Goal: Task Accomplishment & Management: Complete application form

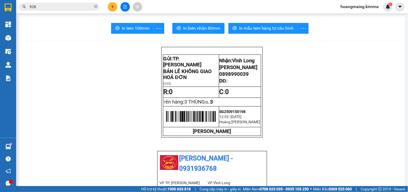
click at [76, 5] on input "928" at bounding box center [61, 7] width 63 height 6
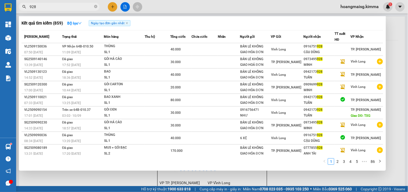
click at [76, 5] on input "928" at bounding box center [61, 7] width 63 height 6
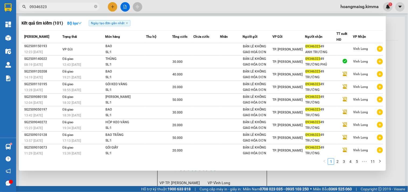
type input "09346323"
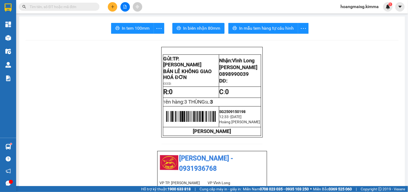
click at [111, 7] on icon "plus" at bounding box center [113, 7] width 4 height 4
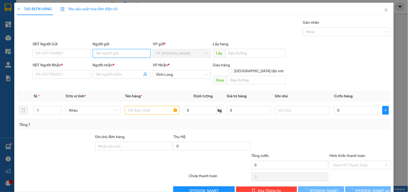
click at [123, 52] on input "Người gửi" at bounding box center [122, 53] width 58 height 9
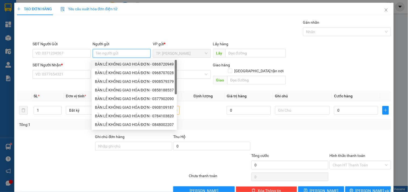
click at [111, 61] on div "BÁN LẺ KHÔNG GIAO HOÁ ĐƠN - 0868720949" at bounding box center [134, 64] width 79 height 6
type input "0868720949"
type input "BÁN LẺ KHÔNG GIAO HOÁ ĐƠN"
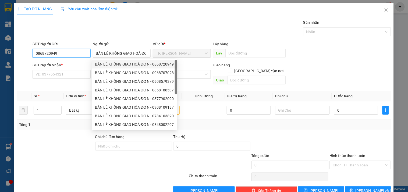
click at [83, 54] on input "0868720949" at bounding box center [62, 53] width 58 height 9
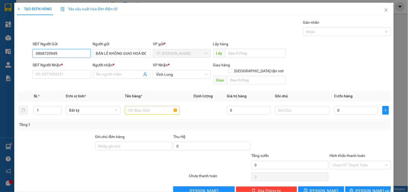
click at [83, 54] on input "0868720949" at bounding box center [62, 53] width 58 height 9
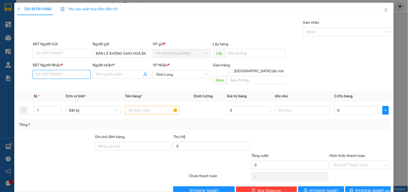
click at [75, 71] on input "SĐT Người Nhận *" at bounding box center [62, 74] width 58 height 9
click at [81, 84] on div "0362835738 - HỒNG" at bounding box center [61, 85] width 51 height 6
type input "0362835738"
type input "HỒNG"
type input "0362835738"
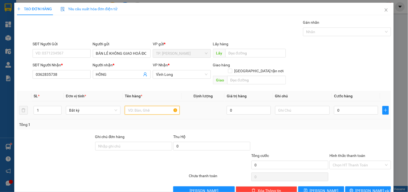
click at [143, 106] on input "text" at bounding box center [152, 110] width 55 height 9
type input "HỘP"
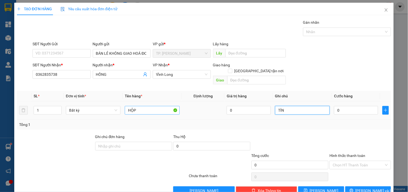
type input "TÍN"
click at [359, 187] on span "[PERSON_NAME] và In" at bounding box center [375, 190] width 38 height 6
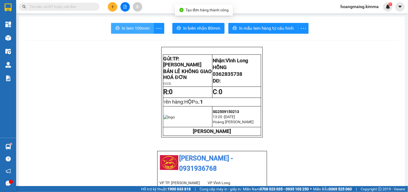
click at [138, 25] on span "In tem 100mm" at bounding box center [136, 28] width 28 height 7
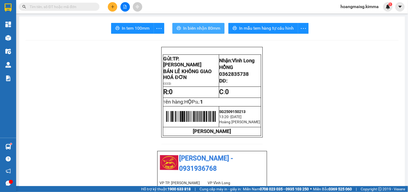
click at [192, 32] on button "In biên nhận 80mm" at bounding box center [198, 28] width 52 height 11
click at [113, 7] on icon "plus" at bounding box center [112, 6] width 3 height 0
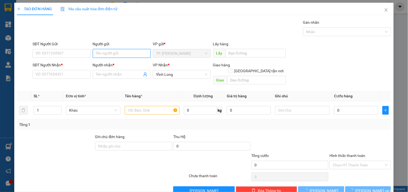
click at [100, 53] on input "Người gửi" at bounding box center [122, 53] width 58 height 9
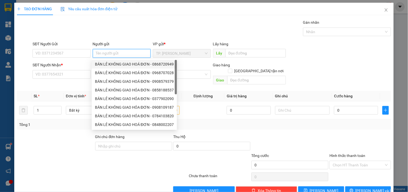
click at [110, 63] on div "BÁN LẺ KHÔNG GIAO HOÁ ĐƠN - 0868720949" at bounding box center [134, 64] width 79 height 6
type input "0868720949"
type input "BÁN LẺ KHÔNG GIAO HOÁ ĐƠN"
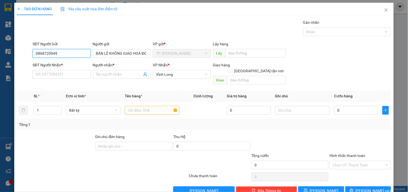
click at [70, 53] on input "0868720949" at bounding box center [62, 53] width 58 height 9
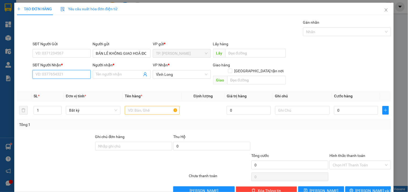
click at [54, 74] on input "SĐT Người Nhận *" at bounding box center [62, 74] width 58 height 9
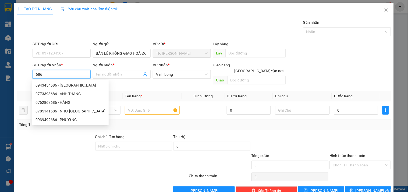
click at [54, 74] on input "686" at bounding box center [62, 74] width 58 height 9
type input "868"
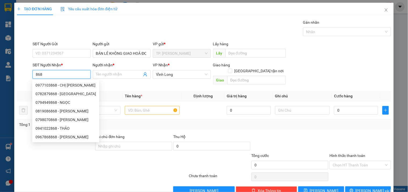
click at [52, 73] on input "868" at bounding box center [62, 74] width 58 height 9
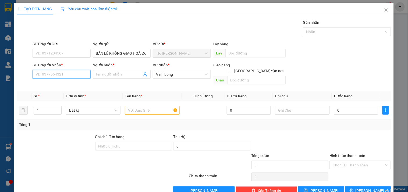
click at [71, 72] on input "SĐT Người Nhận *" at bounding box center [62, 74] width 58 height 9
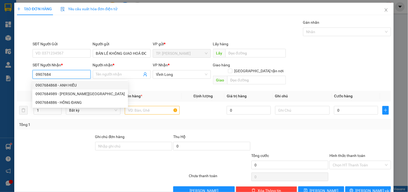
click at [73, 83] on div "0907684868 - ANH HIẾU" at bounding box center [80, 85] width 89 height 6
type input "0907684868"
type input "ANH HIẾU"
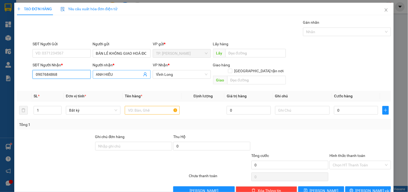
type input "0907684868"
click at [127, 71] on span "ANH HIẾU" at bounding box center [122, 74] width 58 height 9
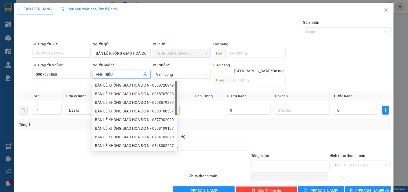
click at [126, 73] on input "ANH HIẾU" at bounding box center [119, 74] width 46 height 6
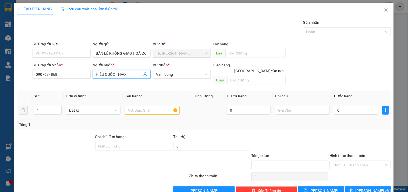
type input "HIẾU QUỐC THẢO"
click at [172, 106] on input "text" at bounding box center [152, 110] width 55 height 9
click at [55, 106] on span "Increase Value" at bounding box center [58, 108] width 6 height 5
type input "3"
click at [55, 106] on span "Increase Value" at bounding box center [58, 108] width 6 height 5
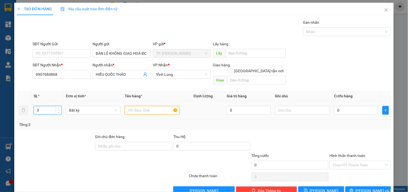
click at [138, 107] on input "text" at bounding box center [152, 110] width 55 height 9
type input "3 GÓI"
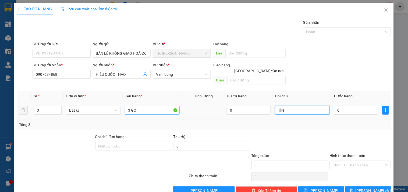
type input "TÍN"
type input "002"
type input "2"
type input "0.024"
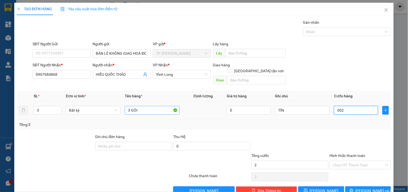
type input "24"
type input "00.240"
type input "240"
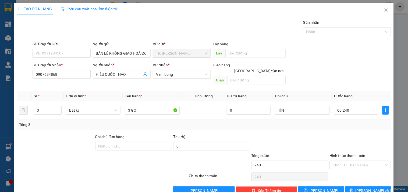
type input "240.000"
click at [290, 133] on div at bounding box center [290, 142] width 78 height 19
click at [348, 161] on input "Hình thức thanh toán" at bounding box center [358, 165] width 51 height 8
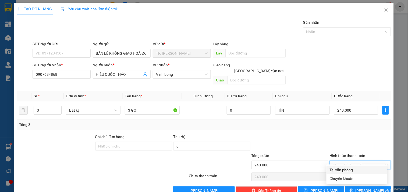
click at [345, 170] on div "Tại văn phòng" at bounding box center [357, 170] width 54 height 6
type input "0"
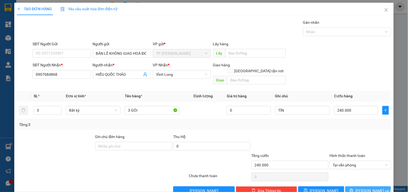
click at [353, 188] on icon "printer" at bounding box center [351, 189] width 3 height 3
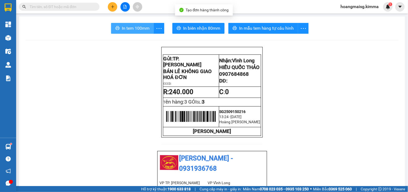
click at [139, 27] on span "In tem 100mm" at bounding box center [136, 28] width 28 height 7
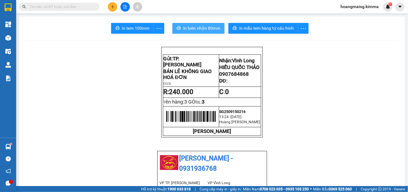
click at [202, 30] on span "In biên nhận 80mm" at bounding box center [201, 28] width 37 height 7
drag, startPoint x: 90, startPoint y: 7, endPoint x: 87, endPoint y: 1, distance: 6.7
click at [88, 5] on input "text" at bounding box center [61, 7] width 63 height 6
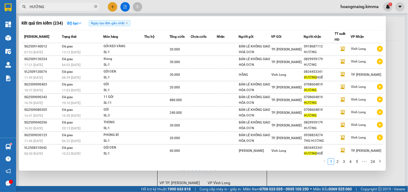
type input "HƯỜNG"
click at [114, 3] on div at bounding box center [204, 96] width 408 height 192
click at [114, 3] on button at bounding box center [112, 6] width 9 height 9
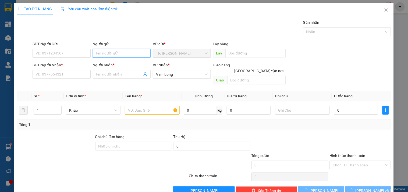
click at [115, 49] on input "Người gửi" at bounding box center [122, 53] width 58 height 9
type input "BÁN"
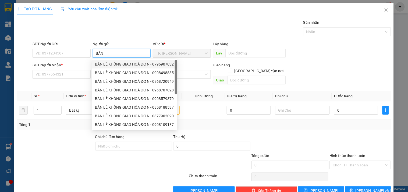
click at [114, 65] on div "BÁN LẺ KHÔNG GIAO HOÁ ĐƠN - 0796907032" at bounding box center [134, 64] width 79 height 6
type input "0796907032"
type input "BÁN LẺ KHÔNG GIAO HOÁ ĐƠN"
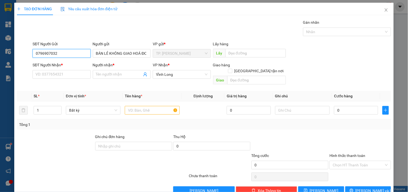
click at [76, 53] on input "0796907032" at bounding box center [62, 53] width 58 height 9
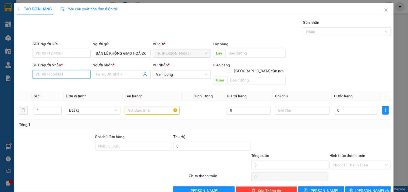
click at [78, 74] on input "SĐT Người Nhận *" at bounding box center [62, 74] width 58 height 9
type input "0947409629"
click at [79, 82] on div "0947409629 - ANH TRÍ" at bounding box center [61, 85] width 51 height 6
type input "ANH TRÍ"
type input "0947409629"
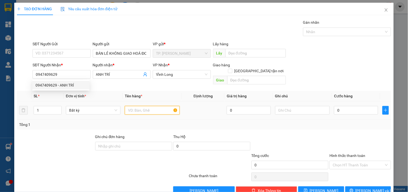
click at [156, 106] on input "text" at bounding box center [152, 110] width 55 height 9
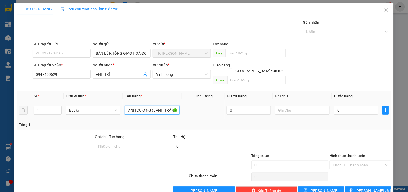
scroll to position [0, 11]
type input "GÓI XANH DƯƠNG (BÁNH TRÁNG)"
type input "TÍN"
type input "003"
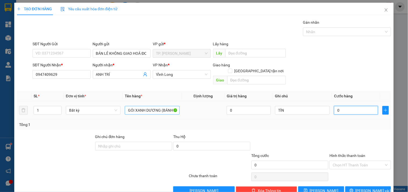
type input "3"
type input "0.030"
type input "30"
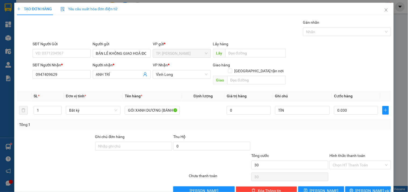
click at [361, 161] on input "Hình thức thanh toán" at bounding box center [358, 165] width 51 height 8
type input "30.000"
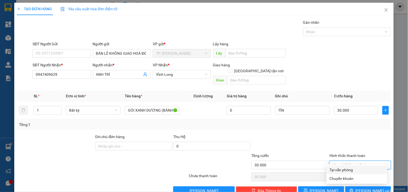
click at [357, 171] on div "Tại văn phòng" at bounding box center [357, 170] width 54 height 6
type input "0"
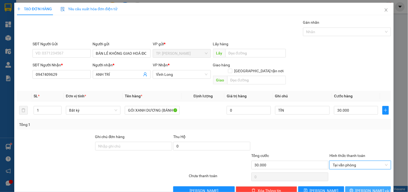
click at [366, 187] on span "[PERSON_NAME] và In" at bounding box center [375, 190] width 38 height 6
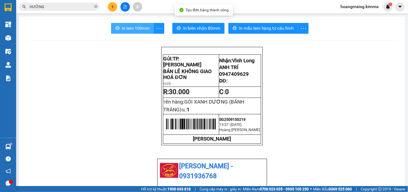
click at [139, 27] on span "In tem 100mm" at bounding box center [136, 28] width 28 height 7
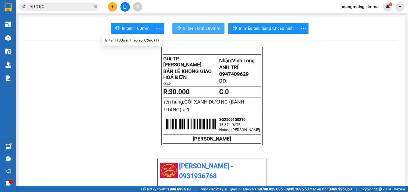
click at [218, 29] on span "In biên nhận 80mm" at bounding box center [201, 28] width 37 height 7
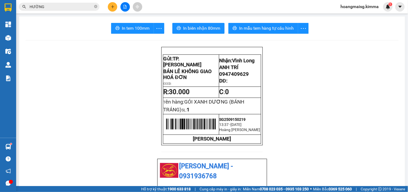
click at [114, 9] on button at bounding box center [112, 6] width 9 height 9
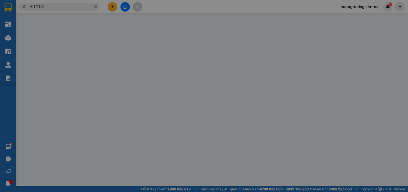
click at [114, 9] on span "Yêu cầu xuất hóa đơn điện tử" at bounding box center [89, 9] width 57 height 4
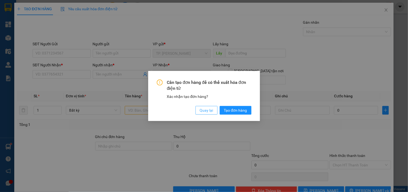
click at [207, 113] on span "Quay lại" at bounding box center [206, 110] width 13 height 6
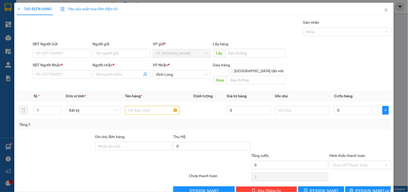
click at [121, 59] on div "Người gửi Tên người gửi" at bounding box center [122, 50] width 58 height 19
click at [121, 57] on input "Người gửi" at bounding box center [122, 53] width 58 height 9
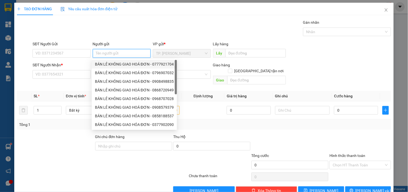
drag, startPoint x: 121, startPoint y: 65, endPoint x: 87, endPoint y: 53, distance: 36.3
click at [121, 65] on div "BÁN LẺ KHÔNG GIAO HOÁ ĐƠN - 0777921704" at bounding box center [134, 64] width 79 height 6
type input "0777921704"
type input "BÁN LẺ KHÔNG GIAO HOÁ ĐƠN"
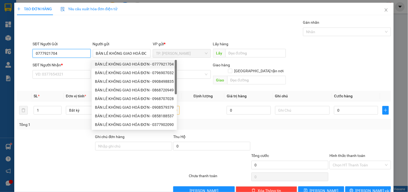
click at [83, 53] on input "0777921704" at bounding box center [62, 53] width 58 height 9
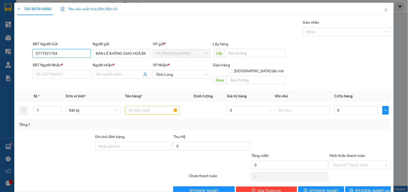
click at [83, 53] on input "0777921704" at bounding box center [62, 53] width 58 height 9
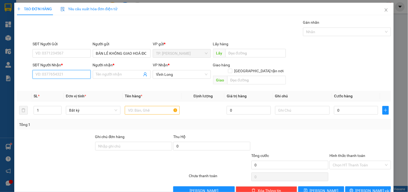
click at [69, 77] on input "SĐT Người Nhận *" at bounding box center [62, 74] width 58 height 9
click at [71, 86] on div "0768882275 - HUYÊN" at bounding box center [61, 85] width 51 height 6
type input "0768882275"
type input "HUYÊN"
type input "0768882275"
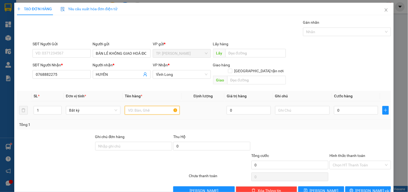
click at [148, 106] on input "text" at bounding box center [152, 110] width 55 height 9
type input "GÓI"
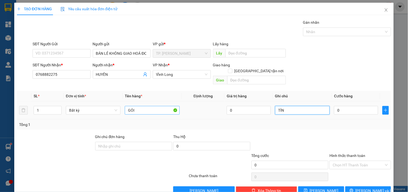
type input "TÍN"
click at [345, 186] on button "[PERSON_NAME] và In" at bounding box center [368, 190] width 46 height 9
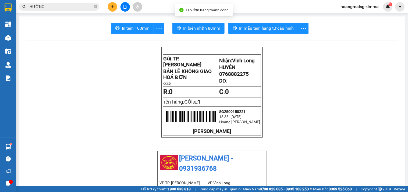
click at [138, 30] on span "In tem 100mm" at bounding box center [136, 28] width 28 height 7
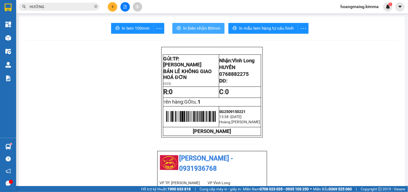
click at [198, 31] on button "In biên nhận 80mm" at bounding box center [198, 28] width 52 height 11
click at [112, 8] on icon "plus" at bounding box center [113, 7] width 4 height 4
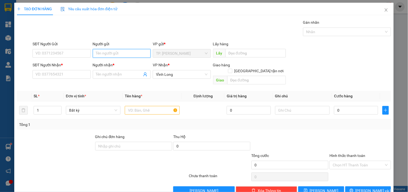
click at [114, 52] on input "Người gửi" at bounding box center [122, 53] width 58 height 9
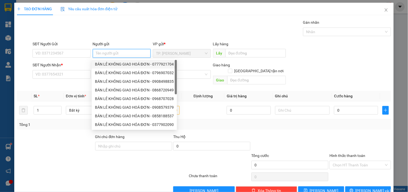
click at [114, 60] on div "BÁN LẺ KHÔNG GIAO HOÁ ĐƠN - 0777921704" at bounding box center [134, 64] width 85 height 9
type input "0777921704"
type input "BÁN LẺ KHÔNG GIAO HOÁ ĐƠN"
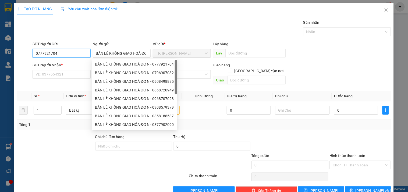
click at [76, 54] on input "0777921704" at bounding box center [62, 53] width 58 height 9
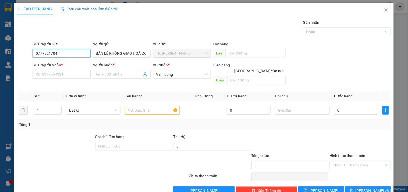
click at [76, 54] on input "0777921704" at bounding box center [62, 53] width 58 height 9
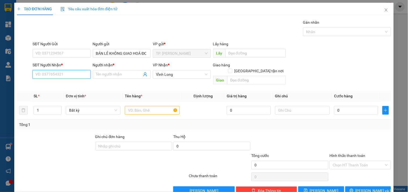
click at [70, 78] on input "SĐT Người Nhận *" at bounding box center [62, 74] width 58 height 9
type input "0919493969"
click at [70, 84] on div "0919493969 - CHỊ NHƯ" at bounding box center [61, 85] width 51 height 6
type input "CHỊ NHƯ"
type input "0919493969"
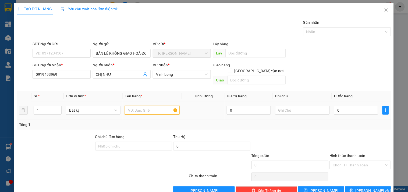
click at [144, 106] on input "text" at bounding box center [152, 110] width 55 height 9
type input "GÓI TRẮNG DẸP"
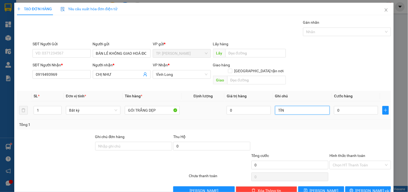
type input "TÍN"
click at [359, 186] on button "[PERSON_NAME] và In" at bounding box center [368, 190] width 46 height 9
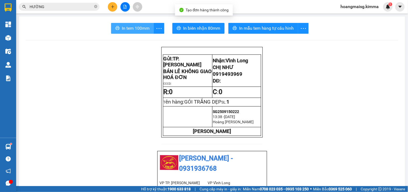
click at [135, 30] on span "In tem 100mm" at bounding box center [136, 28] width 28 height 7
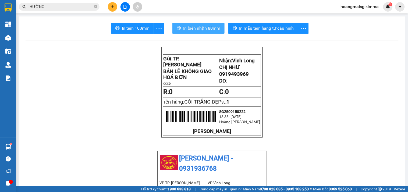
click at [199, 29] on span "In biên nhận 80mm" at bounding box center [201, 28] width 37 height 7
click at [51, 4] on input "HƯỜNG" at bounding box center [61, 7] width 63 height 6
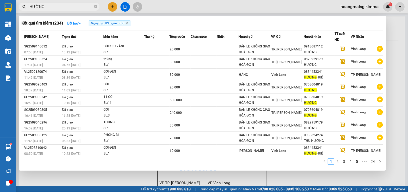
click at [51, 4] on input "HƯỜNG" at bounding box center [61, 7] width 63 height 6
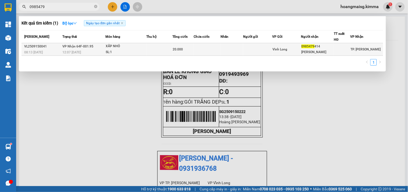
type input "0985470985479"
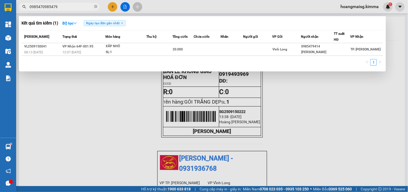
click at [114, 48] on div "XẤP NHỎ" at bounding box center [126, 46] width 40 height 6
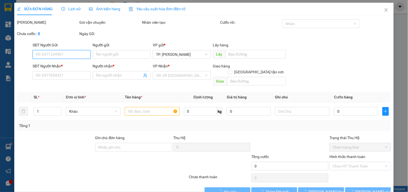
type input "0985479414"
type input "MINH ANH"
type input "20.000"
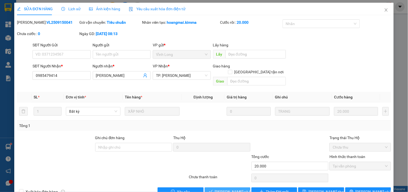
click at [227, 188] on span "[PERSON_NAME] và Giao hàng" at bounding box center [241, 191] width 52 height 6
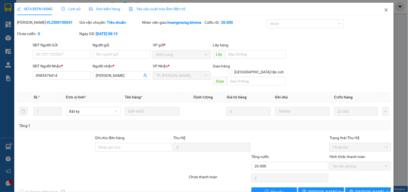
drag, startPoint x: 381, startPoint y: 12, endPoint x: 378, endPoint y: 12, distance: 3.0
click at [379, 12] on span "Close" at bounding box center [386, 10] width 15 height 15
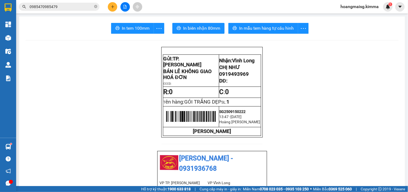
click at [119, 4] on div at bounding box center [125, 6] width 40 height 9
click at [114, 6] on icon "plus" at bounding box center [113, 7] width 4 height 4
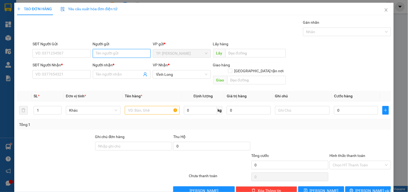
click at [108, 52] on input "Người gửi" at bounding box center [122, 53] width 58 height 9
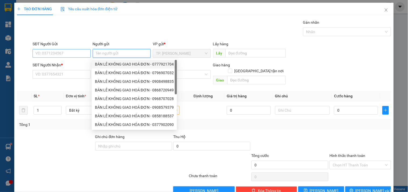
drag, startPoint x: 110, startPoint y: 60, endPoint x: 86, endPoint y: 56, distance: 24.2
click at [110, 60] on div "BÁN LẺ KHÔNG GIAO HOÁ ĐƠN - 0777921704" at bounding box center [134, 64] width 85 height 9
type input "0777921704"
type input "BÁN LẺ KHÔNG GIAO HOÁ ĐƠN"
click at [80, 53] on input "0777921704" at bounding box center [62, 53] width 58 height 9
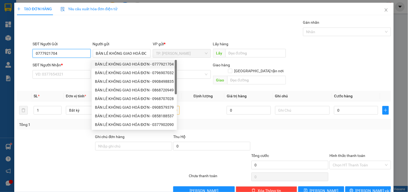
click at [80, 53] on input "0777921704" at bounding box center [62, 53] width 58 height 9
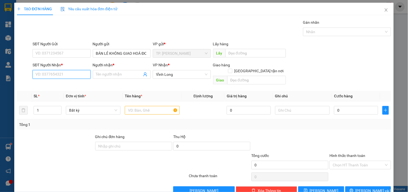
click at [72, 71] on input "SĐT Người Nhận *" at bounding box center [62, 74] width 58 height 9
click at [75, 91] on div "0909936683 - THIỆN HOÀNG" at bounding box center [62, 94] width 53 height 6
type input "0909936683"
type input "THIỆN HOÀNG"
type input "0909936683"
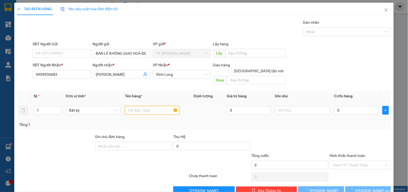
click at [153, 106] on input "text" at bounding box center [152, 110] width 55 height 9
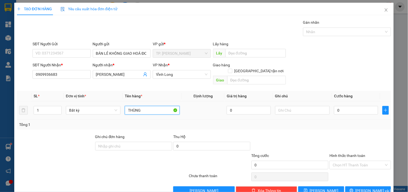
type input "THÙNG"
type input "TÍN"
click at [370, 187] on span "[PERSON_NAME] và In" at bounding box center [375, 190] width 38 height 6
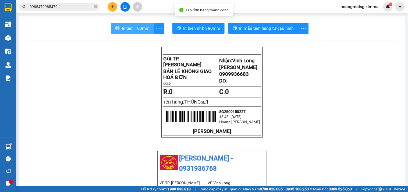
click at [123, 24] on button "In tem 100mm" at bounding box center [132, 28] width 43 height 11
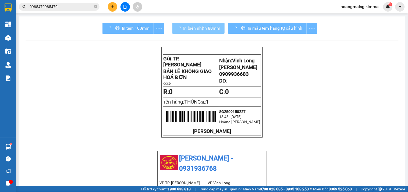
click at [203, 28] on span "In biên nhận 80mm" at bounding box center [201, 28] width 37 height 7
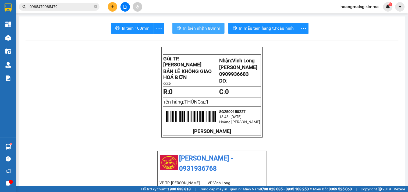
click at [203, 28] on span "In biên nhận 80mm" at bounding box center [201, 28] width 37 height 7
drag, startPoint x: 190, startPoint y: 9, endPoint x: 190, endPoint y: 17, distance: 7.6
click at [190, 12] on div "Kết quả tìm kiếm ( 0 ) Bộ lọc Ngày tạo đơn gần nhất No Data 0985470985479 hoang…" at bounding box center [204, 6] width 408 height 13
drag, startPoint x: 190, startPoint y: 17, endPoint x: 194, endPoint y: 26, distance: 9.8
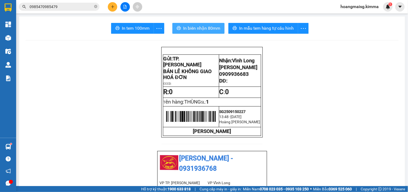
click at [194, 26] on span "In biên nhận 80mm" at bounding box center [201, 28] width 37 height 7
click at [115, 8] on button at bounding box center [112, 6] width 9 height 9
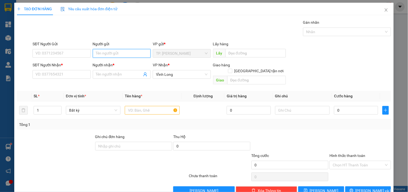
click at [107, 55] on input "Người gửi" at bounding box center [122, 53] width 58 height 9
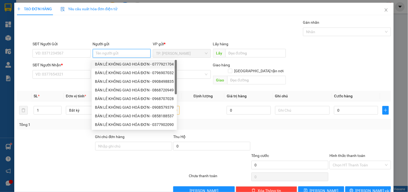
click at [111, 61] on div "BÁN LẺ KHÔNG GIAO HOÁ ĐƠN - 0777921704" at bounding box center [134, 64] width 79 height 6
type input "0777921704"
type input "BÁN LẺ KHÔNG GIAO HOÁ ĐƠN"
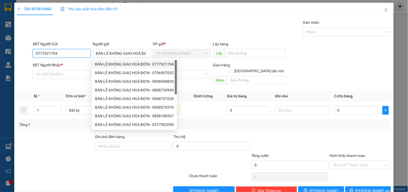
click at [72, 53] on input "0777921704" at bounding box center [62, 53] width 58 height 9
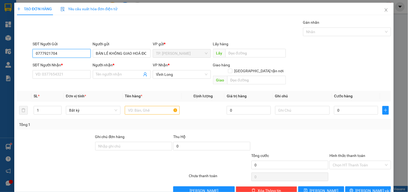
click at [72, 53] on input "0777921704" at bounding box center [62, 53] width 58 height 9
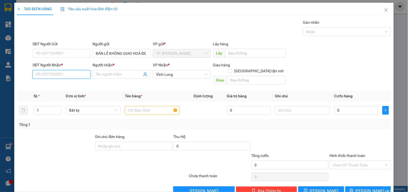
click at [71, 75] on input "SĐT Người Nhận *" at bounding box center [62, 74] width 58 height 9
click at [71, 75] on input "6981" at bounding box center [62, 74] width 58 height 9
click at [70, 82] on div "0933396981 - PHONG" at bounding box center [61, 85] width 51 height 6
type input "0933396981"
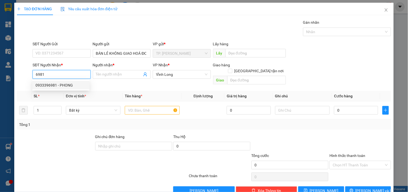
type input "PHONG"
type input "0933396981"
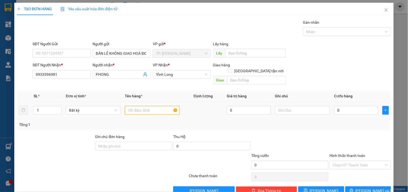
click at [150, 106] on input "text" at bounding box center [152, 110] width 55 height 9
type input "THÙNG CHÁO"
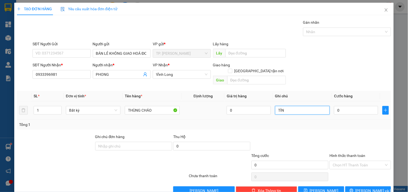
type input "TÍN"
click at [373, 187] on span "[PERSON_NAME] và In" at bounding box center [375, 190] width 38 height 6
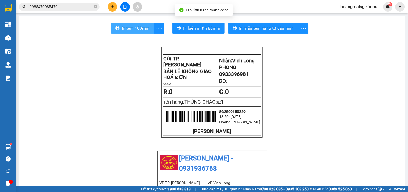
click at [147, 29] on span "In tem 100mm" at bounding box center [136, 28] width 28 height 7
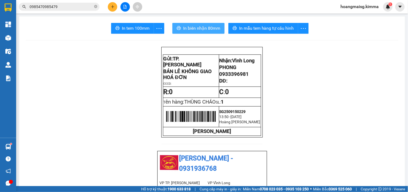
click at [210, 26] on span "In biên nhận 80mm" at bounding box center [201, 28] width 37 height 7
click at [115, 6] on button at bounding box center [112, 6] width 9 height 9
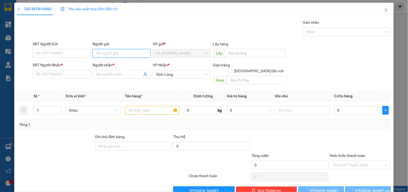
click at [123, 50] on input "Người gửi" at bounding box center [122, 53] width 58 height 9
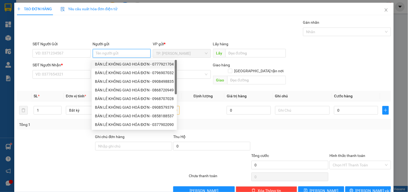
click at [122, 65] on div "BÁN LẺ KHÔNG GIAO HOÁ ĐƠN - 0777921704" at bounding box center [134, 64] width 79 height 6
type input "0777921704"
type input "BÁN LẺ KHÔNG GIAO HOÁ ĐƠN"
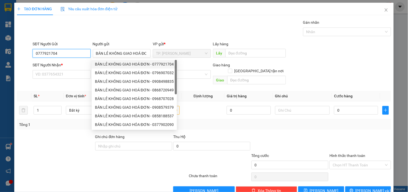
click at [73, 52] on input "0777921704" at bounding box center [62, 53] width 58 height 9
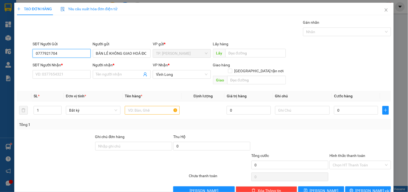
click at [73, 52] on input "0777921704" at bounding box center [62, 53] width 58 height 9
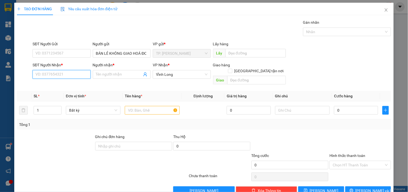
click at [72, 76] on input "SĐT Người Nhận *" at bounding box center [62, 74] width 58 height 9
type input "0963009069"
click at [74, 85] on div "0963009069 - TRÚC" at bounding box center [61, 85] width 51 height 6
type input "TRÚC"
type input "0963009069"
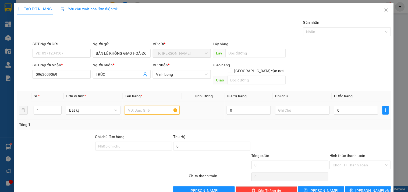
click at [140, 108] on input "text" at bounding box center [152, 110] width 55 height 9
type input "THÙNG"
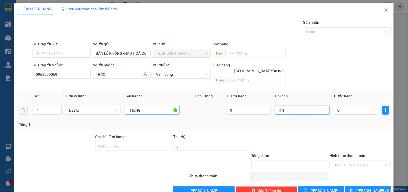
type input "TÍN"
click at [365, 187] on span "[PERSON_NAME] và In" at bounding box center [375, 190] width 38 height 6
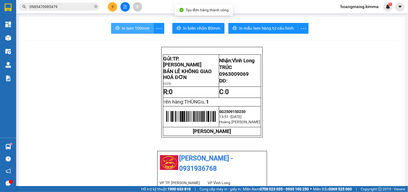
click at [143, 27] on span "In tem 100mm" at bounding box center [136, 28] width 28 height 7
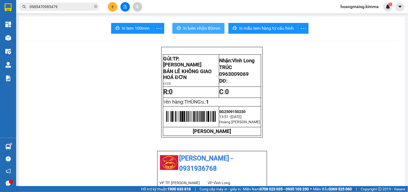
click at [205, 28] on span "In biên nhận 80mm" at bounding box center [201, 28] width 37 height 7
click at [66, 4] on input "0985470985479" at bounding box center [61, 7] width 63 height 6
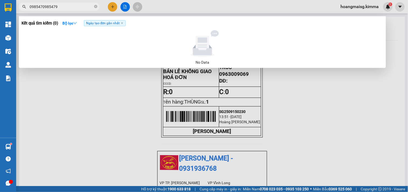
click at [66, 4] on input "0985470985479" at bounding box center [61, 7] width 63 height 6
click at [112, 8] on div at bounding box center [204, 96] width 408 height 192
click at [112, 8] on icon "plus" at bounding box center [113, 7] width 4 height 4
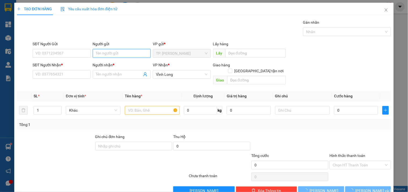
click at [110, 50] on input "Người gửi" at bounding box center [122, 53] width 58 height 9
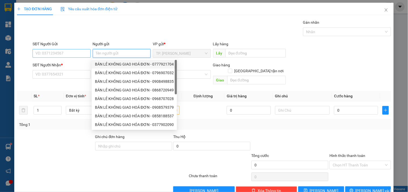
drag, startPoint x: 110, startPoint y: 65, endPoint x: 80, endPoint y: 56, distance: 30.5
click at [106, 64] on div "BÁN LẺ KHÔNG GIAO HOÁ ĐƠN - 0777921704" at bounding box center [134, 64] width 79 height 6
type input "0777921704"
type input "BÁN LẺ KHÔNG GIAO HOÁ ĐƠN"
click at [69, 52] on input "0777921704" at bounding box center [62, 53] width 58 height 9
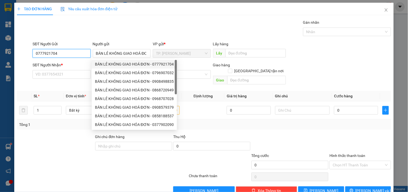
click at [69, 52] on input "0777921704" at bounding box center [62, 53] width 58 height 9
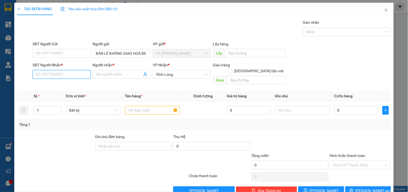
click at [56, 74] on input "SĐT Người Nhận *" at bounding box center [62, 74] width 58 height 9
click at [63, 86] on div "0946270430 - CHỊ NGA DƯƠNG" at bounding box center [70, 85] width 69 height 6
type input "0946270430"
type input "CHỊ NGA DƯƠNG"
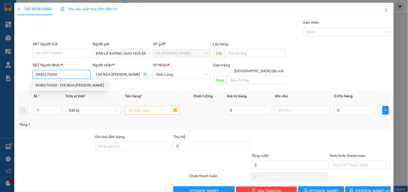
type input "0946270430"
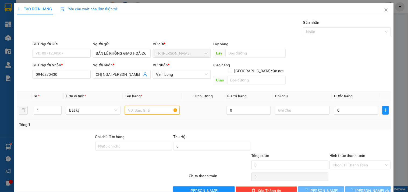
click at [140, 106] on input "text" at bounding box center [152, 110] width 55 height 9
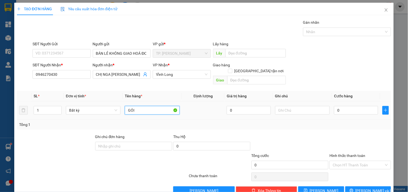
type input "GÓI"
type input "TÍN"
type input "002"
type input "2"
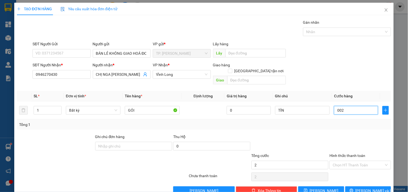
type input "0.020"
type input "20"
click at [341, 161] on input "Hình thức thanh toán" at bounding box center [358, 165] width 51 height 8
type input "20.000"
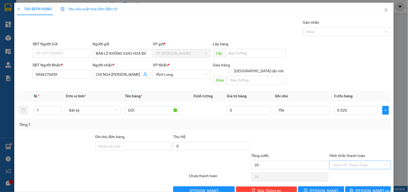
type input "20.000"
click at [338, 170] on div "Tại văn phòng" at bounding box center [357, 170] width 54 height 6
type input "0"
click at [358, 186] on button "[PERSON_NAME] và In" at bounding box center [368, 190] width 46 height 9
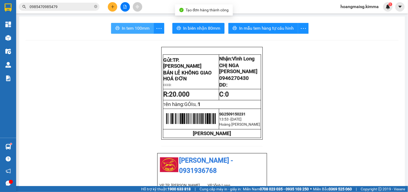
click at [133, 31] on span "In tem 100mm" at bounding box center [136, 28] width 28 height 7
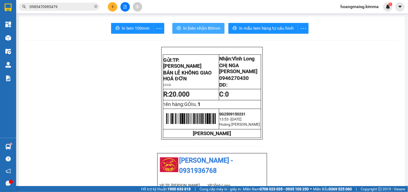
click at [195, 27] on span "In biên nhận 80mm" at bounding box center [201, 28] width 37 height 7
click at [61, 5] on input "0985470985479" at bounding box center [61, 7] width 63 height 6
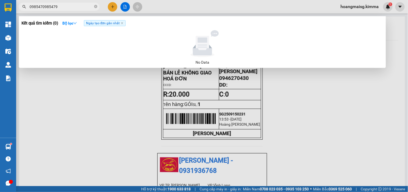
click at [61, 5] on input "0985470985479" at bounding box center [61, 7] width 63 height 6
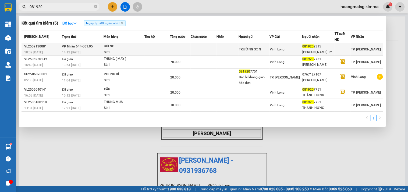
type input "081920"
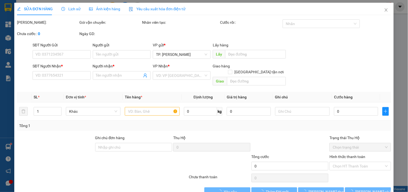
type input "TRƯỜNG SƠN"
type input "0819202315"
type input "DƯƠNG SÙNG TỶ"
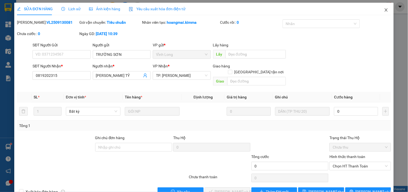
drag, startPoint x: 381, startPoint y: 10, endPoint x: 360, endPoint y: 9, distance: 21.6
click at [384, 10] on icon "close" at bounding box center [386, 10] width 4 height 4
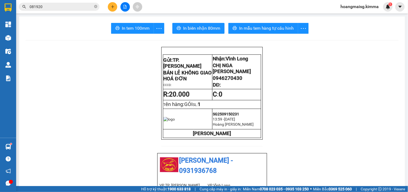
click at [76, 8] on input "081920" at bounding box center [61, 7] width 63 height 6
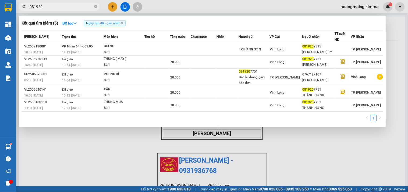
click at [76, 8] on input "081920" at bounding box center [61, 7] width 63 height 6
click at [89, 5] on input "081920" at bounding box center [61, 7] width 63 height 6
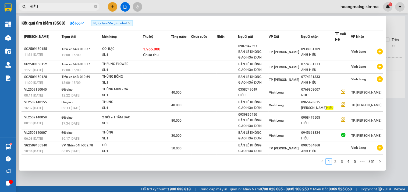
type input "HIẾU"
click at [111, 5] on div at bounding box center [204, 96] width 408 height 192
click at [111, 5] on icon "plus" at bounding box center [113, 7] width 4 height 4
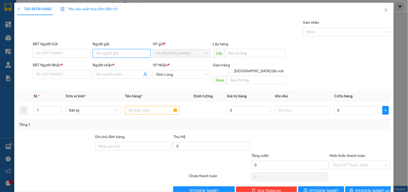
click at [110, 53] on input "Người gửi" at bounding box center [122, 53] width 58 height 9
click at [111, 56] on input "Người gửi" at bounding box center [122, 53] width 58 height 9
type input "BÁN"
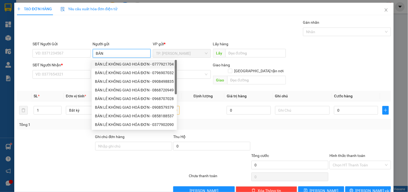
click at [112, 61] on div "BÁN LẺ KHÔNG GIAO HOÁ ĐƠN - 0777921704" at bounding box center [134, 64] width 79 height 6
type input "0777921704"
type input "BÁN LẺ KHÔNG GIAO HOÁ ĐƠN"
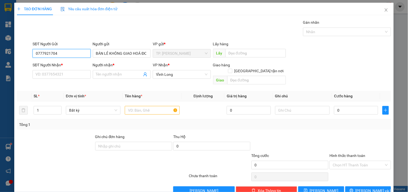
click at [79, 56] on input "0777921704" at bounding box center [62, 53] width 58 height 9
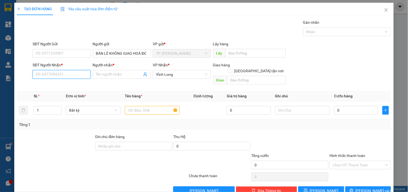
click at [68, 73] on input "SĐT Người Nhận *" at bounding box center [62, 74] width 58 height 9
type input "0939654645"
click at [70, 85] on div "0939654645 - THẢO" at bounding box center [61, 85] width 51 height 6
type input "THẢO"
type input "0939654645"
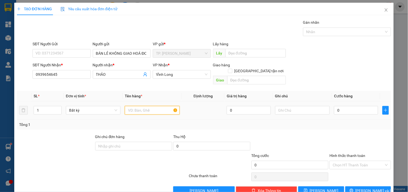
click at [144, 108] on input "text" at bounding box center [152, 110] width 55 height 9
type input "THÙNG KEO VÀNG"
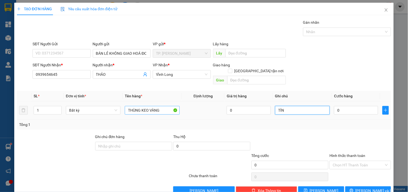
type input "TÍN"
click at [371, 178] on div "Transit Pickup Surcharge Ids Transit Deliver Surcharge Ids Transit Deliver Surc…" at bounding box center [204, 106] width 374 height 175
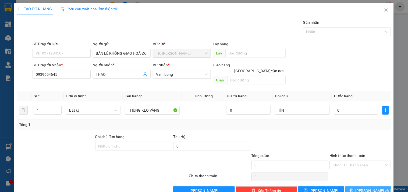
click at [372, 187] on span "[PERSON_NAME] và In" at bounding box center [375, 190] width 38 height 6
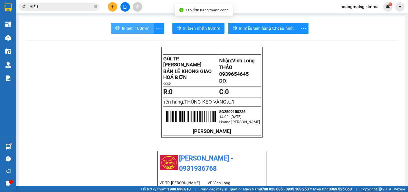
click at [123, 26] on span "In tem 100mm" at bounding box center [136, 28] width 28 height 7
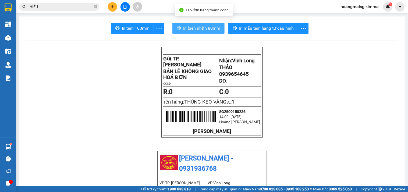
click at [197, 24] on button "In biên nhận 80mm" at bounding box center [198, 28] width 52 height 11
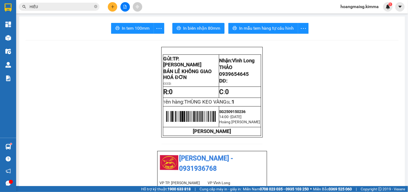
click at [114, 8] on icon "plus" at bounding box center [113, 7] width 4 height 4
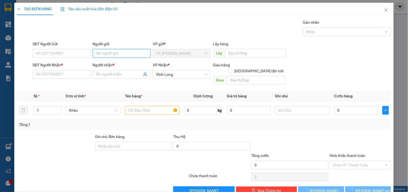
click at [119, 53] on input "Người gửi" at bounding box center [122, 53] width 58 height 9
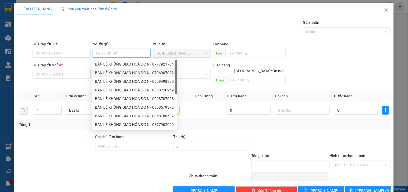
click at [112, 68] on div "BÁN LẺ KHÔNG GIAO HOÁ ĐƠN - 0796907032" at bounding box center [134, 72] width 85 height 9
type input "0796907032"
type input "BÁN LẺ KHÔNG GIAO HOÁ ĐƠN"
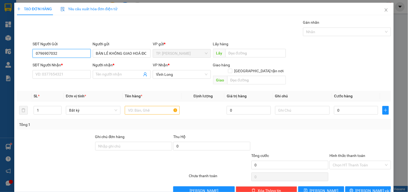
click at [69, 54] on input "0796907032" at bounding box center [62, 53] width 58 height 9
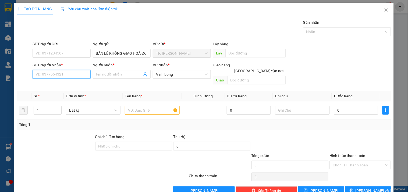
click at [79, 74] on input "SĐT Người Nhận *" at bounding box center [62, 74] width 58 height 9
type input "0904820554"
click at [71, 86] on div "0904820554 - BS THUÝ" at bounding box center [61, 85] width 51 height 6
type input "BS THUÝ"
type input "0904820554"
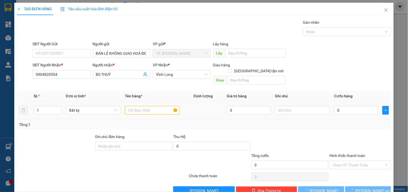
click at [142, 110] on td at bounding box center [152, 110] width 59 height 18
click at [142, 107] on input "text" at bounding box center [152, 110] width 55 height 9
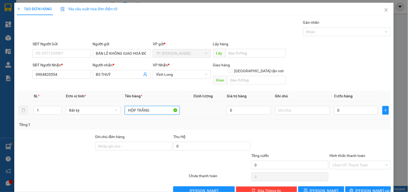
type input "HỘP TRẮNG"
type input "TÍN"
type input "002"
type input "2"
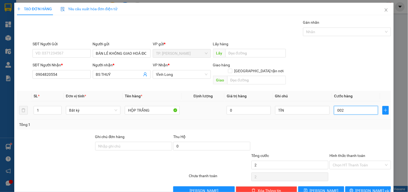
type input "0.020"
type input "20"
click at [340, 162] on input "Hình thức thanh toán" at bounding box center [358, 165] width 51 height 8
type input "20.000"
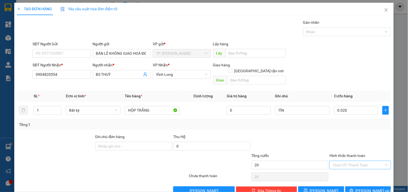
type input "20.000"
drag, startPoint x: 338, startPoint y: 168, endPoint x: 348, endPoint y: 171, distance: 10.3
click at [339, 168] on div "Tại văn phòng" at bounding box center [357, 170] width 54 height 6
type input "0"
click at [364, 187] on span "[PERSON_NAME] và In" at bounding box center [375, 190] width 38 height 6
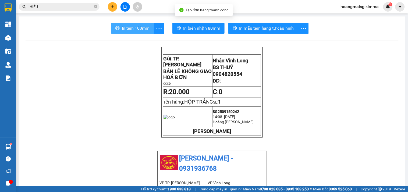
click at [129, 28] on span "In tem 100mm" at bounding box center [136, 28] width 28 height 7
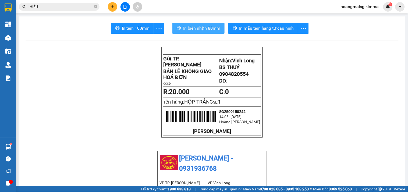
click at [197, 29] on span "In biên nhận 80mm" at bounding box center [201, 28] width 37 height 7
click at [112, 6] on icon "plus" at bounding box center [113, 7] width 4 height 4
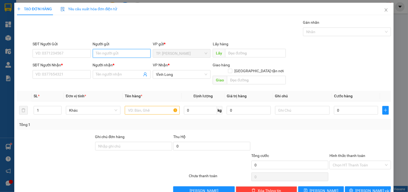
click at [101, 49] on input "Người gửi" at bounding box center [122, 53] width 58 height 9
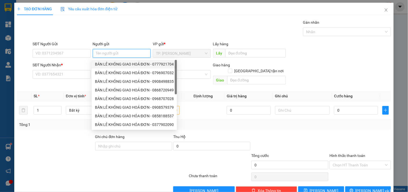
click at [104, 61] on div "BÁN LẺ KHÔNG GIAO HOÁ ĐƠN - 0777921704" at bounding box center [134, 64] width 79 height 6
type input "0777921704"
type input "BÁN LẺ KHÔNG GIAO HOÁ ĐƠN"
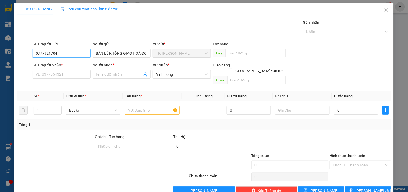
click at [79, 53] on input "0777921704" at bounding box center [62, 53] width 58 height 9
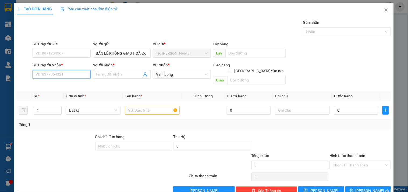
click at [66, 76] on input "SĐT Người Nhận *" at bounding box center [62, 74] width 58 height 9
type input "0702911524"
click at [72, 86] on div "0702911524 - TIỀN DƯƠNG" at bounding box center [61, 85] width 51 height 6
type input "TIỀN DƯƠNG"
type input "0702911524"
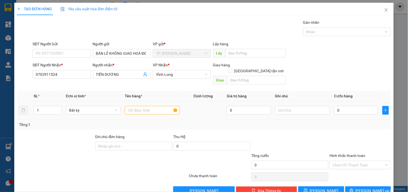
drag, startPoint x: 143, startPoint y: 97, endPoint x: 144, endPoint y: 101, distance: 3.7
click at [144, 101] on td at bounding box center [152, 110] width 59 height 18
click at [144, 106] on input "text" at bounding box center [152, 110] width 55 height 9
type input "THÙNG KEO VÀNG CÓ GÓI ĐEN"
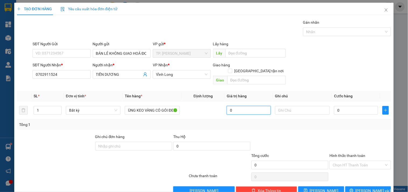
scroll to position [0, 0]
type input "TÍN"
click at [363, 187] on span "Lưu và In" at bounding box center [375, 190] width 38 height 6
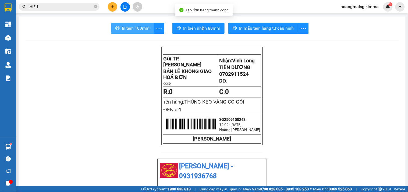
drag, startPoint x: 135, startPoint y: 28, endPoint x: 126, endPoint y: 29, distance: 9.5
click at [135, 27] on span "In tem 100mm" at bounding box center [136, 28] width 28 height 7
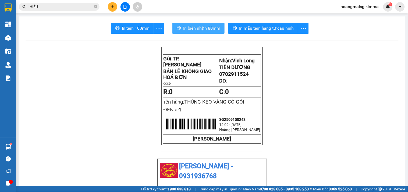
click at [200, 27] on span "In biên nhận 80mm" at bounding box center [201, 28] width 37 height 7
click at [113, 8] on icon "plus" at bounding box center [113, 7] width 4 height 4
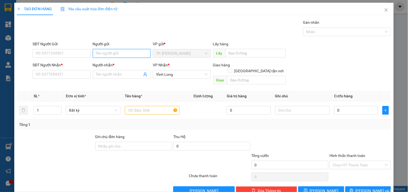
click at [104, 49] on input "Người gửi" at bounding box center [122, 53] width 58 height 9
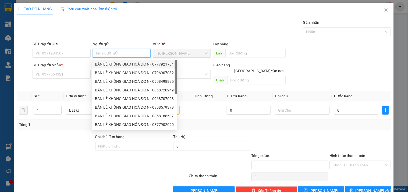
drag, startPoint x: 110, startPoint y: 63, endPoint x: 88, endPoint y: 61, distance: 21.7
click at [109, 63] on div "BÁN LẺ KHÔNG GIAO HOÁ ĐƠN - 0777921704" at bounding box center [134, 64] width 79 height 6
type input "0777921704"
type input "BÁN LẺ KHÔNG GIAO HOÁ ĐƠN"
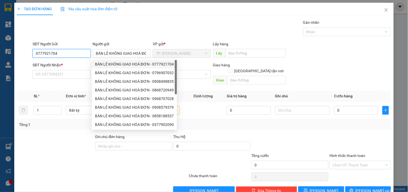
click at [71, 53] on input "0777921704" at bounding box center [62, 53] width 58 height 9
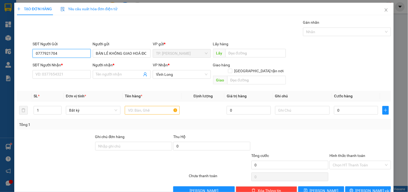
click at [71, 53] on input "0777921704" at bounding box center [62, 53] width 58 height 9
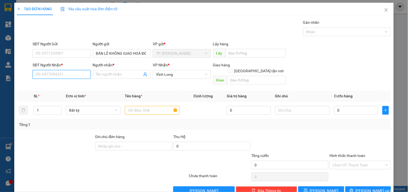
click at [58, 77] on input "SĐT Người Nhận *" at bounding box center [62, 74] width 58 height 9
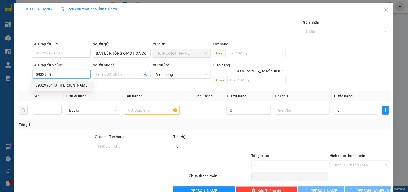
click at [73, 85] on div "0932995443 - THIỆN PHÁT" at bounding box center [62, 85] width 53 height 6
type input "0932995443"
type input "THIỆN PHÁT"
type input "0932995443"
click at [138, 106] on input "text" at bounding box center [152, 110] width 55 height 9
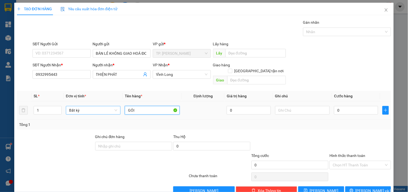
type input "GÓI"
type input "TÍN"
click at [380, 190] on div "TẠO ĐƠN HÀNG Yêu cầu xuất hóa đơn điện tử Transit Pickup Surcharge Ids Transit …" at bounding box center [204, 101] width 380 height 196
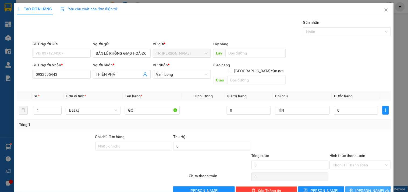
click at [373, 188] on button "Lưu và In" at bounding box center [368, 190] width 46 height 9
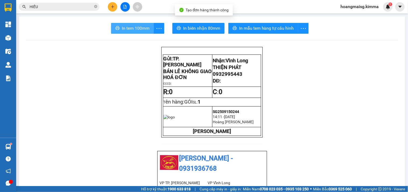
click at [132, 25] on span "In tem 100mm" at bounding box center [136, 28] width 28 height 7
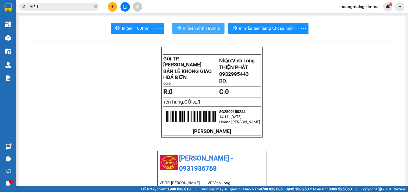
click at [195, 26] on span "In biên nhận 80mm" at bounding box center [201, 28] width 37 height 7
click at [114, 6] on icon "plus" at bounding box center [113, 7] width 4 height 4
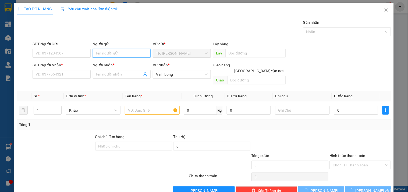
click at [110, 54] on input "Người gửi" at bounding box center [122, 53] width 58 height 9
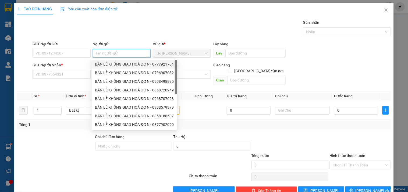
drag, startPoint x: 114, startPoint y: 65, endPoint x: 108, endPoint y: 63, distance: 6.8
click at [114, 65] on div "BÁN LẺ KHÔNG GIAO HOÁ ĐƠN - 0777921704" at bounding box center [134, 64] width 79 height 6
type input "0777921704"
type input "BÁN LẺ KHÔNG GIAO HOÁ ĐƠN"
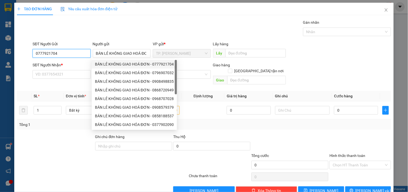
click at [80, 52] on input "0777921704" at bounding box center [62, 53] width 58 height 9
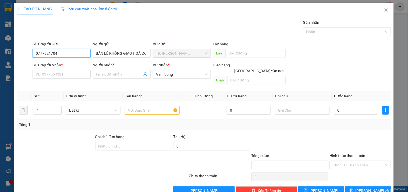
click at [80, 52] on input "0777921704" at bounding box center [62, 53] width 58 height 9
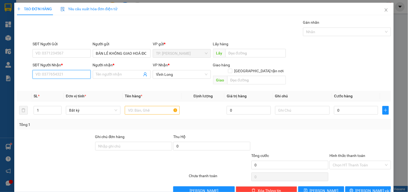
click at [79, 73] on input "SĐT Người Nhận *" at bounding box center [62, 74] width 58 height 9
type input "0982099724"
click at [71, 84] on div "0982099724 - ANH TÁM" at bounding box center [61, 85] width 51 height 6
type input "ANH TÁM"
type input "0982099724"
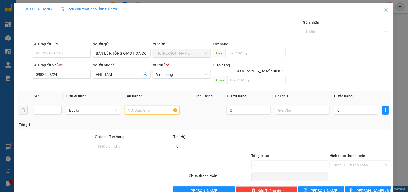
drag, startPoint x: 138, startPoint y: 102, endPoint x: 122, endPoint y: 100, distance: 16.5
click at [138, 106] on input "text" at bounding box center [152, 110] width 55 height 9
click at [146, 107] on input "text" at bounding box center [152, 110] width 55 height 9
type input "GÓI MÀU VÀNG"
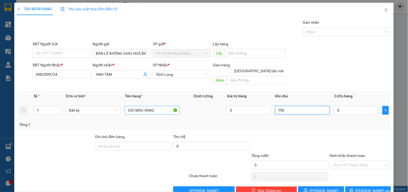
type input "TÍN"
click at [346, 108] on input "0" at bounding box center [356, 110] width 44 height 9
click at [355, 106] on input "0" at bounding box center [356, 110] width 44 height 9
type input "4"
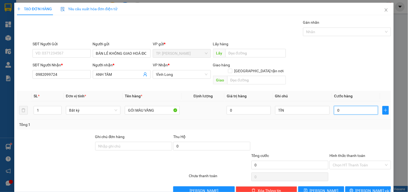
type input "4"
type input "40"
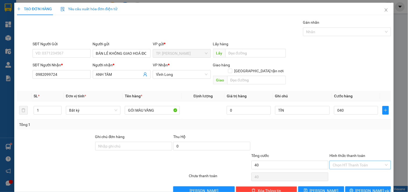
click at [353, 161] on input "Hình thức thanh toán" at bounding box center [358, 165] width 51 height 8
type input "40.000"
click at [348, 170] on div "Tại văn phòng" at bounding box center [357, 170] width 54 height 6
type input "0"
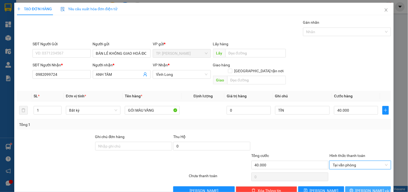
click at [354, 188] on icon "printer" at bounding box center [352, 190] width 4 height 4
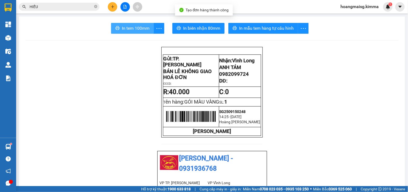
click at [138, 30] on span "In tem 100mm" at bounding box center [136, 28] width 28 height 7
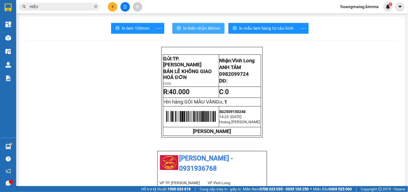
click at [204, 27] on span "In biên nhận 80mm" at bounding box center [201, 28] width 37 height 7
click at [110, 5] on button at bounding box center [112, 6] width 9 height 9
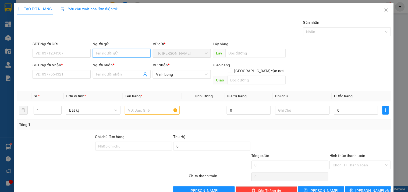
click at [116, 56] on input "Người gửi" at bounding box center [122, 53] width 58 height 9
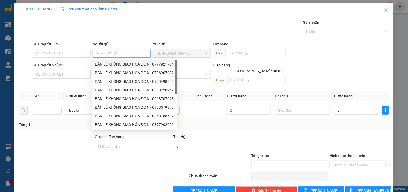
click at [116, 61] on div "BÁN LẺ KHÔNG GIAO HOÁ ĐƠN - 0777921704" at bounding box center [134, 64] width 79 height 6
type input "0777921704"
type input "BÁN LẺ KHÔNG GIAO HOÁ ĐƠN"
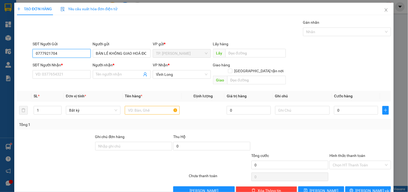
click at [65, 51] on input "0777921704" at bounding box center [62, 53] width 58 height 9
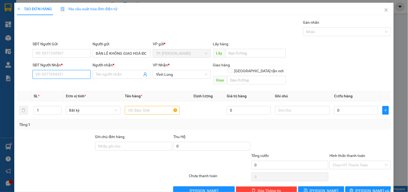
click at [74, 78] on input "SĐT Người Nhận *" at bounding box center [62, 74] width 58 height 9
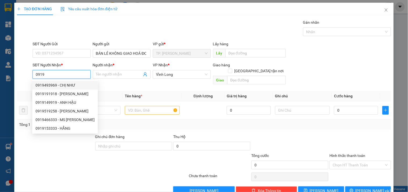
click at [62, 70] on input "0919" at bounding box center [62, 74] width 58 height 9
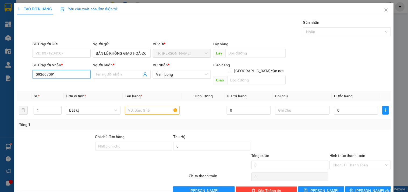
type input "0936070919"
click at [80, 82] on div "0936070919 - TRÍ TRƯỜNG SƠN" at bounding box center [66, 85] width 61 height 6
type input "TRÍ TRƯỜNG SƠN"
type input "0936070919"
click at [138, 106] on input "text" at bounding box center [152, 110] width 55 height 9
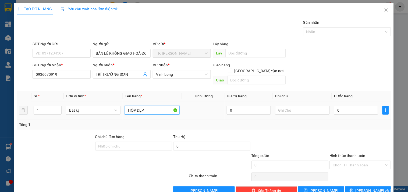
type input "HỘP DẸP"
type input "TÍN"
click at [359, 187] on span "Lưu và In" at bounding box center [375, 190] width 38 height 6
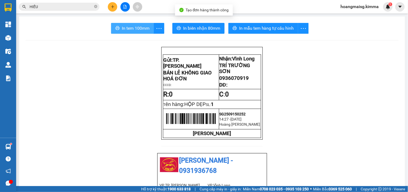
click at [139, 29] on span "In tem 100mm" at bounding box center [136, 28] width 28 height 7
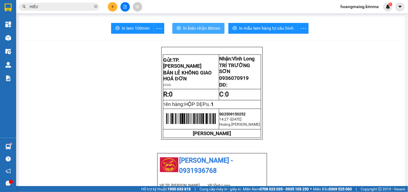
drag, startPoint x: 206, startPoint y: 31, endPoint x: 206, endPoint y: 24, distance: 7.3
click at [206, 31] on span "In biên nhận 80mm" at bounding box center [201, 28] width 37 height 7
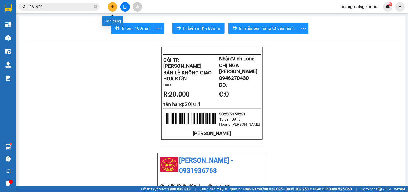
click at [114, 6] on icon "plus" at bounding box center [113, 7] width 4 height 4
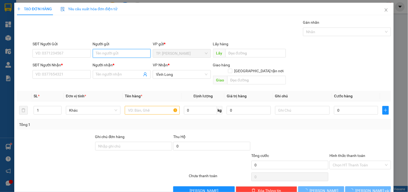
click at [104, 52] on input "Người gửi" at bounding box center [122, 53] width 58 height 9
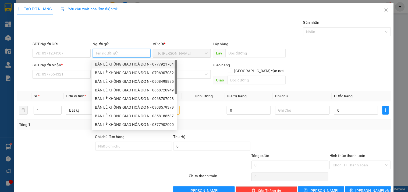
drag, startPoint x: 111, startPoint y: 62, endPoint x: 90, endPoint y: 56, distance: 21.9
click at [111, 62] on div "BÁN LẺ KHÔNG GIAO HOÁ ĐƠN - 0777921704" at bounding box center [134, 64] width 79 height 6
type input "0777921704"
type input "BÁN LẺ KHÔNG GIAO HOÁ ĐƠN"
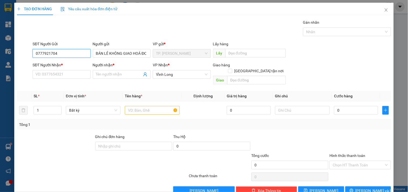
click at [82, 52] on input "0777921704" at bounding box center [62, 53] width 58 height 9
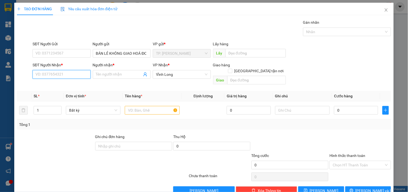
click at [77, 71] on input "SĐT Người Nhận *" at bounding box center [62, 74] width 58 height 9
click at [67, 86] on div "0972251075 - ANH BÉ" at bounding box center [61, 85] width 51 height 6
type input "0972251075"
type input "ANH BÉ"
type input "0972251075"
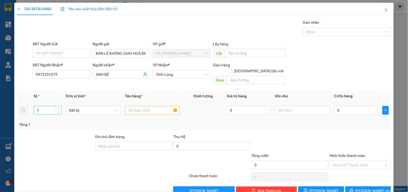
type input "2"
drag, startPoint x: 58, startPoint y: 103, endPoint x: 93, endPoint y: 104, distance: 34.7
click at [59, 107] on span "up" at bounding box center [58, 108] width 3 height 3
click at [123, 104] on td at bounding box center [152, 110] width 59 height 18
click at [128, 106] on input "text" at bounding box center [152, 110] width 55 height 9
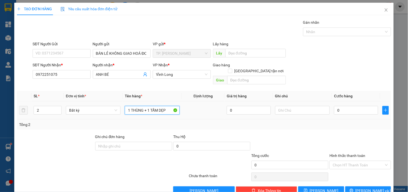
type input "1 THÙNG + 1 TẤM DẸP"
type input "TÍN"
click at [372, 187] on span "[PERSON_NAME] và In" at bounding box center [375, 190] width 38 height 6
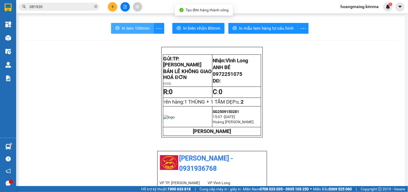
click at [135, 31] on span "In tem 100mm" at bounding box center [136, 28] width 28 height 7
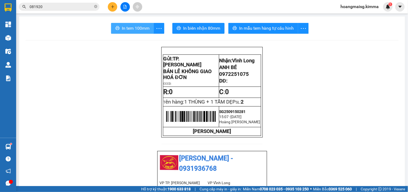
click at [141, 30] on span "In tem 100mm" at bounding box center [136, 28] width 28 height 7
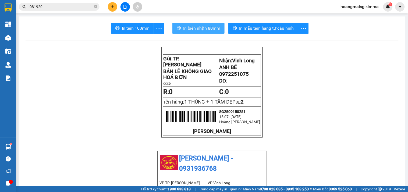
click at [185, 27] on span "In biên nhận 80mm" at bounding box center [201, 28] width 37 height 7
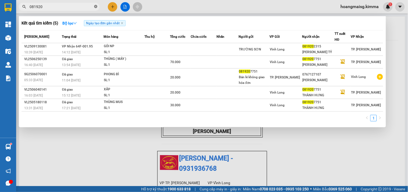
click at [96, 6] on icon "close-circle" at bounding box center [95, 6] width 3 height 3
type input "4578"
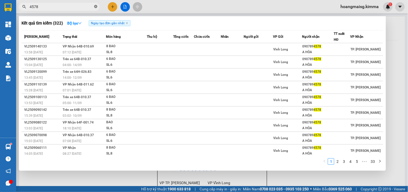
click at [96, 6] on icon "close-circle" at bounding box center [95, 6] width 3 height 3
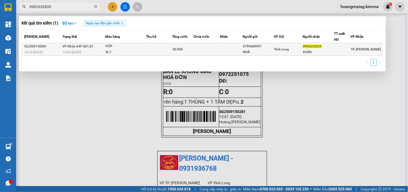
type input "0902652835"
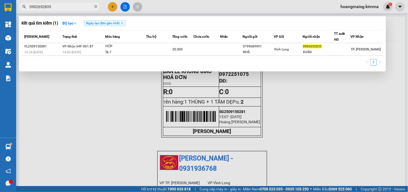
click at [132, 47] on div "HỘP" at bounding box center [125, 46] width 40 height 6
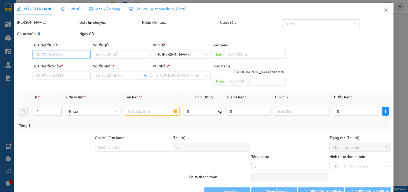
type input "0799689991"
type input "NHÃ"
type input "0902652835"
type input "XUÂN"
type input "20.000"
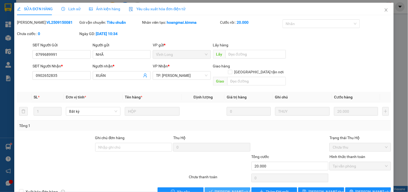
click at [231, 188] on span "[PERSON_NAME] và Giao hàng" at bounding box center [241, 191] width 52 height 6
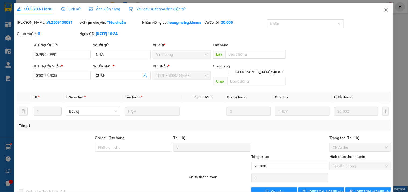
click at [384, 11] on icon "close" at bounding box center [386, 10] width 4 height 4
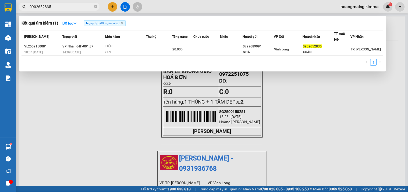
click at [96, 6] on icon "close-circle" at bounding box center [95, 6] width 3 height 3
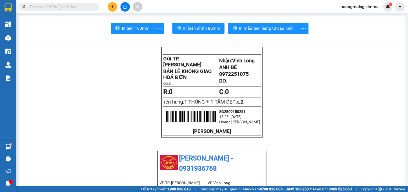
click at [85, 6] on input "text" at bounding box center [61, 7] width 63 height 6
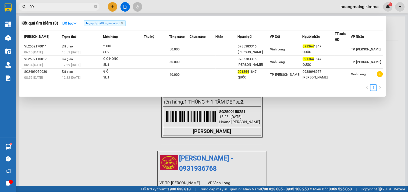
type input "0"
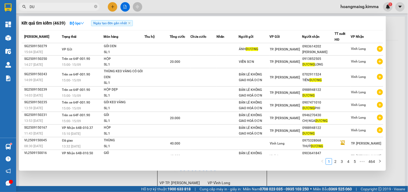
type input "D"
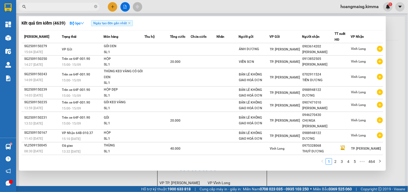
click at [110, 3] on div at bounding box center [204, 96] width 408 height 192
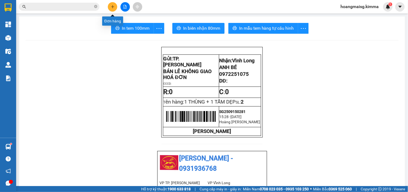
click at [109, 5] on button at bounding box center [112, 6] width 9 height 9
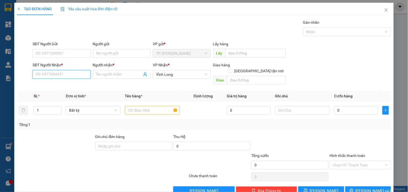
click at [62, 73] on input "SĐT Người Nhận *" at bounding box center [62, 74] width 58 height 9
type input "0939546586"
type input "THANH"
type input "0939546586"
click at [143, 106] on input "text" at bounding box center [152, 110] width 55 height 9
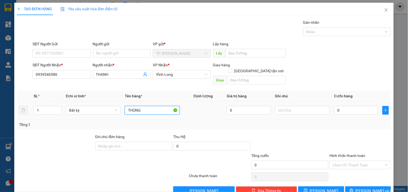
type input "THÙNG"
type input "VĂN"
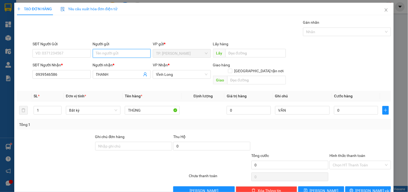
click at [114, 53] on input "Người gửi" at bounding box center [122, 53] width 58 height 9
type input "B"
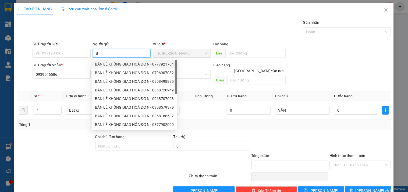
drag, startPoint x: 104, startPoint y: 62, endPoint x: 92, endPoint y: 61, distance: 12.7
click at [105, 62] on div "BÁN LẺ KHÔNG GIAO HOÁ ĐƠN - 0777921704" at bounding box center [134, 64] width 79 height 6
type input "0777921704"
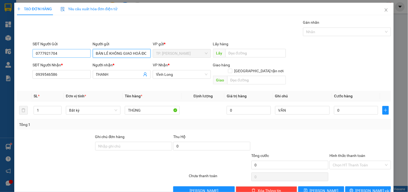
type input "BÁN LẺ KHÔNG GIAO HOÁ ĐƠN"
click at [80, 54] on input "0777921704" at bounding box center [62, 53] width 58 height 9
type input "0"
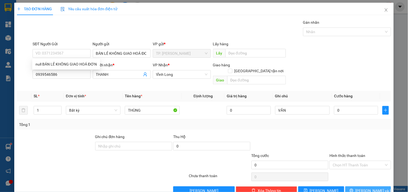
click at [376, 186] on button "[PERSON_NAME] và In" at bounding box center [368, 190] width 46 height 9
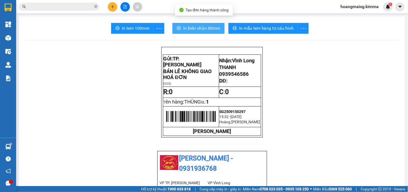
click at [186, 30] on span "In biên nhận 80mm" at bounding box center [201, 28] width 37 height 7
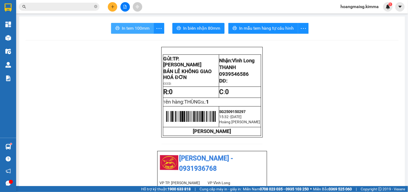
click at [123, 30] on span "In tem 100mm" at bounding box center [136, 28] width 28 height 7
click at [156, 28] on icon "more" at bounding box center [159, 28] width 7 height 7
drag, startPoint x: 122, startPoint y: 33, endPoint x: 122, endPoint y: 29, distance: 4.1
click at [122, 29] on button "In tem 100mm" at bounding box center [132, 28] width 43 height 11
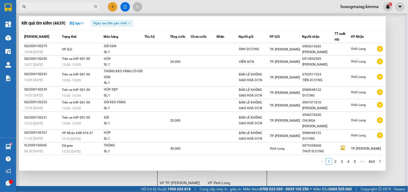
click at [60, 4] on input "text" at bounding box center [61, 7] width 63 height 6
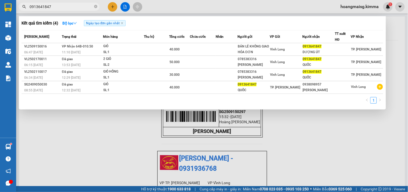
click at [60, 5] on input "0913641847" at bounding box center [61, 7] width 63 height 6
type input "6970"
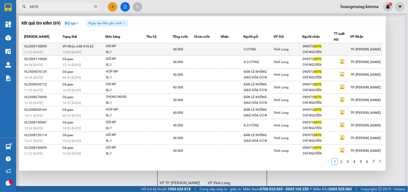
click at [111, 47] on div "GÓI NP" at bounding box center [126, 46] width 40 height 6
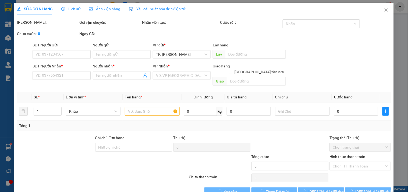
type input "CƯỜNG"
type input "0909726970"
type input "CHÍ NGUYÊN"
type input "40.000"
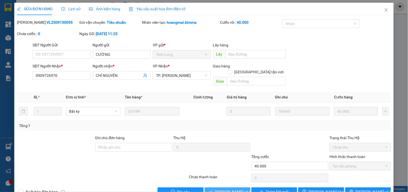
click at [233, 188] on span "[PERSON_NAME] và Giao hàng" at bounding box center [241, 191] width 52 height 6
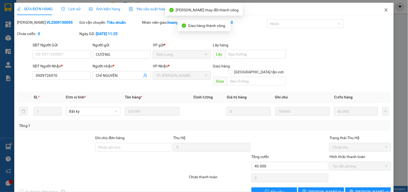
click at [380, 10] on span "Close" at bounding box center [386, 10] width 15 height 15
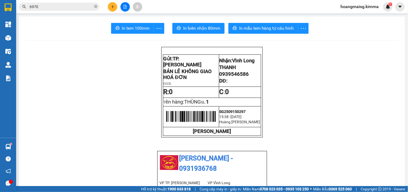
click at [113, 6] on icon "plus" at bounding box center [113, 7] width 4 height 4
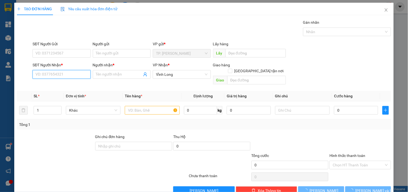
click at [62, 71] on input "SĐT Người Nhận *" at bounding box center [62, 74] width 58 height 9
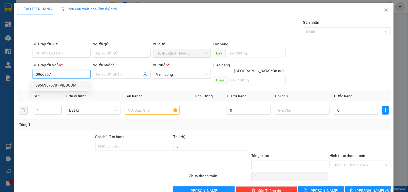
type input "0966357678"
type input "VILOCOM"
type input "0966357678"
click at [143, 106] on input "text" at bounding box center [152, 110] width 55 height 9
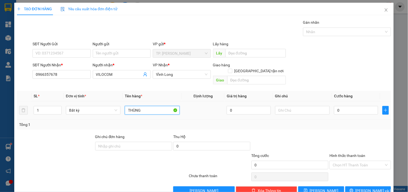
type input "THÙNG"
type input "VĂN"
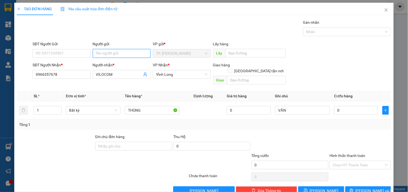
click at [104, 53] on input "Người gửi" at bounding box center [122, 53] width 58 height 9
type input "B"
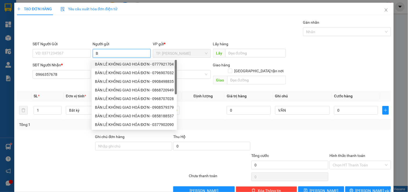
click at [110, 63] on div "BÁN LẺ KHÔNG GIAO HOÁ ĐƠN - 0777921704" at bounding box center [134, 64] width 79 height 6
type input "0777921704"
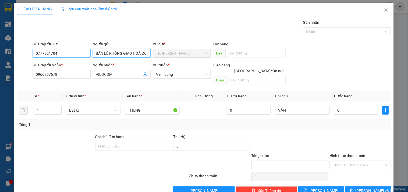
type input "BÁN LẺ KHÔNG GIAO HOÁ ĐƠN"
click at [73, 52] on input "0777921704" at bounding box center [62, 53] width 58 height 9
type input "0"
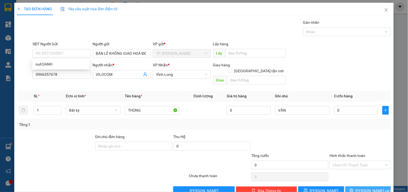
click at [361, 187] on span "[PERSON_NAME] và In" at bounding box center [375, 190] width 38 height 6
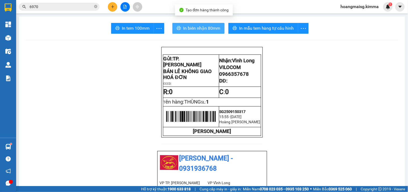
click at [184, 27] on span "In biên nhận 80mm" at bounding box center [201, 28] width 37 height 7
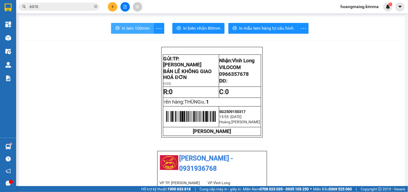
click at [123, 31] on span "In tem 100mm" at bounding box center [136, 28] width 28 height 7
click at [111, 6] on button at bounding box center [112, 6] width 9 height 9
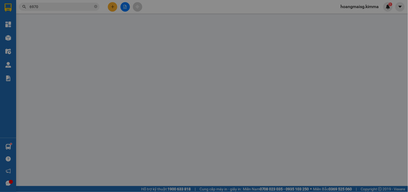
click at [112, 4] on div "TẠO ĐƠN HÀNG Yêu cầu xuất hóa đơn điện tử Transit Pickup Surcharge Ids Transit …" at bounding box center [204, 96] width 408 height 192
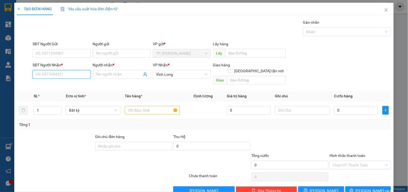
drag, startPoint x: 79, startPoint y: 75, endPoint x: 79, endPoint y: 71, distance: 4.6
click at [78, 74] on input "SĐT Người Nhận *" at bounding box center [62, 74] width 58 height 9
click at [304, 106] on input "text" at bounding box center [302, 110] width 55 height 9
type input "VĂN"
click at [48, 77] on input "SĐT Người Nhận *" at bounding box center [62, 74] width 58 height 9
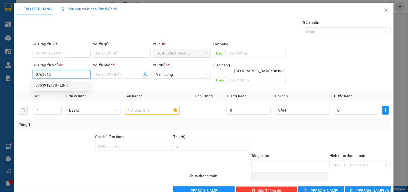
type input "0763912178"
type input "LINH"
type input "0763912178"
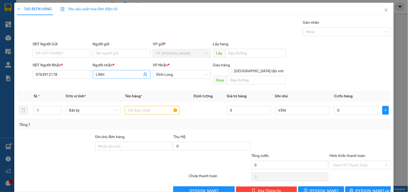
click at [118, 74] on input "LINH" at bounding box center [119, 74] width 46 height 6
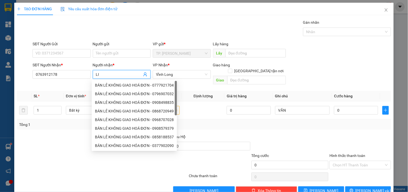
type input "L"
type input "p"
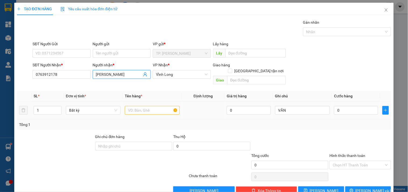
type input "PHƯƠNG PHÁT"
click at [163, 106] on input "text" at bounding box center [152, 110] width 55 height 9
type input "BAO"
click at [111, 73] on input "PHƯƠNG PHÁT" at bounding box center [119, 74] width 46 height 6
type input "HƯNG PHÁT"
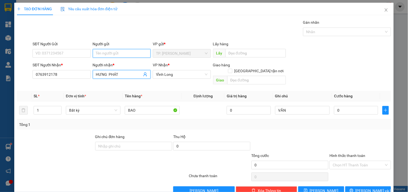
click at [117, 56] on input "Người gửi" at bounding box center [122, 53] width 58 height 9
type input "BÁ"
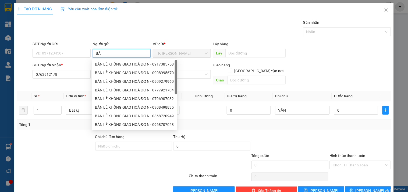
click at [115, 62] on div "BÁN LẺ KHÔNG GIAO HOÁ ĐƠN - 0917385758" at bounding box center [134, 64] width 79 height 6
type input "0917385758"
type input "BÁN LẺ KHÔNG GIAO HOÁ ĐƠN"
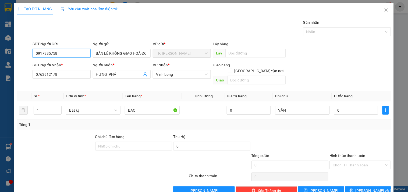
click at [79, 52] on input "0917385758" at bounding box center [62, 53] width 58 height 9
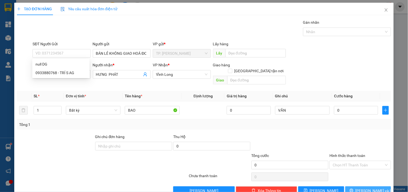
click at [354, 188] on icon "printer" at bounding box center [352, 190] width 4 height 4
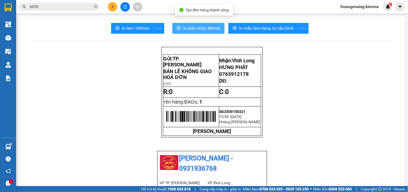
click at [189, 32] on button "In biên nhận 80mm" at bounding box center [198, 28] width 52 height 11
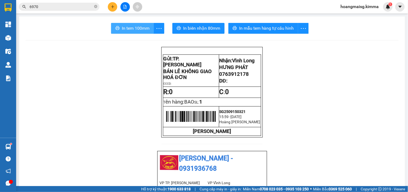
click at [132, 23] on button "In tem 100mm" at bounding box center [132, 28] width 43 height 11
click at [95, 5] on icon "close-circle" at bounding box center [95, 6] width 3 height 3
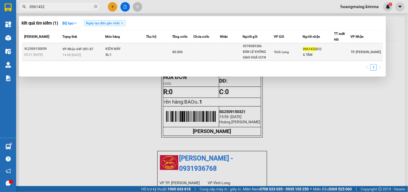
type input "0961432"
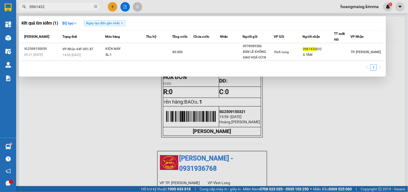
click at [182, 51] on span "80.000" at bounding box center [178, 52] width 10 height 4
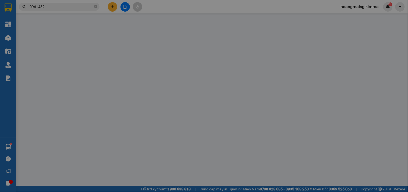
type input "0978989386"
type input "BÁN LẺ KHÔNG GIAO HOÁ ĐƠN"
type input "0961432832"
type input "A TÂM"
type input "80.000"
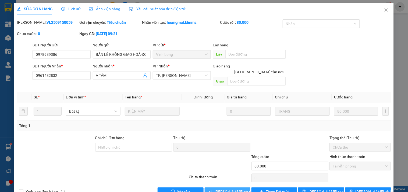
click at [227, 188] on span "[PERSON_NAME] và Giao hàng" at bounding box center [241, 191] width 52 height 6
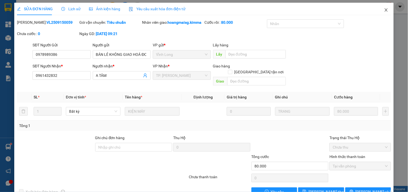
drag, startPoint x: 382, startPoint y: 11, endPoint x: 374, endPoint y: 6, distance: 8.9
click at [385, 10] on icon "close" at bounding box center [386, 9] width 3 height 3
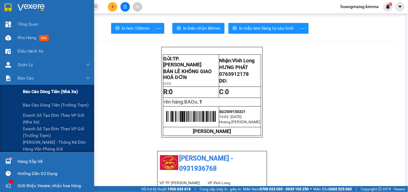
click at [33, 90] on span "Báo cáo dòng tiền (nhà xe)" at bounding box center [50, 91] width 55 height 7
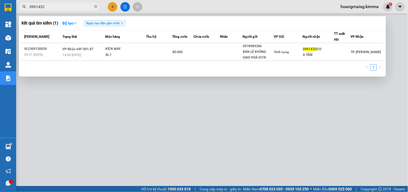
click at [84, 10] on span "0961432" at bounding box center [59, 7] width 81 height 8
click at [83, 5] on input "0961432" at bounding box center [61, 7] width 63 height 6
paste input "SG250915004"
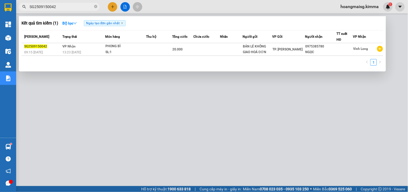
click at [204, 140] on div at bounding box center [204, 96] width 408 height 192
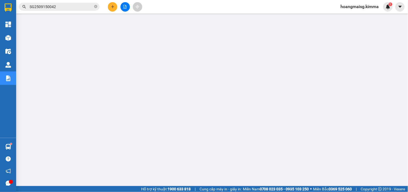
click at [85, 6] on input "SG2509150042" at bounding box center [61, 7] width 63 height 6
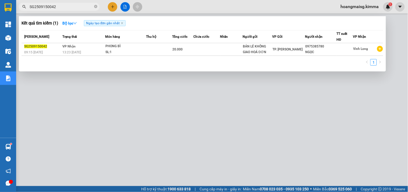
click at [85, 6] on input "SG2509150042" at bounding box center [61, 7] width 63 height 6
paste input "69"
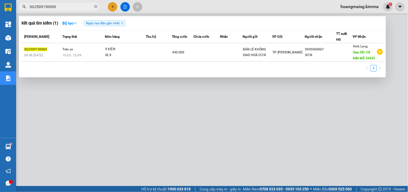
click at [185, 145] on div at bounding box center [204, 96] width 408 height 192
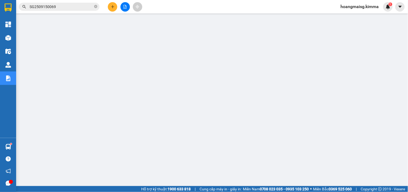
click at [73, 9] on input "SG2509150069" at bounding box center [61, 7] width 63 height 6
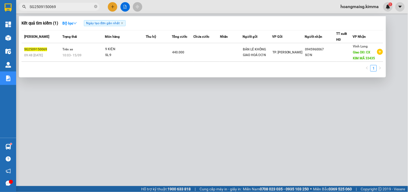
paste input "123"
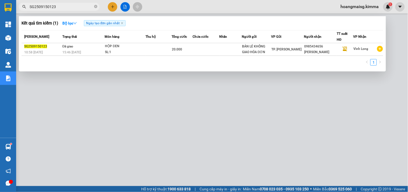
click at [213, 122] on div at bounding box center [204, 96] width 408 height 192
click at [67, 4] on input "SG2509150123" at bounding box center [61, 7] width 63 height 6
paste input "48"
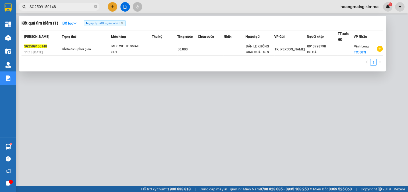
click at [196, 136] on div at bounding box center [204, 96] width 408 height 192
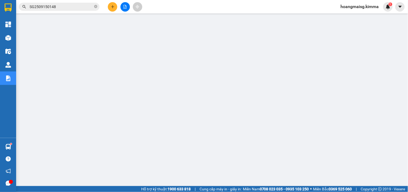
click at [62, 7] on input "SG2509150148" at bounding box center [61, 7] width 63 height 6
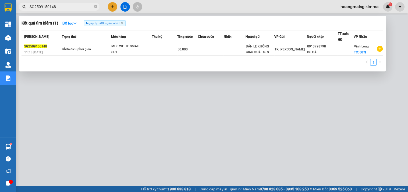
paste input "200"
click at [62, 7] on input "SG2509150148" at bounding box center [61, 7] width 63 height 6
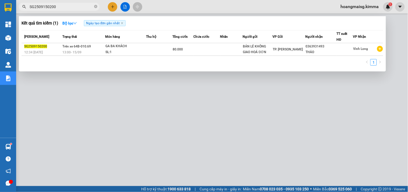
click at [214, 153] on div at bounding box center [204, 96] width 408 height 192
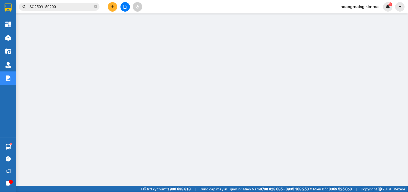
click at [76, 4] on input "SG2509150200" at bounding box center [61, 7] width 63 height 6
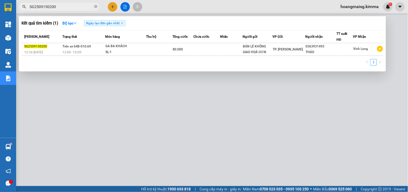
click at [76, 4] on input "SG2509150200" at bounding box center [61, 7] width 63 height 6
paste input "49"
click at [182, 130] on div at bounding box center [204, 96] width 408 height 192
click at [67, 4] on input "SG2509150249" at bounding box center [61, 7] width 63 height 6
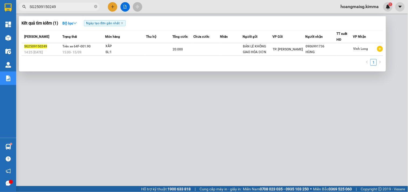
paste input "64"
click at [198, 144] on div at bounding box center [204, 96] width 408 height 192
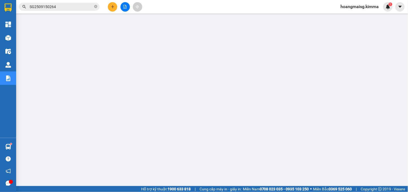
click at [75, 5] on input "SG2509150264" at bounding box center [61, 7] width 63 height 6
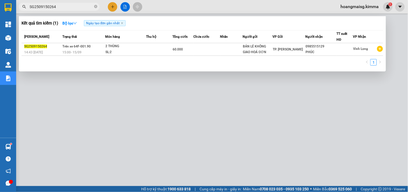
click at [75, 5] on input "SG2509150264" at bounding box center [61, 7] width 63 height 6
paste input "89"
type input "SG2509150289"
click at [400, 68] on div at bounding box center [204, 96] width 408 height 192
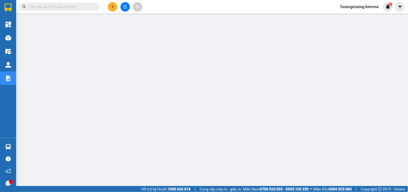
click at [114, 5] on icon "plus" at bounding box center [113, 7] width 4 height 4
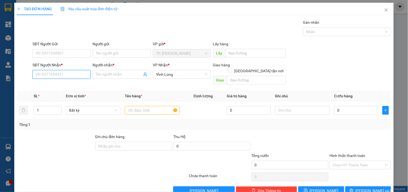
click at [73, 70] on input "SĐT Người Nhận *" at bounding box center [62, 74] width 58 height 9
type input "0989519649"
click at [75, 86] on div "0989519649 - KHÔI" at bounding box center [61, 85] width 51 height 6
type input "KHÔI"
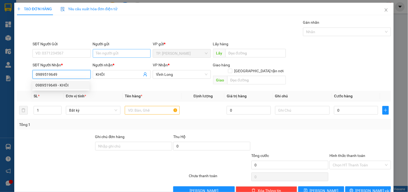
type input "0989519649"
click at [94, 52] on input "Người gửi" at bounding box center [122, 53] width 58 height 9
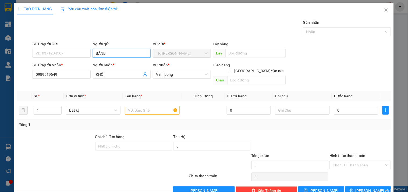
type input "BÁN"
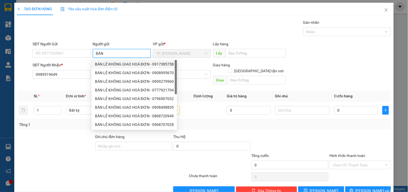
drag, startPoint x: 114, startPoint y: 60, endPoint x: 88, endPoint y: 60, distance: 25.8
click at [114, 60] on div "BÁN LẺ KHÔNG GIAO HOÁ ĐƠN - 0917385758" at bounding box center [134, 64] width 85 height 9
type input "0917385758"
type input "BÁN LẺ KHÔNG GIAO HOÁ ĐƠN"
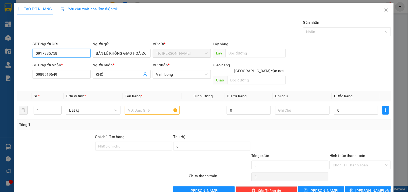
click at [77, 55] on input "0917385758" at bounding box center [62, 53] width 58 height 9
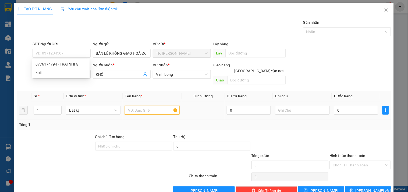
click at [150, 106] on input "text" at bounding box center [152, 110] width 55 height 9
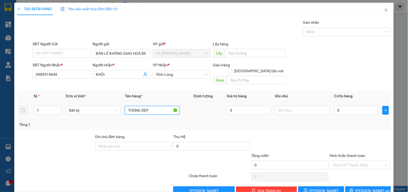
type input "THÙNG DẸP"
type input "TÍN"
click at [346, 106] on input "0" at bounding box center [356, 110] width 44 height 9
type input "004"
type input "4"
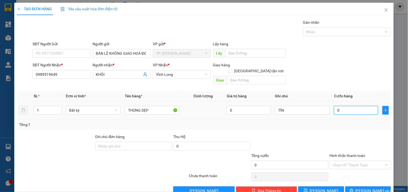
type input "4"
type input "0.040"
type input "40"
type input "40.000"
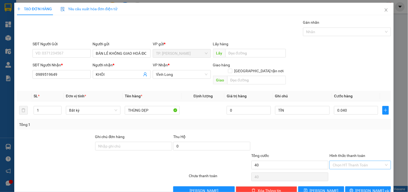
type input "40.000"
click at [346, 161] on input "Hình thức thanh toán" at bounding box center [358, 165] width 51 height 8
click at [347, 170] on div "Tại văn phòng" at bounding box center [357, 170] width 54 height 6
type input "0"
click at [363, 187] on span "[PERSON_NAME] và In" at bounding box center [375, 190] width 38 height 6
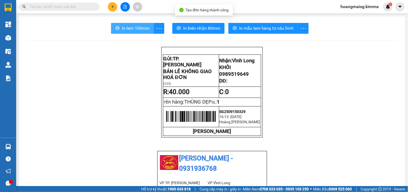
click at [146, 27] on span "In tem 100mm" at bounding box center [136, 28] width 28 height 7
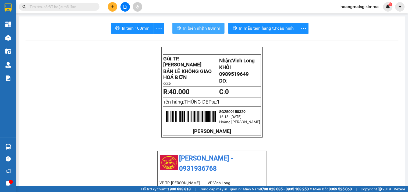
click at [179, 30] on button "In biên nhận 80mm" at bounding box center [198, 28] width 52 height 11
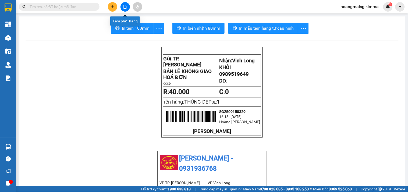
click at [125, 9] on button at bounding box center [125, 6] width 9 height 9
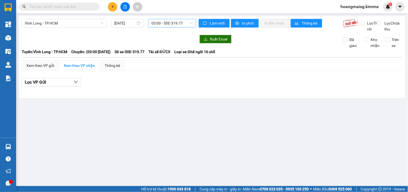
click at [165, 27] on span "03:00 - 50E-319.77" at bounding box center [171, 23] width 41 height 8
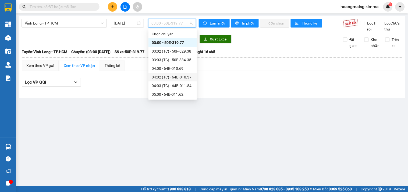
scroll to position [90, 0]
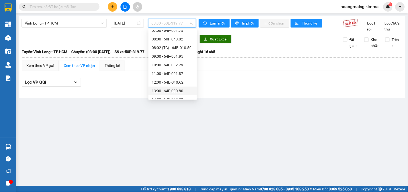
click at [185, 88] on div "13:00 - 64F-000.80" at bounding box center [173, 91] width 42 height 6
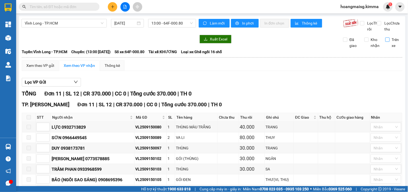
click at [386, 42] on input "Trên xe" at bounding box center [388, 39] width 4 height 4
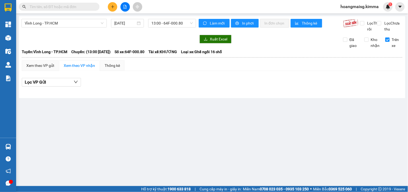
click at [392, 46] on span "Trên xe" at bounding box center [396, 43] width 13 height 12
click at [390, 42] on input "Trên xe" at bounding box center [388, 39] width 4 height 4
checkbox input "false"
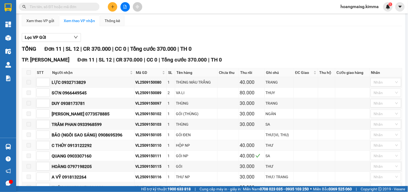
scroll to position [86, 0]
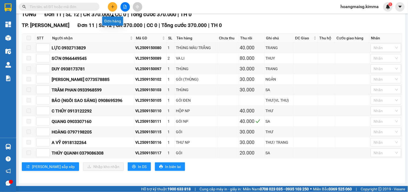
click at [109, 4] on button at bounding box center [112, 6] width 9 height 9
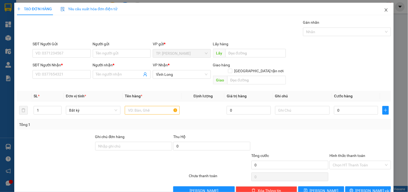
drag, startPoint x: 380, startPoint y: 9, endPoint x: 172, endPoint y: 9, distance: 208.0
click at [384, 9] on icon "close" at bounding box center [386, 10] width 4 height 4
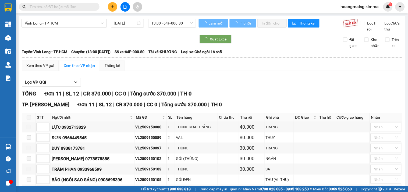
click at [93, 6] on span at bounding box center [59, 7] width 81 height 8
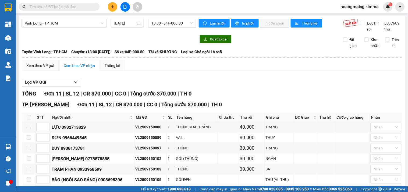
drag, startPoint x: 76, startPoint y: 6, endPoint x: 70, endPoint y: 6, distance: 5.7
click at [72, 6] on input "text" at bounding box center [61, 7] width 63 height 6
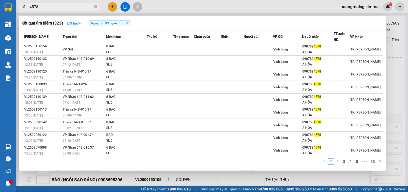
type input "4578"
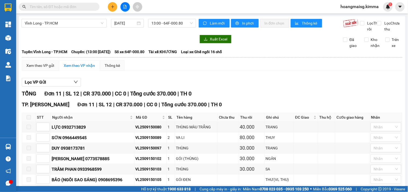
click at [79, 7] on input "text" at bounding box center [61, 7] width 63 height 6
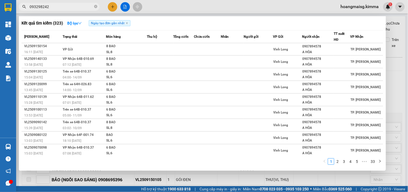
type input "0932982423"
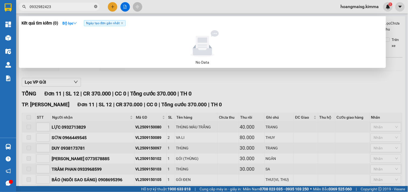
click at [94, 8] on span at bounding box center [95, 6] width 3 height 5
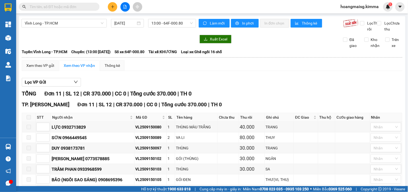
click at [84, 5] on input "text" at bounding box center [61, 7] width 63 height 6
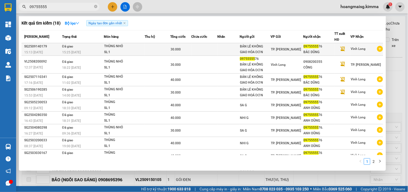
type input "09755555"
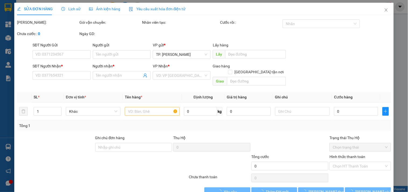
type input "BÁN LẺ KHÔNG GIAO HÓA ĐƠN"
type input "0975555576"
type input "BÁC DŨNG"
type input "SA G"
type input "30.000"
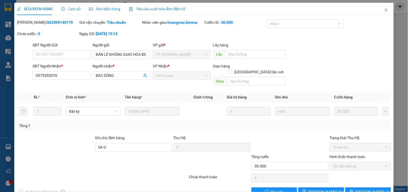
click at [72, 7] on span "Lịch sử" at bounding box center [70, 9] width 19 height 4
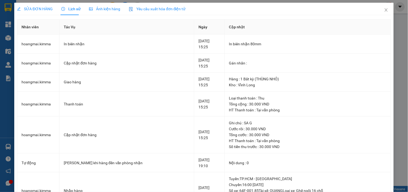
click at [44, 8] on span "SỬA ĐƠN HÀNG" at bounding box center [35, 9] width 36 height 4
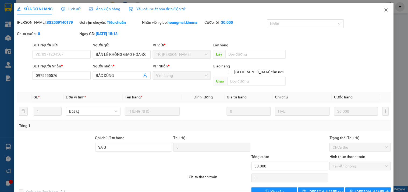
click at [380, 7] on span "Close" at bounding box center [386, 10] width 15 height 15
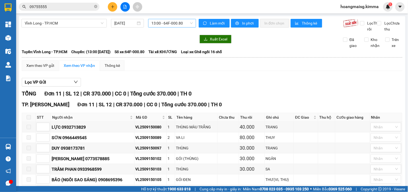
click at [174, 24] on span "13:00 - 64F-000.80" at bounding box center [171, 23] width 41 height 8
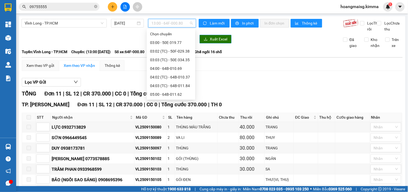
scroll to position [86, 0]
click at [284, 97] on div "TỔNG Đơn 11 | SL 12 | CR 370.000 | CC 0 | Tổng cước 370.000 | TH 0" at bounding box center [212, 93] width 381 height 8
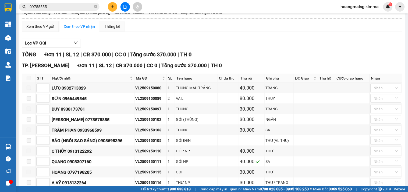
scroll to position [0, 0]
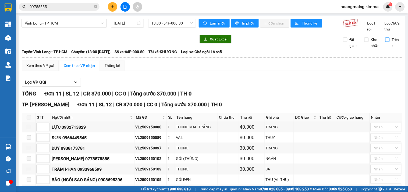
click at [386, 42] on input "Trên xe" at bounding box center [388, 39] width 4 height 4
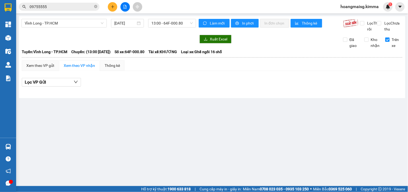
click at [387, 42] on input "Trên xe" at bounding box center [388, 39] width 4 height 4
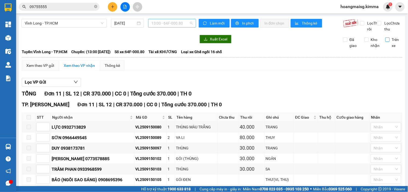
click at [179, 26] on span "13:00 - 64F-000.80" at bounding box center [171, 23] width 41 height 8
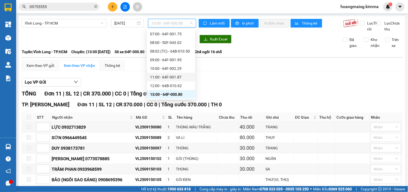
scroll to position [116, 0]
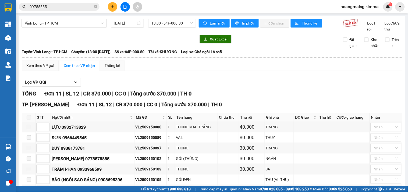
click at [278, 95] on div "TỔNG Đơn 11 | SL 12 | CR 370.000 | CC 0 | Tổng cước 370.000 | TH 0" at bounding box center [212, 93] width 381 height 8
click at [171, 23] on span "13:00 - 64F-000.80" at bounding box center [171, 23] width 41 height 8
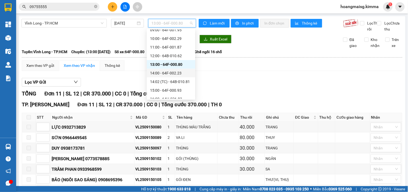
click at [322, 104] on div "TỔNG Đơn 11 | SL 12 | CR 370.000 | CC 0 | Tổng cước 370.000 | TH 0 TP. Hồ Chí M…" at bounding box center [212, 172] width 381 height 167
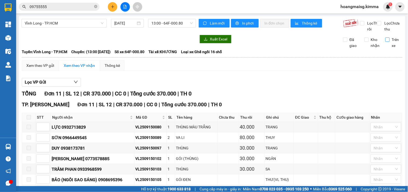
click at [390, 46] on span "Trên xe" at bounding box center [396, 43] width 13 height 12
click at [387, 42] on input "Trên xe" at bounding box center [388, 39] width 4 height 4
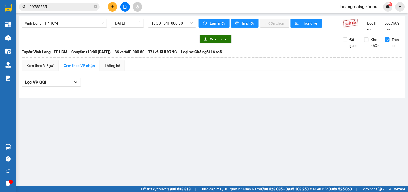
click at [388, 42] on input "Trên xe" at bounding box center [388, 39] width 4 height 4
checkbox input "false"
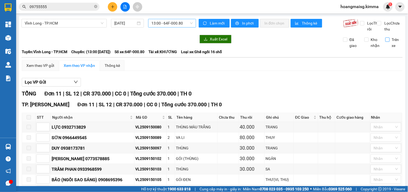
click at [156, 23] on span "13:00 - 64F-000.80" at bounding box center [171, 23] width 41 height 8
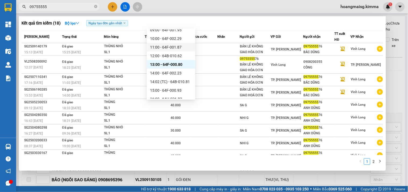
click at [87, 7] on input "09755555" at bounding box center [61, 7] width 63 height 6
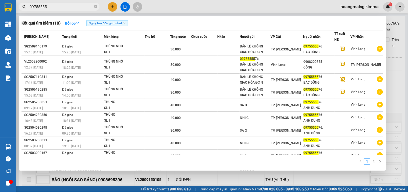
click at [391, 83] on div at bounding box center [204, 96] width 408 height 192
click at [57, 10] on span "09755555" at bounding box center [59, 7] width 81 height 8
click at [57, 9] on input "09755555" at bounding box center [61, 7] width 63 height 6
click at [391, 86] on div at bounding box center [204, 96] width 408 height 192
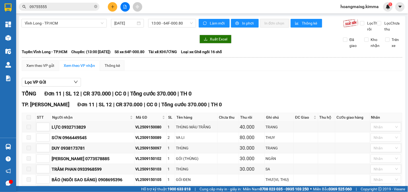
click at [78, 9] on input "09755555" at bounding box center [61, 7] width 63 height 6
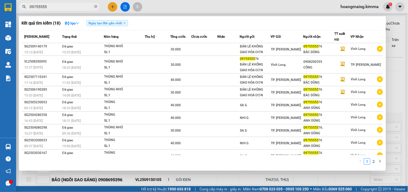
click at [197, 3] on div at bounding box center [204, 96] width 408 height 192
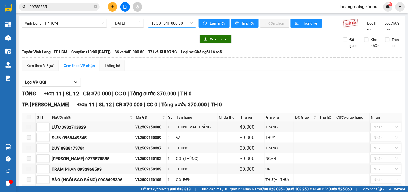
click at [163, 23] on span "13:00 - 64F-000.80" at bounding box center [171, 23] width 41 height 8
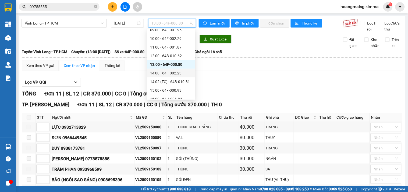
click at [174, 76] on div "14:00 - 64F-002.23" at bounding box center [171, 73] width 48 height 9
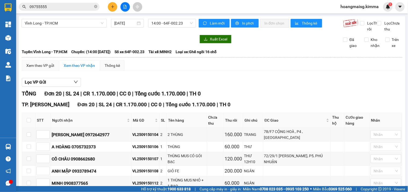
click at [270, 98] on div "TỔNG Đơn 20 | SL 24 | CR 1.170.000 | CC 0 | Tổng cước 1.170.000 | TH 0" at bounding box center [212, 93] width 381 height 8
click at [274, 98] on div "TỔNG Đơn 20 | SL 24 | CR 1.170.000 | CC 0 | Tổng cước 1.170.000 | TH 0" at bounding box center [212, 93] width 381 height 8
drag, startPoint x: 57, startPoint y: 1, endPoint x: 62, endPoint y: 4, distance: 6.1
click at [59, 2] on div "Kết quả tìm kiếm ( 18 ) Bộ lọc Ngày tạo đơn gần nhất Mã ĐH Trạng thái Món hàng …" at bounding box center [204, 6] width 408 height 13
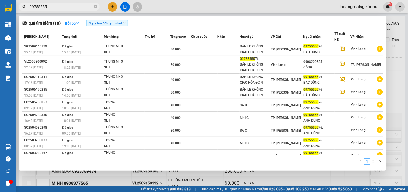
click at [62, 4] on input "09755555" at bounding box center [61, 7] width 63 height 6
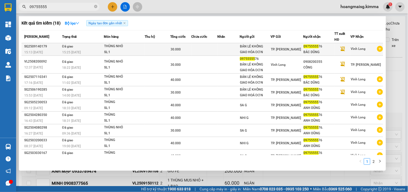
click at [174, 50] on span "30.000" at bounding box center [176, 49] width 10 height 4
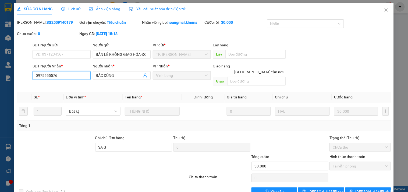
drag, startPoint x: 79, startPoint y: 77, endPoint x: 3, endPoint y: 104, distance: 80.3
click at [0, 103] on div "SỬA ĐƠN HÀNG Lịch sử Ảnh kiện hàng Yêu cầu xuất hóa đơn điện tử Total Paid Fee …" at bounding box center [204, 96] width 408 height 192
click at [385, 11] on icon "close" at bounding box center [386, 9] width 3 height 3
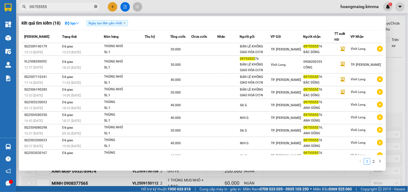
click at [95, 6] on icon "close-circle" at bounding box center [95, 6] width 3 height 3
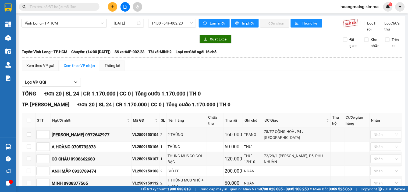
click at [84, 6] on input "text" at bounding box center [61, 7] width 63 height 6
paste input "0975555576"
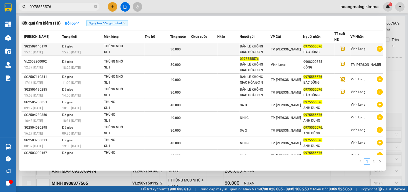
type input "0975555576"
click at [179, 47] on span "30.000" at bounding box center [176, 49] width 10 height 4
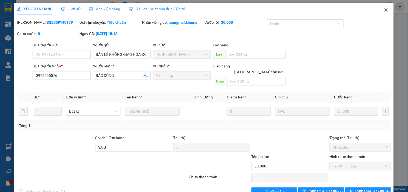
click at [385, 9] on icon "close" at bounding box center [386, 9] width 3 height 3
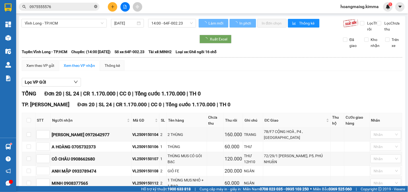
click at [96, 6] on icon "close-circle" at bounding box center [95, 6] width 3 height 3
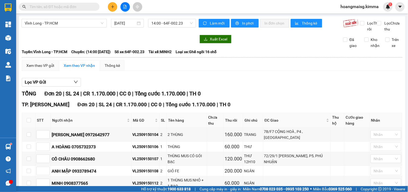
click at [86, 8] on input "text" at bounding box center [61, 7] width 63 height 6
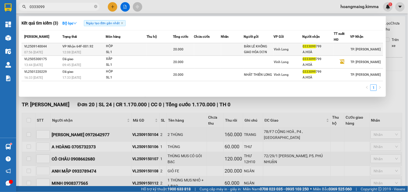
type input "0333099"
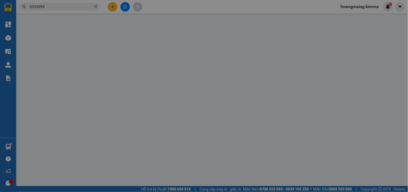
type input "BÁN LẺ KHÔNG GIAO HÓA ĐƠN"
type input "0333099799"
type input "A.HOÀ"
type input "20.000"
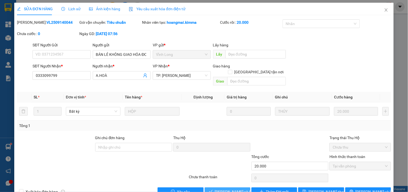
click at [224, 188] on span "Lưu và Giao hàng" at bounding box center [241, 191] width 52 height 6
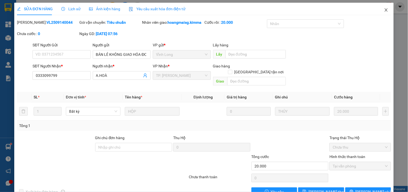
click at [382, 8] on span "Close" at bounding box center [386, 10] width 15 height 15
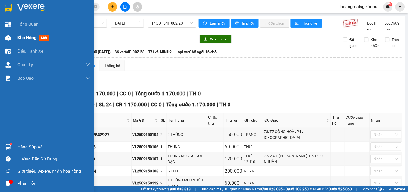
click at [11, 39] on div at bounding box center [7, 37] width 9 height 9
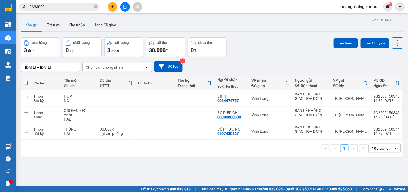
click at [114, 3] on button at bounding box center [112, 6] width 9 height 9
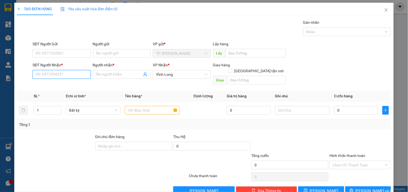
click at [65, 73] on input "SĐT Người Nhận *" at bounding box center [62, 74] width 58 height 9
click at [64, 83] on div "0909590229 - TIẾN THÀNH" at bounding box center [61, 85] width 51 height 6
type input "0909590229"
type input "TIẾN THÀNH"
type input "0909590229"
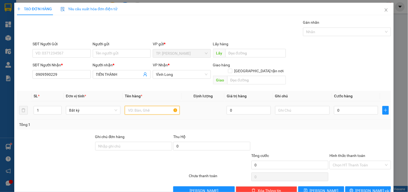
click at [156, 106] on input "text" at bounding box center [152, 110] width 55 height 9
type input "HỘP"
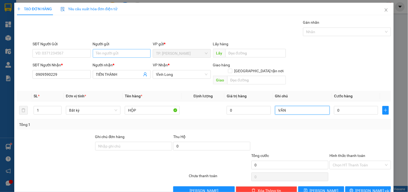
type input "VĂN"
drag, startPoint x: 125, startPoint y: 51, endPoint x: 118, endPoint y: 53, distance: 7.1
click at [125, 52] on input "Người gửi" at bounding box center [122, 53] width 58 height 9
type input "B"
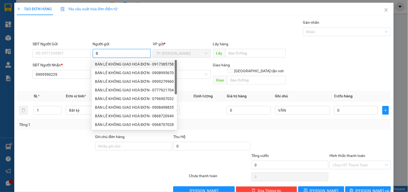
click at [109, 64] on div "BÁN LẺ KHÔNG GIAO HOÁ ĐƠN - 0917385758" at bounding box center [134, 64] width 79 height 6
type input "0917385758"
type input "BÁN LẺ KHÔNG GIAO HOÁ ĐƠN"
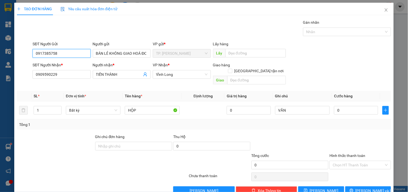
click at [74, 53] on input "0917385758" at bounding box center [62, 53] width 58 height 9
type input "0"
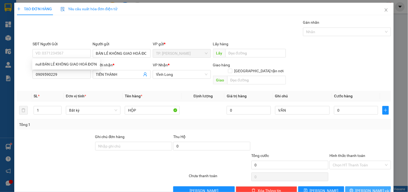
click at [373, 187] on span "Lưu và In" at bounding box center [375, 190] width 38 height 6
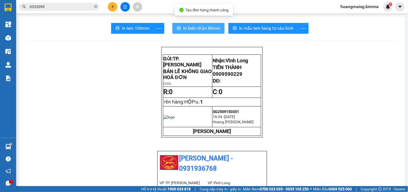
click at [205, 25] on span "In biên nhận 80mm" at bounding box center [201, 28] width 37 height 7
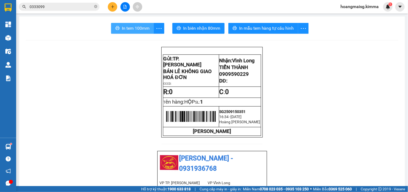
click at [139, 31] on span "In tem 100mm" at bounding box center [136, 28] width 28 height 7
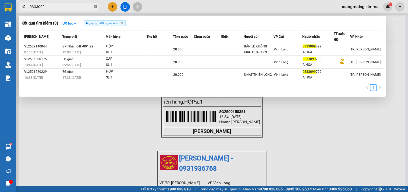
click at [96, 6] on icon "close-circle" at bounding box center [95, 6] width 3 height 3
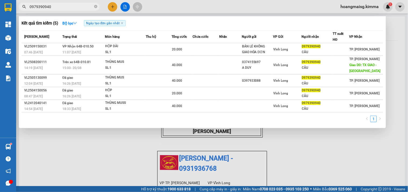
type input "0979390940"
click at [205, 42] on th "Chưa cước" at bounding box center [206, 36] width 27 height 13
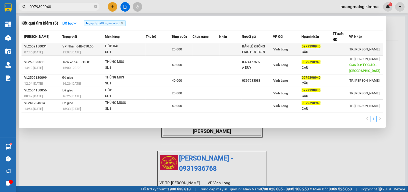
click at [195, 53] on td at bounding box center [206, 49] width 27 height 13
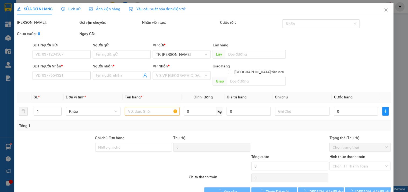
type input "BÁN LẺ KHÔNG GIAO HÓA ĐƠN"
type input "0979390940"
type input "CẦU"
type input "20.000"
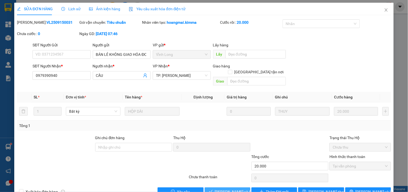
click at [234, 188] on span "Lưu và Giao hàng" at bounding box center [241, 191] width 52 height 6
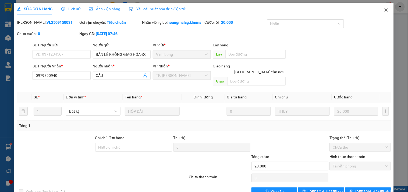
click at [384, 11] on icon "close" at bounding box center [386, 10] width 4 height 4
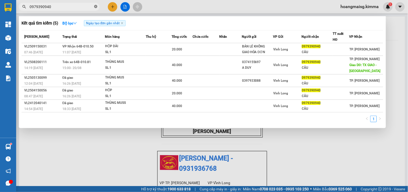
click at [96, 8] on icon "close-circle" at bounding box center [95, 6] width 3 height 3
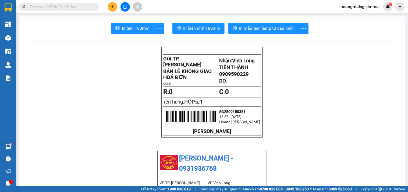
click at [113, 4] on button at bounding box center [112, 6] width 9 height 9
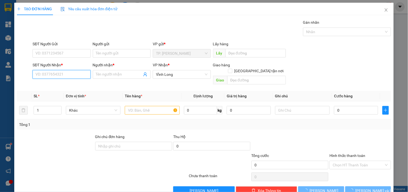
click at [57, 75] on input "SĐT Người Nhận *" at bounding box center [62, 74] width 58 height 9
type input "6"
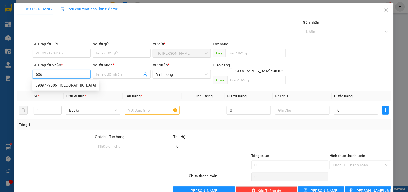
click at [58, 84] on div "0909779606 - TRÍ TRƯỜNG SƠN" at bounding box center [66, 85] width 61 height 6
type input "0909779606"
type input "TRÍ TRƯỜNG SƠN"
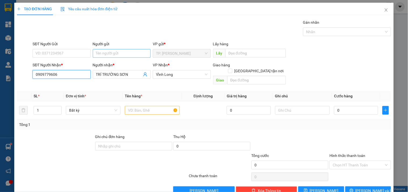
type input "0909779606"
click at [101, 52] on input "Người gửi" at bounding box center [122, 53] width 58 height 9
type input "B"
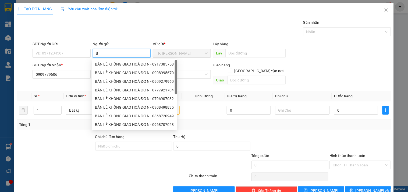
click at [105, 62] on div "BÁN LẺ KHÔNG GIAO HOÁ ĐƠN - 0917385758" at bounding box center [134, 64] width 79 height 6
type input "0917385758"
type input "BÁN LẺ KHÔNG GIAO HOÁ ĐƠN"
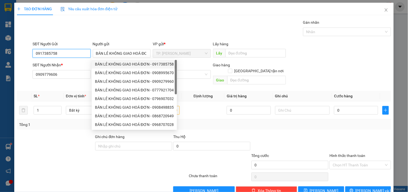
click at [69, 51] on input "0917385758" at bounding box center [62, 53] width 58 height 9
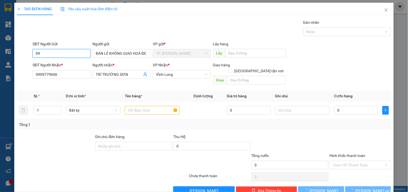
type input "0"
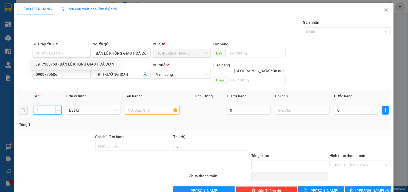
click at [50, 106] on input "1" at bounding box center [47, 110] width 27 height 8
type input "2"
click at [153, 106] on input "text" at bounding box center [152, 110] width 55 height 9
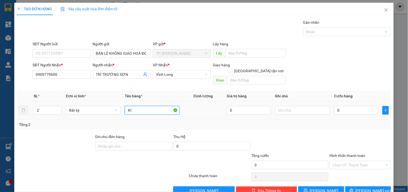
type input "K"
type input "THÙNG"
type input "VĂN"
click at [349, 179] on div "Transit Pickup Surcharge Ids Transit Deliver Surcharge Ids Transit Deliver Surc…" at bounding box center [204, 106] width 374 height 175
click at [354, 188] on icon "printer" at bounding box center [352, 190] width 4 height 4
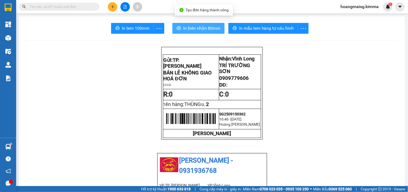
click at [178, 24] on button "In biên nhận 80mm" at bounding box center [198, 28] width 52 height 11
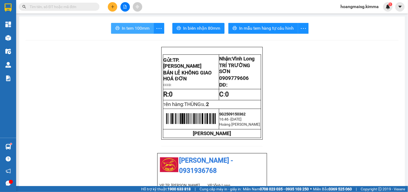
click at [136, 28] on span "In tem 100mm" at bounding box center [136, 28] width 28 height 7
click at [114, 6] on icon "plus" at bounding box center [113, 7] width 4 height 4
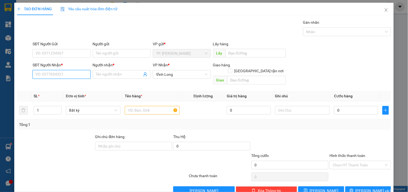
click at [54, 70] on input "SĐT Người Nhận *" at bounding box center [62, 74] width 58 height 9
click at [58, 85] on div "0949895900 - TIẾN ĐẠT" at bounding box center [61, 85] width 51 height 6
type input "0949895900"
type input "TIẾN ĐẠT"
type input "0949895900"
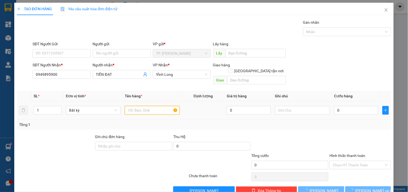
click at [146, 106] on input "text" at bounding box center [152, 110] width 55 height 9
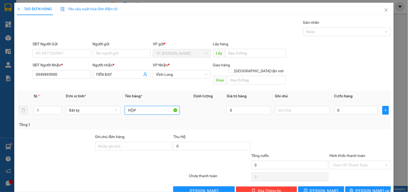
type input "HỘP"
type input "VĂN"
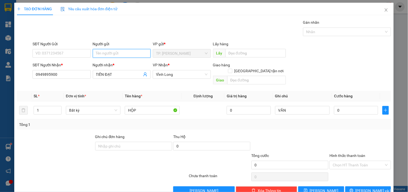
click at [108, 49] on input "Người gửi" at bounding box center [122, 53] width 58 height 9
type input "B"
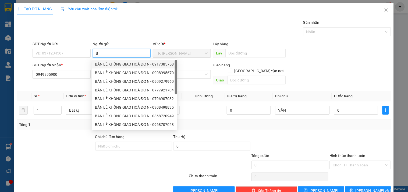
click at [123, 63] on div "BÁN LẺ KHÔNG GIAO HOÁ ĐƠN - 0917385758" at bounding box center [134, 64] width 79 height 6
type input "0917385758"
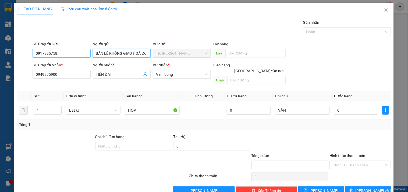
type input "BÁN LẺ KHÔNG GIAO HOÁ ĐƠN"
click at [69, 56] on input "0917385758" at bounding box center [62, 53] width 58 height 9
type input "0"
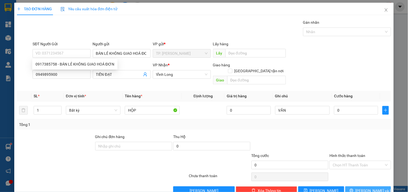
click at [359, 186] on button "Lưu và In" at bounding box center [368, 190] width 46 height 9
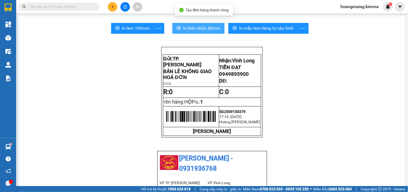
click at [191, 26] on span "In biên nhận 80mm" at bounding box center [201, 28] width 37 height 7
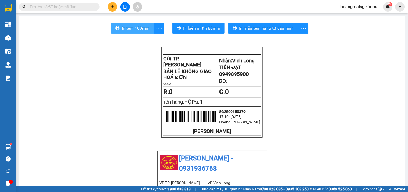
click at [127, 26] on span "In tem 100mm" at bounding box center [136, 28] width 28 height 7
click at [113, 5] on icon "plus" at bounding box center [113, 7] width 4 height 4
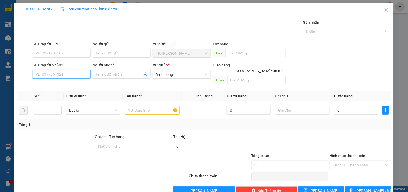
click at [76, 76] on input "SĐT Người Nhận *" at bounding box center [62, 74] width 58 height 9
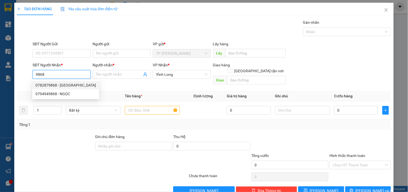
click at [66, 85] on div "0782879868 - HƯNG THỊNH" at bounding box center [66, 85] width 61 height 6
type input "0782879868"
type input "HƯNG THỊNH"
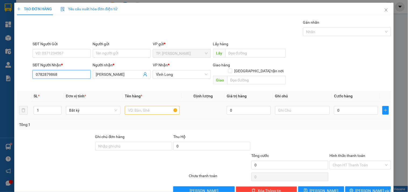
type input "0782879868"
click at [145, 106] on input "text" at bounding box center [152, 110] width 55 height 9
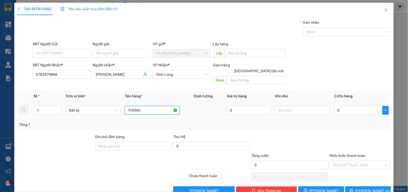
type input "THÙNG"
type input "VĂN"
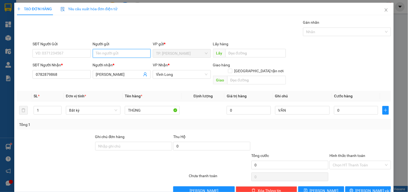
click at [115, 53] on input "Người gửi" at bounding box center [122, 53] width 58 height 9
type input "B"
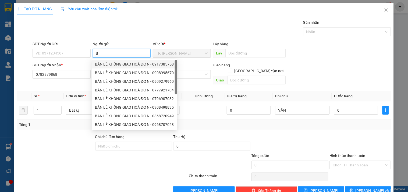
click at [114, 65] on div "BÁN LẺ KHÔNG GIAO HOÁ ĐƠN - 0917385758" at bounding box center [134, 64] width 79 height 6
type input "0917385758"
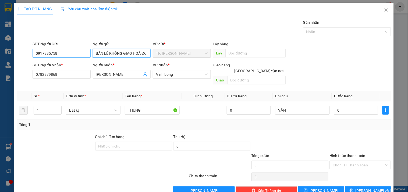
type input "BÁN LẺ KHÔNG GIAO HOÁ ĐƠN"
click at [74, 55] on input "0917385758" at bounding box center [62, 53] width 58 height 9
type input "0"
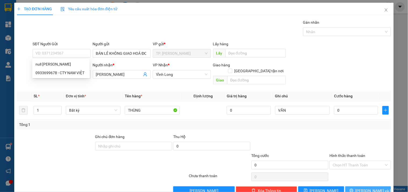
click at [352, 186] on button "Lưu và In" at bounding box center [368, 190] width 46 height 9
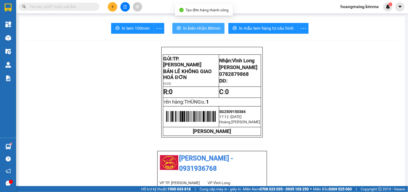
click at [192, 25] on span "In biên nhận 80mm" at bounding box center [201, 28] width 37 height 7
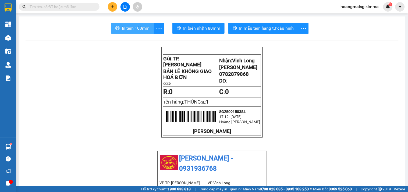
click at [135, 31] on span "In tem 100mm" at bounding box center [136, 28] width 28 height 7
click at [111, 4] on button at bounding box center [112, 6] width 9 height 9
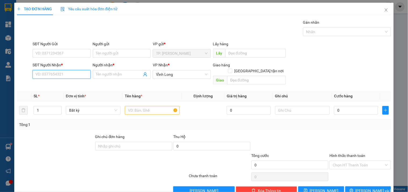
click at [52, 75] on input "SĐT Người Nhận *" at bounding box center [62, 74] width 58 height 9
type input "9"
type input "0939497960"
click at [64, 85] on div "0939497960 - PHƯỢNG" at bounding box center [61, 85] width 51 height 6
type input "PHƯỢNG"
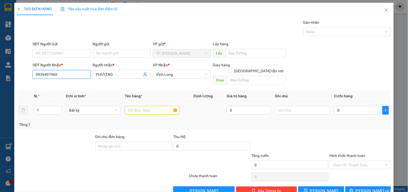
type input "0939497960"
click at [152, 106] on input "text" at bounding box center [152, 110] width 55 height 9
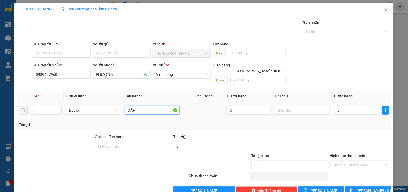
type input "XẤP"
type input "0"
type input "VĂN"
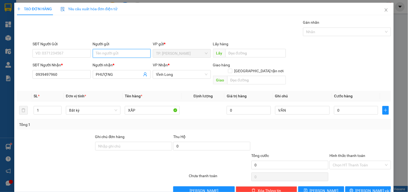
click at [128, 49] on input "Người gửi" at bounding box center [122, 53] width 58 height 9
type input "B"
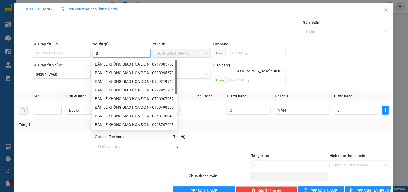
drag, startPoint x: 123, startPoint y: 64, endPoint x: 90, endPoint y: 53, distance: 34.1
click at [120, 62] on div "BÁN LẺ KHÔNG GIAO HOÁ ĐƠN - 0917385758" at bounding box center [134, 64] width 79 height 6
type input "0917385758"
type input "BÁN LẺ KHÔNG GIAO HOÁ ĐƠN"
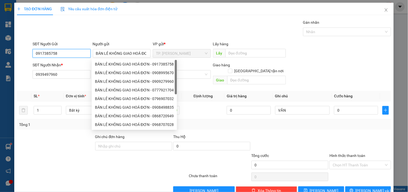
drag, startPoint x: 79, startPoint y: 55, endPoint x: 76, endPoint y: 52, distance: 3.8
click at [78, 55] on input "0917385758" at bounding box center [62, 53] width 58 height 9
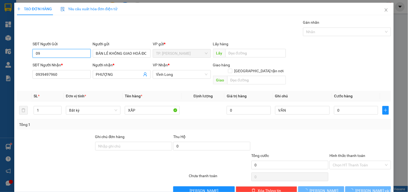
type input "0"
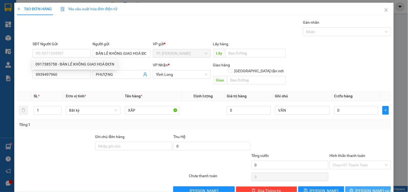
click at [366, 187] on span "Lưu và In" at bounding box center [375, 190] width 38 height 6
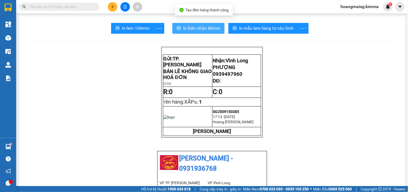
drag, startPoint x: 189, startPoint y: 21, endPoint x: 192, endPoint y: 31, distance: 10.8
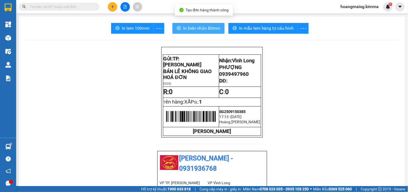
click at [193, 31] on span "In biên nhận 80mm" at bounding box center [201, 28] width 37 height 7
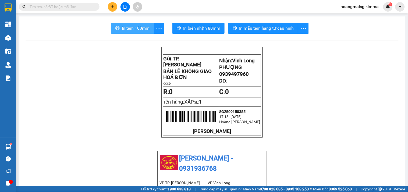
click at [126, 24] on button "In tem 100mm" at bounding box center [132, 28] width 43 height 11
drag, startPoint x: 114, startPoint y: 6, endPoint x: 45, endPoint y: 86, distance: 105.8
click at [45, 86] on section "Kết quả tìm kiếm ( 5 ) Bộ lọc Ngày tạo đơn gần nhất Mã ĐH Trạng thái Món hàng T…" at bounding box center [204, 96] width 408 height 192
click at [80, 3] on span at bounding box center [59, 7] width 81 height 8
click at [81, 7] on input "text" at bounding box center [61, 7] width 63 height 6
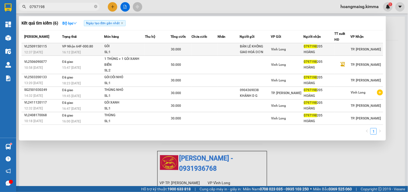
type input "0797198"
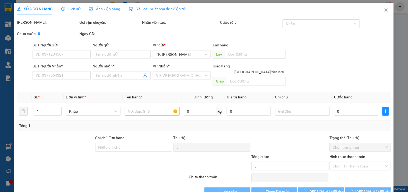
type input "BÁN LẺ KHÔNG GIAO HOÁ ĐƠN"
type input "0797198205"
type input "HOÀNG"
type input "30.000"
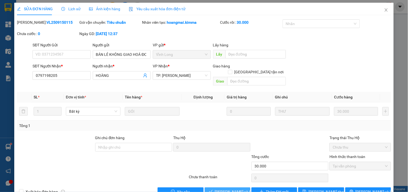
click at [221, 188] on span "Lưu và Giao hàng" at bounding box center [241, 191] width 52 height 6
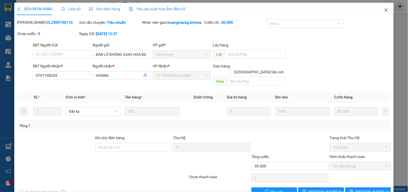
click at [383, 14] on span "Close" at bounding box center [386, 10] width 15 height 15
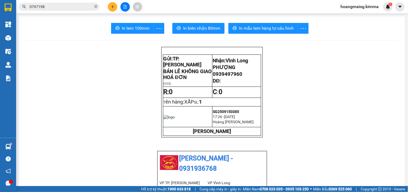
click at [99, 7] on span "0797198" at bounding box center [59, 7] width 81 height 8
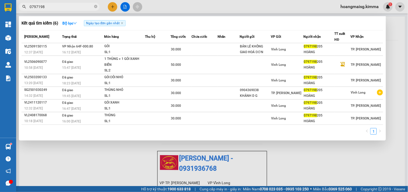
click at [112, 5] on div at bounding box center [204, 96] width 408 height 192
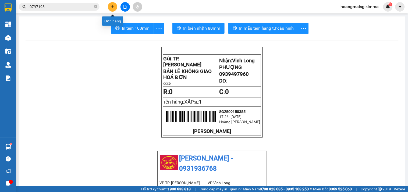
click at [114, 5] on icon "plus" at bounding box center [113, 7] width 4 height 4
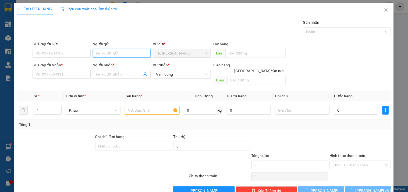
click at [96, 52] on input "Người gửi" at bounding box center [122, 53] width 58 height 9
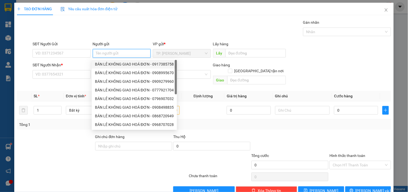
click at [104, 65] on div "BÁN LẺ KHÔNG GIAO HOÁ ĐƠN - 0917385758" at bounding box center [134, 64] width 79 height 6
type input "0917385758"
type input "BÁN LẺ KHÔNG GIAO HOÁ ĐƠN"
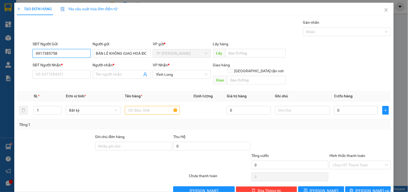
click at [81, 55] on input "0917385758" at bounding box center [62, 53] width 58 height 9
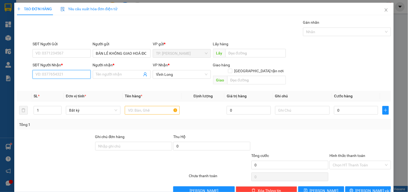
click at [77, 73] on input "SĐT Người Nhận *" at bounding box center [62, 74] width 58 height 9
type input "0772193800"
click at [76, 83] on div "0772193800 - SEA DECOR" at bounding box center [61, 85] width 51 height 6
type input "SEA DECOR"
type input "0772193800"
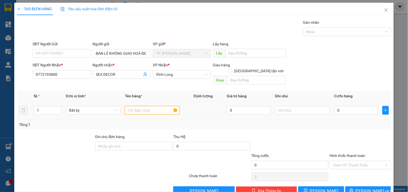
click at [149, 107] on input "text" at bounding box center [152, 110] width 55 height 9
type input "GÓI ĐEN KEO VÀNG"
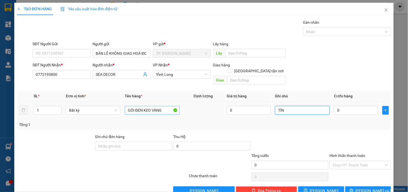
type input "TÍN"
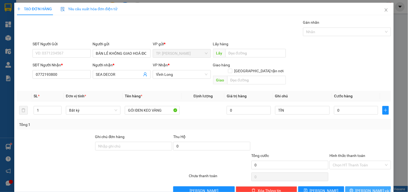
click at [373, 187] on span "Lưu và In" at bounding box center [375, 190] width 38 height 6
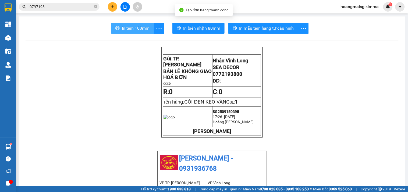
click at [130, 30] on span "In tem 100mm" at bounding box center [136, 28] width 28 height 7
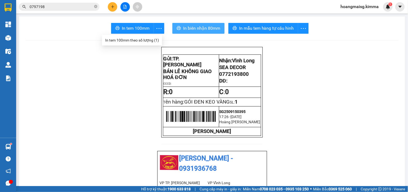
click at [199, 27] on span "In biên nhận 80mm" at bounding box center [201, 28] width 37 height 7
click at [110, 10] on button at bounding box center [112, 6] width 9 height 9
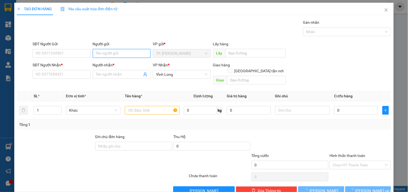
click at [118, 55] on input "Người gửi" at bounding box center [122, 53] width 58 height 9
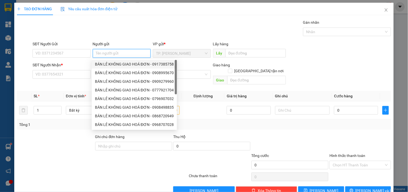
click at [111, 65] on div "BÁN LẺ KHÔNG GIAO HOÁ ĐƠN - 0917385758" at bounding box center [134, 64] width 79 height 6
type input "0917385758"
type input "BÁN LẺ KHÔNG GIAO HOÁ ĐƠN"
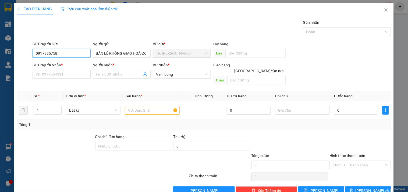
click at [82, 56] on input "0917385758" at bounding box center [62, 53] width 58 height 9
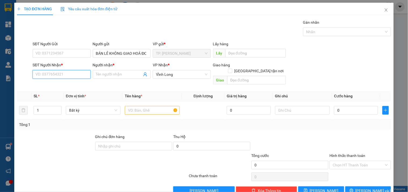
click at [81, 76] on input "SĐT Người Nhận *" at bounding box center [62, 74] width 58 height 9
type input "0939309677"
click at [70, 86] on div "0939309677 - HOÀNG PHÚC" at bounding box center [62, 85] width 53 height 6
type input "HOÀNG PHÚC"
type input "0939309677"
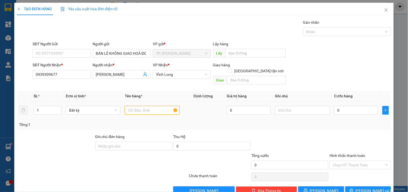
click at [147, 108] on input "text" at bounding box center [152, 110] width 55 height 9
type input "GÓI THÙNG DẸP"
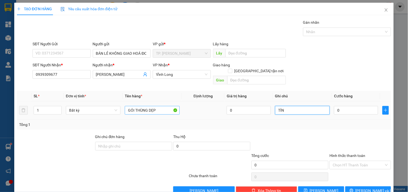
type input "TÍN"
drag, startPoint x: 358, startPoint y: 183, endPoint x: 360, endPoint y: 178, distance: 5.3
click at [358, 186] on button "Lưu và In" at bounding box center [368, 190] width 46 height 9
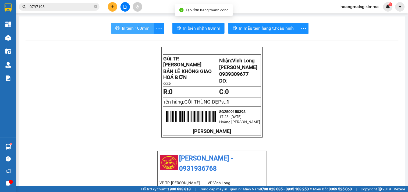
click at [130, 26] on span "In tem 100mm" at bounding box center [136, 28] width 28 height 7
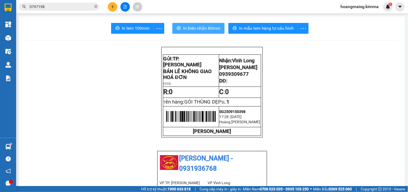
click at [198, 30] on span "In biên nhận 80mm" at bounding box center [201, 28] width 37 height 7
click at [114, 7] on icon "plus" at bounding box center [113, 7] width 4 height 4
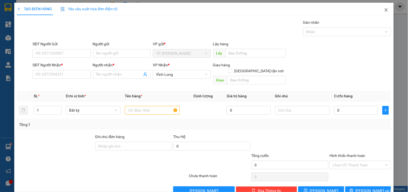
click at [384, 7] on span "Close" at bounding box center [386, 10] width 15 height 15
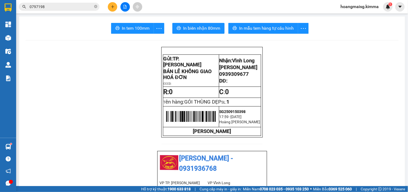
click at [112, 4] on button at bounding box center [112, 6] width 9 height 9
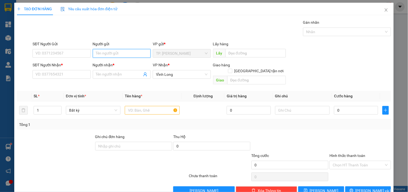
click at [121, 50] on input "Người gửi" at bounding box center [122, 53] width 58 height 9
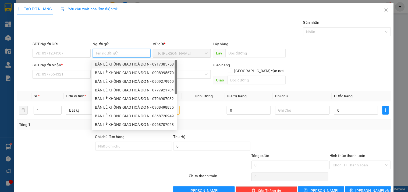
click at [124, 63] on div "BÁN LẺ KHÔNG GIAO HOÁ ĐƠN - 0917385758" at bounding box center [134, 64] width 79 height 6
type input "0917385758"
type input "BÁN LẺ KHÔNG GIAO HOÁ ĐƠN"
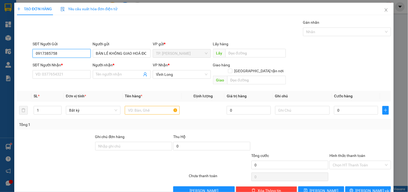
click at [73, 53] on input "0917385758" at bounding box center [62, 53] width 58 height 9
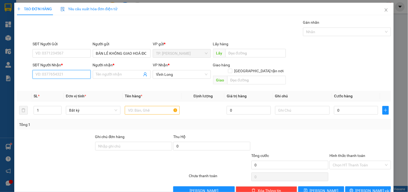
click at [77, 72] on input "SĐT Người Nhận *" at bounding box center [62, 74] width 58 height 9
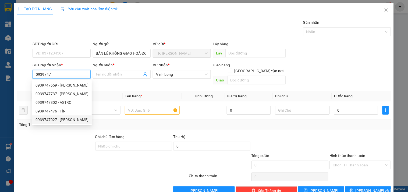
click at [68, 117] on div "0939747027 - PHƯƠNG ANH" at bounding box center [62, 119] width 53 height 6
type input "0939747027"
type input "PHƯƠNG ANH"
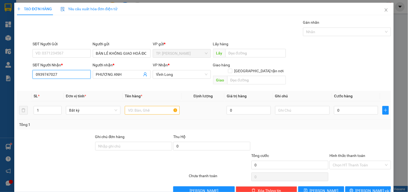
type input "0939747027"
click at [135, 106] on input "text" at bounding box center [152, 110] width 55 height 9
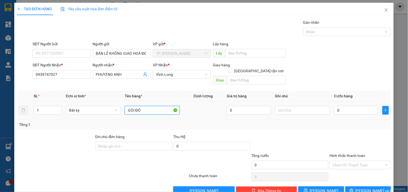
type input "GÓI ĐỎ"
type input "TÍN"
click at [357, 186] on button "Lưu và In" at bounding box center [368, 190] width 46 height 9
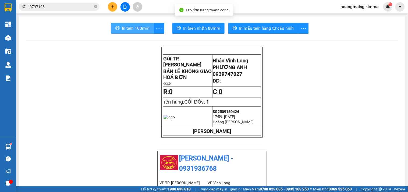
click at [134, 33] on button "In tem 100mm" at bounding box center [132, 28] width 43 height 11
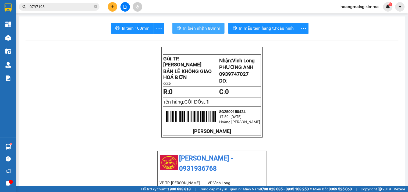
click at [193, 28] on span "In biên nhận 80mm" at bounding box center [201, 28] width 37 height 7
click at [125, 5] on icon "file-add" at bounding box center [125, 7] width 3 height 4
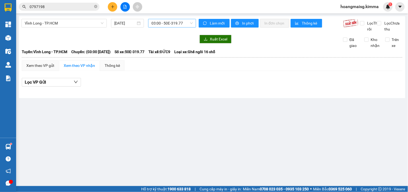
click at [164, 25] on span "03:00 - 50E-319.77" at bounding box center [171, 23] width 41 height 8
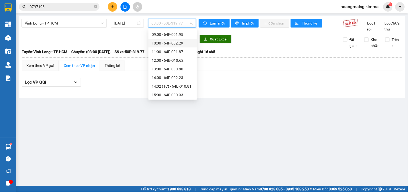
scroll to position [119, 0]
click at [163, 84] on div "15:00 - 64F-000.93" at bounding box center [173, 87] width 42 height 6
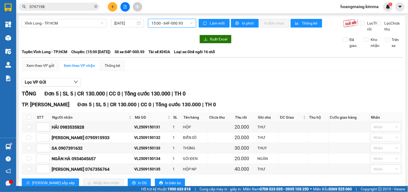
click at [167, 22] on span "15:00 - 64F-000.93" at bounding box center [171, 23] width 41 height 8
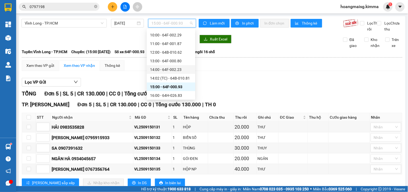
scroll to position [138, 0]
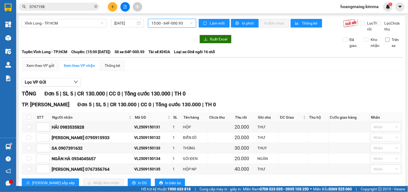
click at [396, 48] on span "Trên xe" at bounding box center [396, 43] width 13 height 12
click at [390, 42] on input "Trên xe" at bounding box center [388, 39] width 4 height 4
click at [156, 23] on span "15:00 - 64F-000.93" at bounding box center [171, 23] width 41 height 8
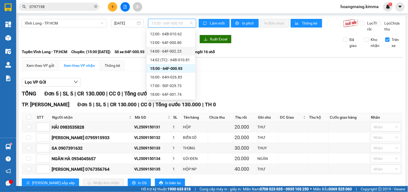
click at [173, 52] on div "14:00 - 64F-002.23" at bounding box center [171, 51] width 42 height 6
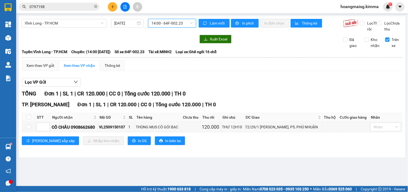
click at [172, 23] on span "14:00 - 64F-002.23" at bounding box center [171, 23] width 41 height 8
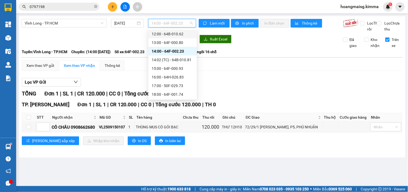
click at [175, 34] on div "12:00 - 64B-010.62" at bounding box center [173, 34] width 42 height 6
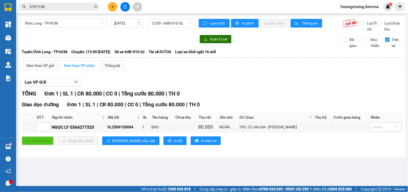
click at [387, 42] on input "Trên xe" at bounding box center [388, 39] width 4 height 4
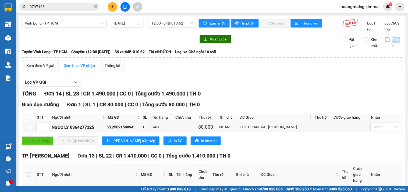
click at [390, 46] on span "Trên xe" at bounding box center [396, 43] width 13 height 12
click at [387, 42] on input "Trên xe" at bounding box center [388, 39] width 4 height 4
checkbox input "true"
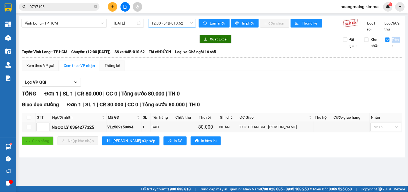
click at [162, 21] on span "12:00 - 64B-010.62" at bounding box center [171, 23] width 41 height 8
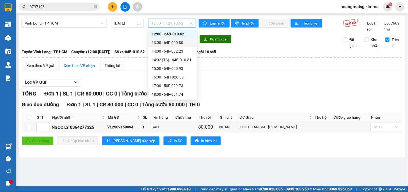
click at [166, 44] on div "13:00 - 64F-000.80" at bounding box center [173, 43] width 42 height 6
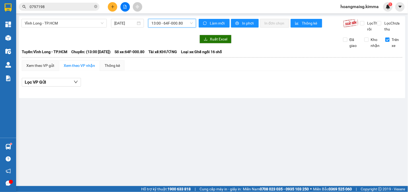
click at [174, 23] on span "13:00 - 64F-000.80" at bounding box center [171, 23] width 41 height 8
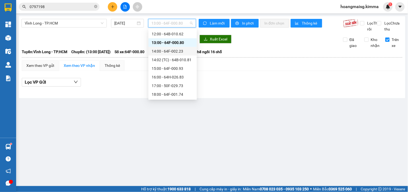
click at [174, 49] on div "14:00 - 64F-002.23" at bounding box center [173, 51] width 42 height 6
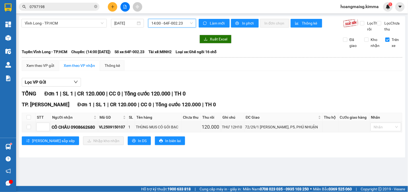
click at [183, 22] on span "14:00 - 64F-002.23" at bounding box center [171, 23] width 41 height 8
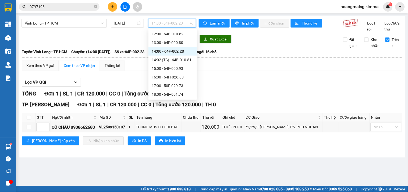
scroll to position [108, 0]
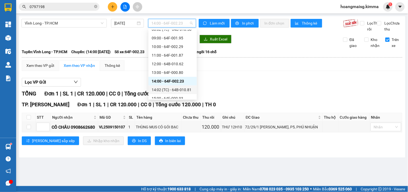
click at [227, 97] on div "TỔNG Đơn 1 | SL 1 | CR 120.000 | CC 0 | Tổng cước 120.000 | TH 0" at bounding box center [212, 93] width 381 height 8
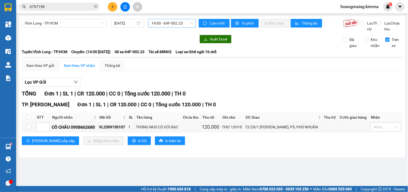
click at [178, 24] on span "14:00 - 64F-002.23" at bounding box center [171, 23] width 41 height 8
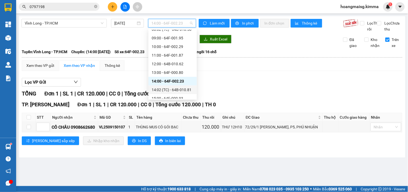
scroll to position [138, 0]
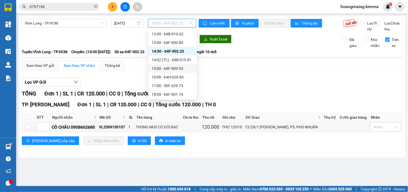
click at [173, 68] on div "15:00 - 64F-000.93" at bounding box center [173, 68] width 42 height 6
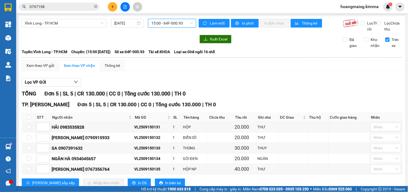
click at [72, 9] on input "0797198" at bounding box center [61, 7] width 63 height 6
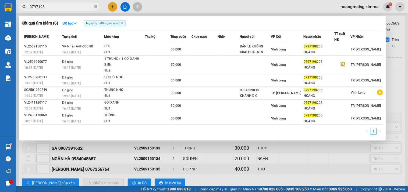
click at [118, 6] on div at bounding box center [204, 96] width 408 height 192
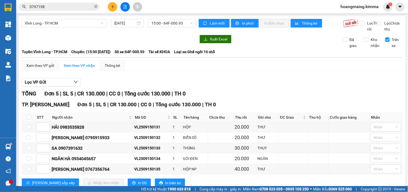
click at [113, 7] on icon "plus" at bounding box center [113, 7] width 4 height 4
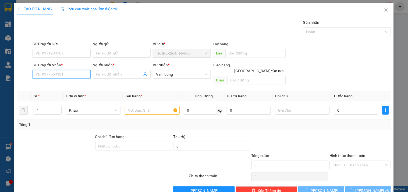
click at [73, 73] on input "SĐT Người Nhận *" at bounding box center [62, 74] width 58 height 9
type input "0"
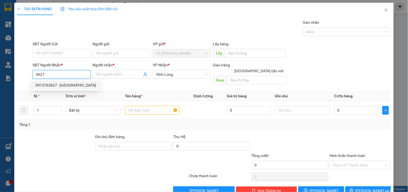
click at [48, 85] on div "0913763627 - ANH QUỐC" at bounding box center [66, 85] width 61 height 6
type input "0913763627"
type input "ANH QUỐC"
type input "0913763627"
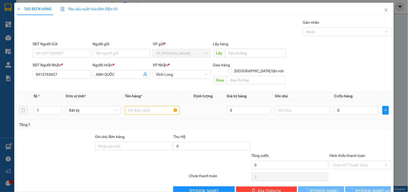
drag, startPoint x: 135, startPoint y: 99, endPoint x: 137, endPoint y: 101, distance: 2.9
click at [137, 105] on div at bounding box center [152, 110] width 55 height 11
click at [139, 106] on input "text" at bounding box center [152, 110] width 55 height 9
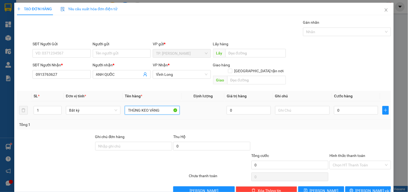
type input "THÙNG KEO VÀNG"
type input "VĂN"
click at [123, 49] on div "Người gửi Tên người gửi" at bounding box center [122, 50] width 58 height 19
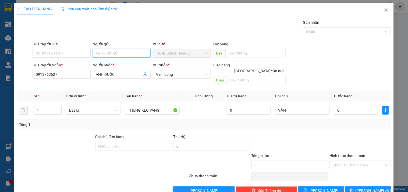
click at [123, 50] on input "Người gửi" at bounding box center [122, 53] width 58 height 9
type input "B"
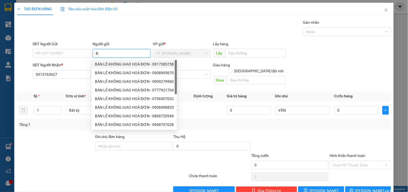
drag, startPoint x: 117, startPoint y: 63, endPoint x: 91, endPoint y: 56, distance: 27.7
click at [117, 63] on div "BÁN LẺ KHÔNG GIAO HOÁ ĐƠN - 0917385758" at bounding box center [134, 64] width 79 height 6
type input "0917385758"
type input "BÁN LẺ KHÔNG GIAO HOÁ ĐƠN"
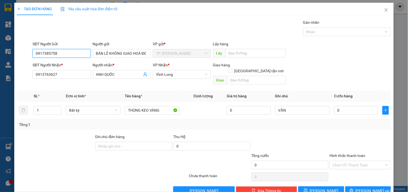
click at [75, 54] on input "0917385758" at bounding box center [62, 53] width 58 height 9
type input "0"
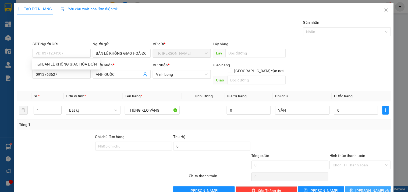
click at [349, 186] on button "Lưu và In" at bounding box center [368, 190] width 46 height 9
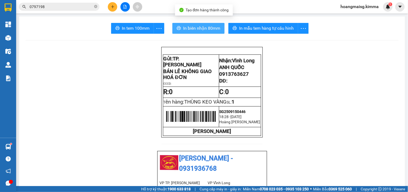
click at [200, 31] on span "In biên nhận 80mm" at bounding box center [201, 28] width 37 height 7
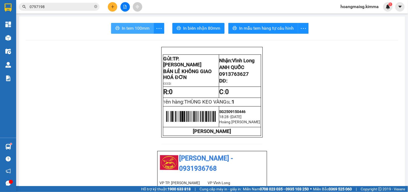
click at [123, 29] on span "In tem 100mm" at bounding box center [136, 28] width 28 height 7
click at [111, 3] on button at bounding box center [112, 6] width 9 height 9
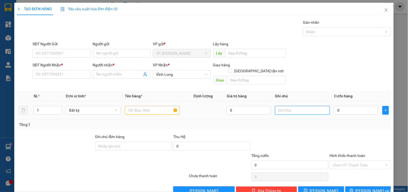
click at [279, 106] on input "text" at bounding box center [302, 110] width 55 height 9
type input "VĂN"
click at [143, 106] on input "text" at bounding box center [152, 110] width 55 height 9
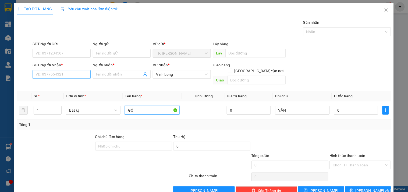
type input "GÓI"
click at [65, 74] on input "SĐT Người Nhận *" at bounding box center [62, 74] width 58 height 9
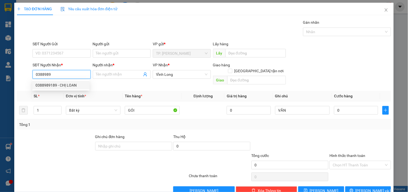
type input "0388989189"
type input "CHỊ LOAN"
type input "0388989189"
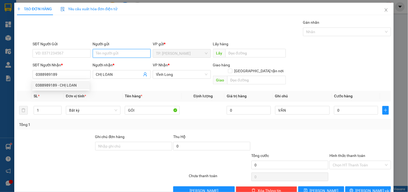
click at [106, 50] on input "Người gửi" at bounding box center [122, 53] width 58 height 9
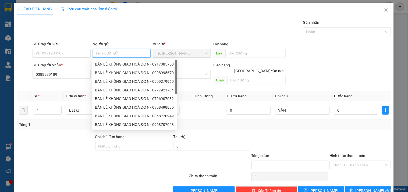
type input "B"
click at [112, 62] on div "BÁN LẺ KHÔNG GIAO HOÁ ĐƠN - 0917385758" at bounding box center [134, 64] width 79 height 6
type input "0917385758"
type input "BÁN LẺ KHÔNG GIAO HOÁ ĐƠN"
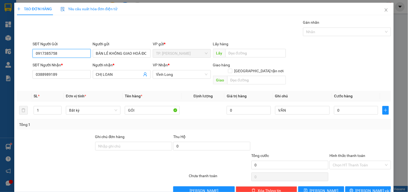
click at [79, 55] on input "0917385758" at bounding box center [62, 53] width 58 height 9
type input "0"
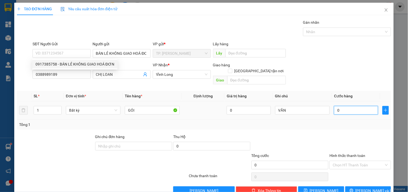
click at [346, 106] on input "0" at bounding box center [356, 110] width 44 height 9
type input "3"
type input "30"
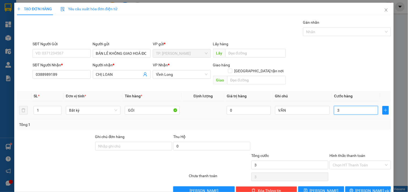
type input "30"
type input "30.000"
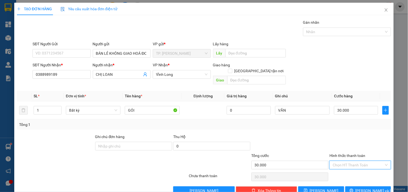
click at [349, 161] on input "Hình thức thanh toán" at bounding box center [358, 165] width 51 height 8
click at [346, 171] on div "Tại văn phòng" at bounding box center [357, 170] width 54 height 6
type input "0"
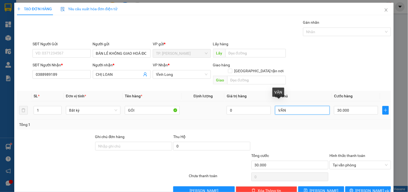
click at [301, 106] on input "VĂN" at bounding box center [302, 110] width 55 height 9
click at [354, 161] on span "Tại văn phòng" at bounding box center [360, 165] width 55 height 8
type input "VĂN CK"
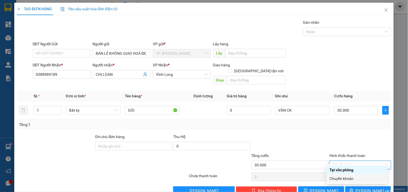
click at [342, 175] on div "Chuyển khoản" at bounding box center [357, 178] width 54 height 6
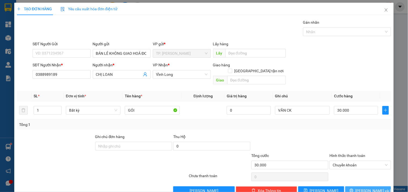
click at [365, 187] on span "Lưu và In" at bounding box center [375, 190] width 38 height 6
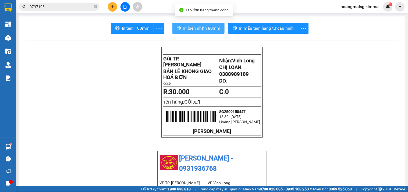
click at [201, 29] on span "In biên nhận 80mm" at bounding box center [201, 28] width 37 height 7
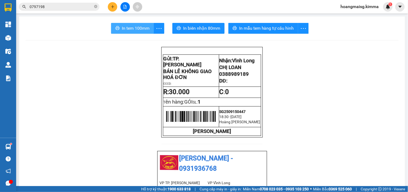
click at [131, 26] on span "In tem 100mm" at bounding box center [136, 28] width 28 height 7
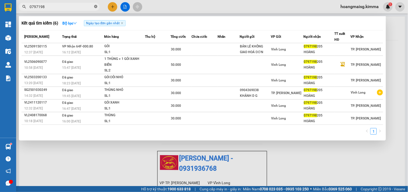
click at [96, 6] on icon "close-circle" at bounding box center [95, 6] width 3 height 3
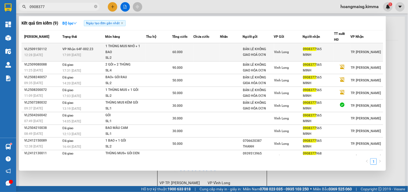
type input "0908377"
click at [127, 44] on div "1 THÙNG MUS NHỎ + 1 BAO" at bounding box center [125, 49] width 40 height 12
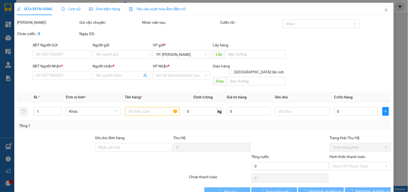
type input "BÁN LẺ KHÔNG GIAO HOÁ ĐƠN"
type input "0908377565"
type input "MINH"
type input "60.000"
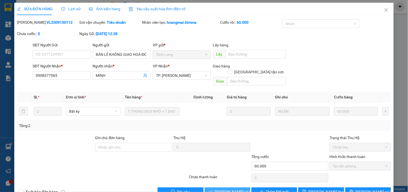
click at [224, 188] on span "Lưu và Giao hàng" at bounding box center [241, 191] width 52 height 6
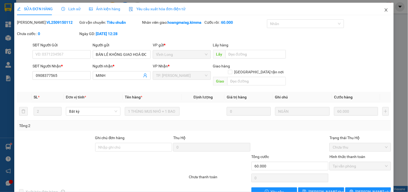
click at [384, 10] on icon "close" at bounding box center [386, 10] width 4 height 4
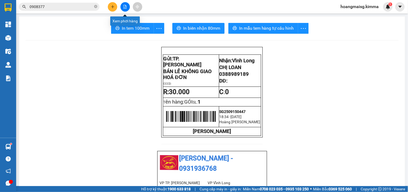
click at [124, 6] on icon "file-add" at bounding box center [125, 7] width 4 height 4
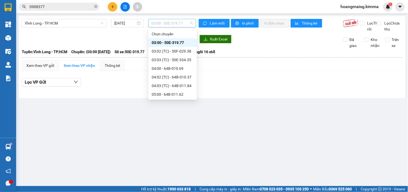
click at [171, 24] on span "03:00 - 50E-319.77" at bounding box center [171, 23] width 41 height 8
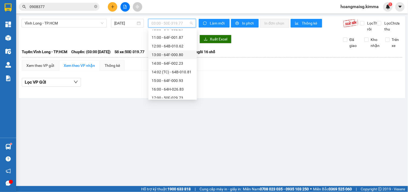
scroll to position [138, 0]
click at [168, 71] on div "15:00 - 64F-000.93" at bounding box center [173, 68] width 42 height 6
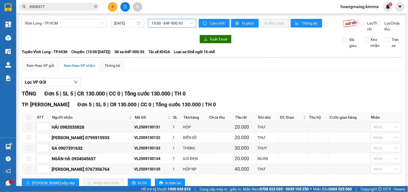
scroll to position [23, 0]
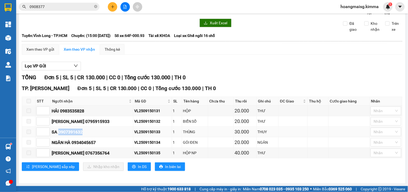
drag, startPoint x: 59, startPoint y: 131, endPoint x: 84, endPoint y: 131, distance: 25.0
click at [84, 131] on div "SA 0907391632" at bounding box center [92, 131] width 81 height 7
copy div "0907391632"
click at [96, 7] on icon "close-circle" at bounding box center [95, 6] width 3 height 3
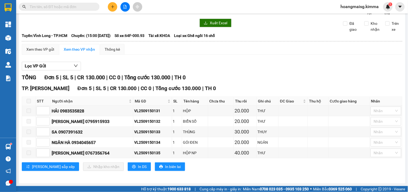
click at [90, 6] on input "text" at bounding box center [61, 7] width 63 height 6
paste input "0907391632"
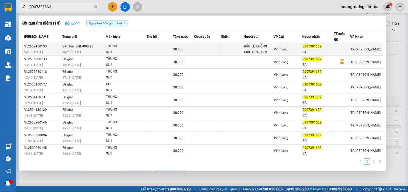
type input "0907391632"
click at [73, 49] on div "18:27 - 15/09" at bounding box center [84, 52] width 43 height 6
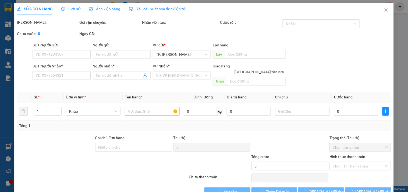
type input "BÁN LẺ KHÔNG GIAO HOÁ ĐƠN"
type input "0907391632"
type input "SA"
type input "30.000"
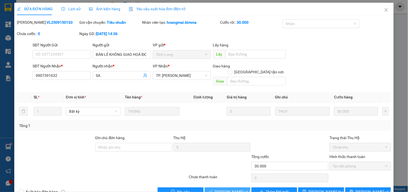
click at [232, 188] on span "Lưu và Giao hàng" at bounding box center [241, 191] width 52 height 6
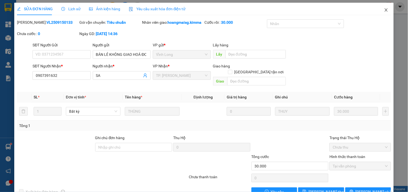
click at [384, 9] on icon "close" at bounding box center [386, 10] width 4 height 4
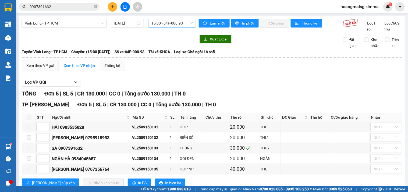
click at [184, 27] on div "15:00 - 64F-000.93" at bounding box center [172, 23] width 48 height 9
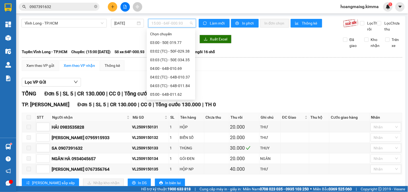
scroll to position [112, 0]
click at [172, 77] on div "14:00 - 64F-002.23" at bounding box center [171, 77] width 42 height 6
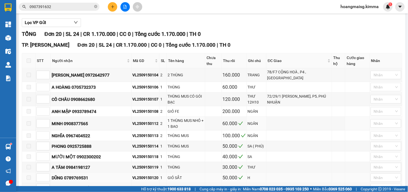
scroll to position [60, 0]
drag, startPoint x: 74, startPoint y: 114, endPoint x: 97, endPoint y: 116, distance: 23.8
click at [97, 114] on div "ANH MẬP 0933789474" at bounding box center [91, 111] width 79 height 7
copy div "0933789474"
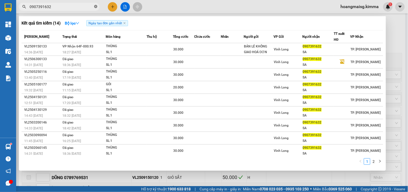
click at [96, 8] on icon "close-circle" at bounding box center [95, 6] width 3 height 3
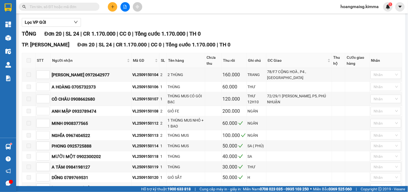
paste input "0933789474"
type input "0933789474"
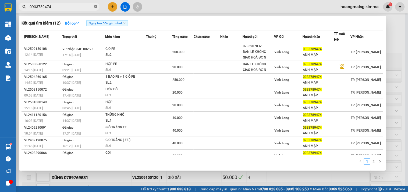
click at [94, 8] on icon "close-circle" at bounding box center [95, 6] width 3 height 3
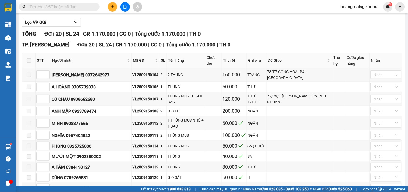
click at [87, 5] on input "text" at bounding box center [61, 7] width 63 height 6
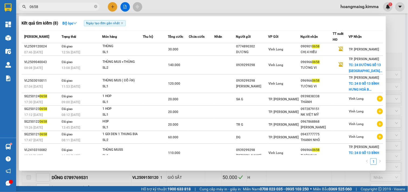
type input "0658"
click at [29, 4] on span "0658" at bounding box center [59, 7] width 81 height 8
click at [29, 7] on span "0658" at bounding box center [59, 7] width 81 height 8
click at [96, 6] on icon "close-circle" at bounding box center [95, 6] width 3 height 3
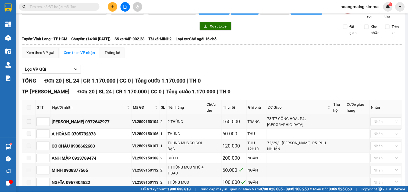
scroll to position [0, 0]
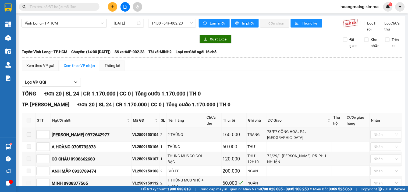
click at [51, 6] on input "text" at bounding box center [61, 7] width 63 height 6
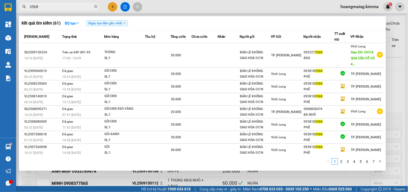
type input "3568"
drag, startPoint x: 394, startPoint y: 85, endPoint x: 385, endPoint y: 83, distance: 9.5
click at [393, 85] on div at bounding box center [204, 96] width 408 height 192
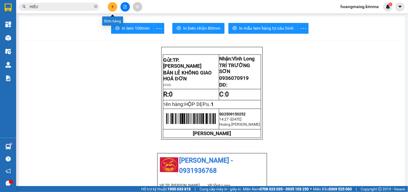
click at [114, 7] on icon "plus" at bounding box center [113, 7] width 4 height 4
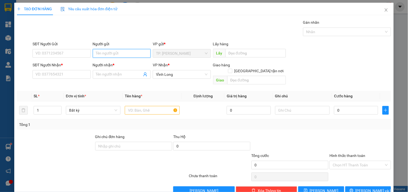
click at [116, 52] on input "Người gửi" at bounding box center [122, 53] width 58 height 9
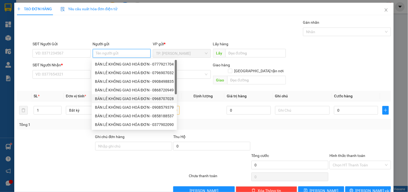
click at [130, 97] on div "BÁN LẺ KHÔNG GIAO HOÁ ĐƠN - 0968707028" at bounding box center [134, 99] width 79 height 6
type input "0968707028"
type input "BÁN LẺ KHÔNG GIAO HOÁ ĐƠN"
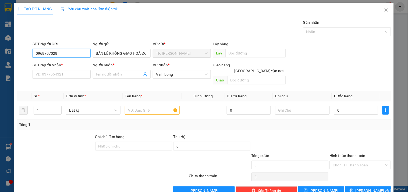
drag, startPoint x: 71, startPoint y: 52, endPoint x: 9, endPoint y: 55, distance: 62.2
click at [9, 55] on div "TẠO ĐƠN HÀNG Yêu cầu xuất hóa đơn điện tử Transit Pickup Surcharge Ids Transit …" at bounding box center [204, 96] width 408 height 192
drag, startPoint x: 70, startPoint y: 66, endPoint x: 72, endPoint y: 75, distance: 8.7
click at [70, 66] on div "SĐT Người Nhận *" at bounding box center [62, 65] width 58 height 6
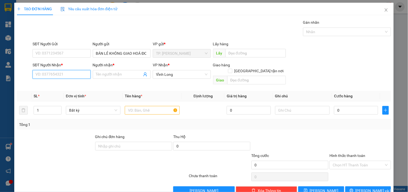
click at [70, 70] on input "SĐT Người Nhận *" at bounding box center [62, 74] width 58 height 9
click at [72, 75] on input "SĐT Người Nhận *" at bounding box center [62, 74] width 58 height 9
click at [68, 85] on div "0984474757 - VINH" at bounding box center [61, 85] width 51 height 6
type input "0984474757"
type input "VINH"
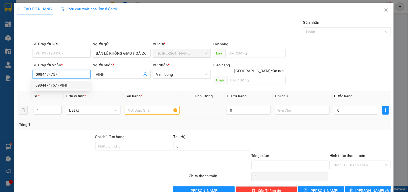
type input "0984474757"
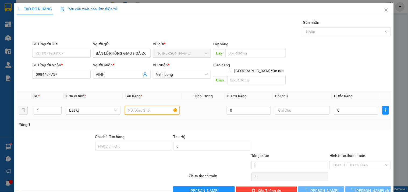
click at [156, 106] on input "text" at bounding box center [152, 110] width 55 height 9
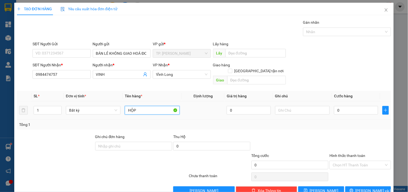
type input "HỘP"
type input "NG"
click at [381, 186] on button "[PERSON_NAME] và In" at bounding box center [368, 190] width 46 height 9
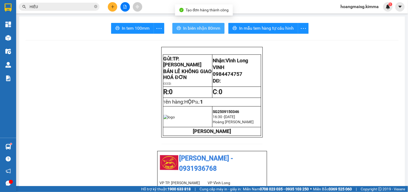
click at [189, 26] on span "In biên nhận 80mm" at bounding box center [201, 28] width 37 height 7
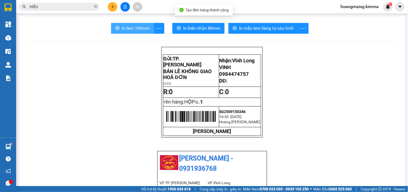
click at [137, 23] on button "In tem 100mm" at bounding box center [132, 28] width 43 height 11
click at [75, 8] on input "HIẾU" at bounding box center [61, 7] width 63 height 6
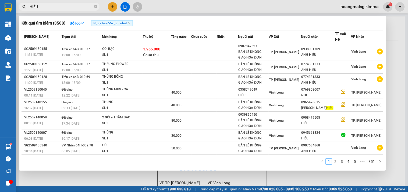
click at [75, 8] on input "HIẾU" at bounding box center [61, 7] width 63 height 6
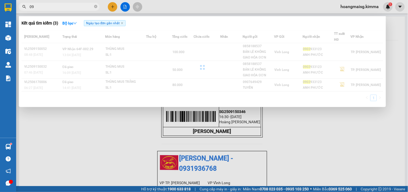
type input "0"
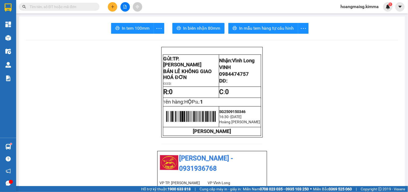
click at [111, 4] on button at bounding box center [112, 6] width 9 height 9
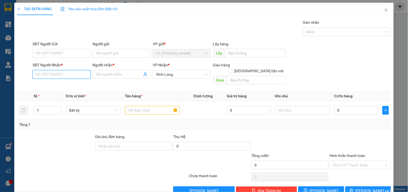
click at [59, 75] on input "SĐT Người Nhận *" at bounding box center [62, 74] width 58 height 9
click at [57, 86] on div "0919191918 - [PERSON_NAME]" at bounding box center [62, 85] width 53 height 6
type input "0919191918"
type input "[PERSON_NAME]"
type input "0919191918"
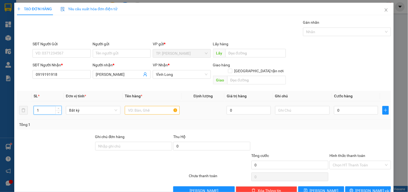
click at [48, 106] on input "1" at bounding box center [47, 110] width 27 height 8
type input "3"
click at [139, 106] on input "text" at bounding box center [152, 110] width 55 height 9
type input "KIỆN"
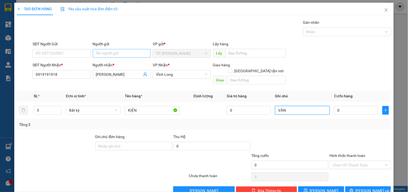
type input "VĂN"
click at [102, 50] on input "Người gửi" at bounding box center [122, 53] width 58 height 9
type input "B"
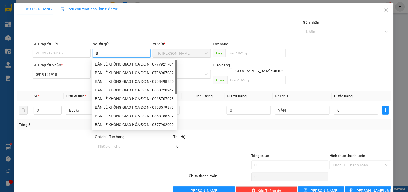
click at [107, 63] on div "BÁN LẺ KHÔNG GIAO HOÁ ĐƠN - 0777921704" at bounding box center [134, 64] width 79 height 6
type input "0777921704"
type input "BÁN LẺ KHÔNG GIAO HOÁ ĐƠN"
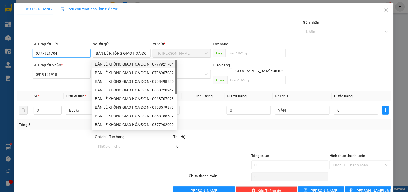
click at [76, 55] on input "0777921704" at bounding box center [62, 53] width 58 height 9
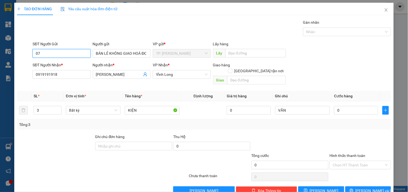
type input "0"
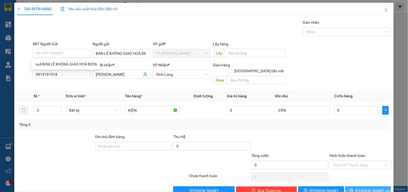
click at [363, 187] on span "[PERSON_NAME] và In" at bounding box center [375, 190] width 38 height 6
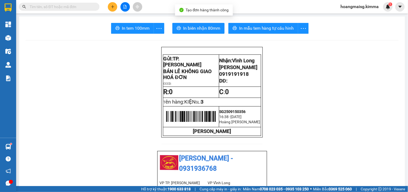
click at [202, 27] on span "In biên nhận 80mm" at bounding box center [201, 28] width 37 height 7
click at [118, 28] on button "In tem 100mm" at bounding box center [132, 28] width 43 height 11
click at [117, 5] on button at bounding box center [112, 6] width 9 height 9
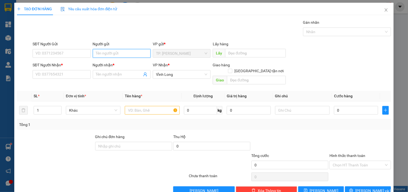
click at [108, 54] on input "Người gửi" at bounding box center [122, 53] width 58 height 9
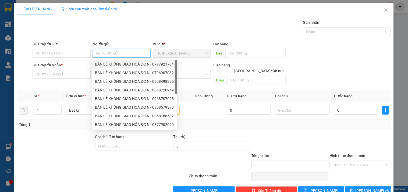
drag, startPoint x: 111, startPoint y: 64, endPoint x: 102, endPoint y: 61, distance: 9.5
click at [109, 63] on div "BÁN LẺ KHÔNG GIAO HOÁ ĐƠN - 0777921704" at bounding box center [134, 64] width 79 height 6
type input "0777921704"
type input "BÁN LẺ KHÔNG GIAO HOÁ ĐƠN"
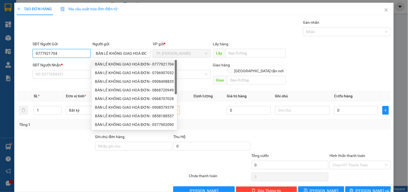
click at [73, 51] on input "0777921704" at bounding box center [62, 53] width 58 height 9
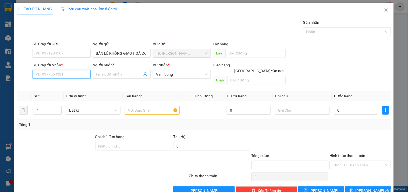
click at [73, 73] on input "SĐT Người Nhận *" at bounding box center [62, 74] width 58 height 9
type input "5"
click at [77, 83] on div "0939455666 - [GEOGRAPHIC_DATA]" at bounding box center [66, 85] width 61 height 6
type input "0939455666"
type input "SƠN RĂNG"
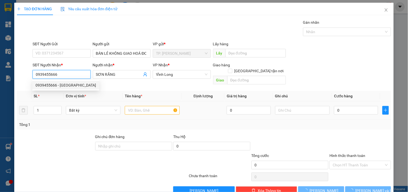
type input "0939455666"
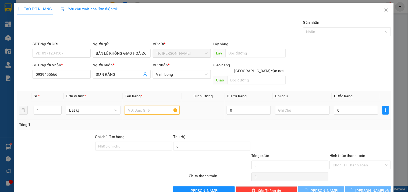
click at [133, 106] on input "text" at bounding box center [152, 110] width 55 height 9
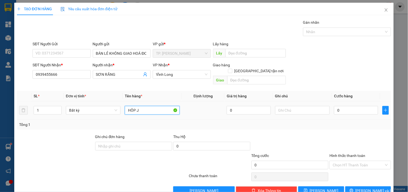
type input "HÔP J"
type input "TÍN"
type input "002"
type input "2"
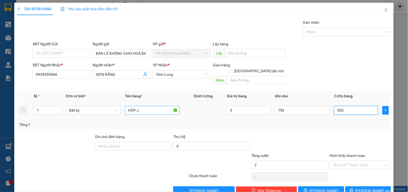
type input "0.020"
type input "20"
click at [341, 161] on input "Hình thức thanh toán" at bounding box center [358, 165] width 51 height 8
type input "20.000"
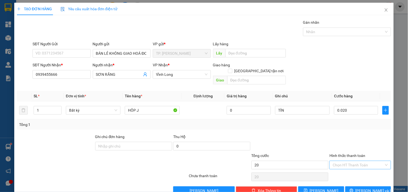
type input "20.000"
click at [341, 169] on div "Tại văn phòng" at bounding box center [357, 170] width 54 height 6
type input "0"
click at [364, 187] on span "[PERSON_NAME] và In" at bounding box center [375, 190] width 38 height 6
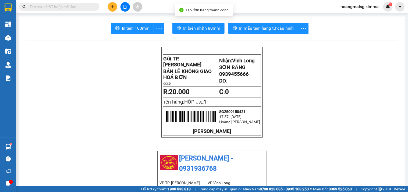
click at [129, 31] on span "In tem 100mm" at bounding box center [136, 28] width 28 height 7
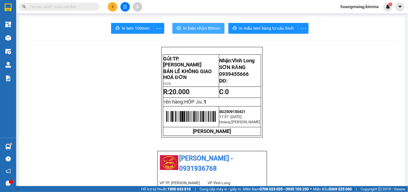
click at [183, 29] on span "In biên nhận 80mm" at bounding box center [201, 28] width 37 height 7
click at [84, 4] on input "text" at bounding box center [61, 7] width 63 height 6
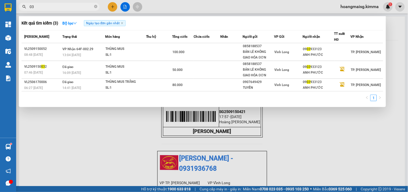
type input "0"
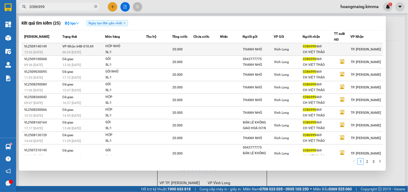
type input "0386999"
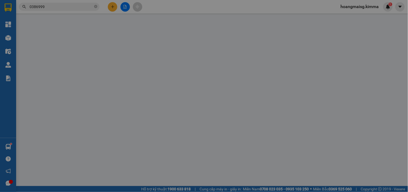
type input "THANH NHỎ"
type input "0386999469"
type input "CH VIỆT THẢO"
type input "20.000"
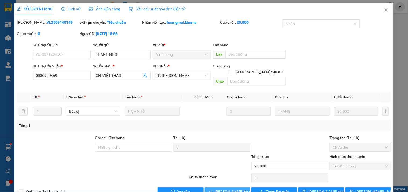
click at [216, 188] on span "[PERSON_NAME] và Giao hàng" at bounding box center [241, 191] width 52 height 6
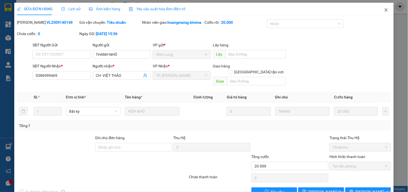
click at [385, 10] on span "Close" at bounding box center [386, 10] width 15 height 15
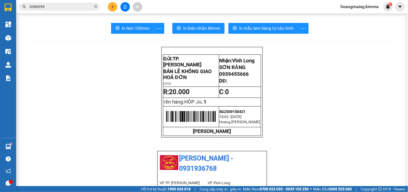
click at [116, 10] on div at bounding box center [125, 6] width 40 height 9
click at [115, 9] on button at bounding box center [112, 6] width 9 height 9
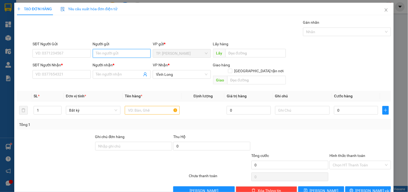
click at [136, 50] on input "Người gửi" at bounding box center [122, 53] width 58 height 9
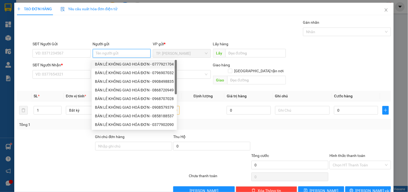
click at [129, 64] on div "BÁN LẺ KHÔNG GIAO HOÁ ĐƠN - 0777921704" at bounding box center [134, 64] width 79 height 6
type input "0777921704"
type input "BÁN LẺ KHÔNG GIAO HOÁ ĐƠN"
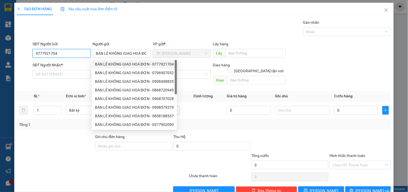
click at [74, 54] on input "0777921704" at bounding box center [62, 53] width 58 height 9
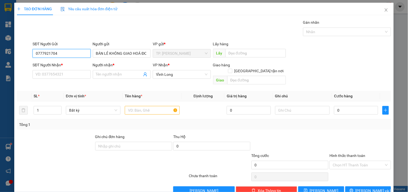
click at [74, 54] on input "0777921704" at bounding box center [62, 53] width 58 height 9
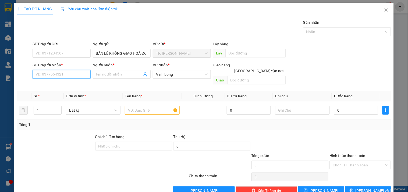
click at [72, 76] on input "SĐT Người Nhận *" at bounding box center [62, 74] width 58 height 9
click at [42, 74] on input "083142839" at bounding box center [62, 74] width 58 height 9
type input "0833142839"
click at [50, 85] on div "0833142839 - HUY" at bounding box center [61, 85] width 51 height 6
type input "HUY"
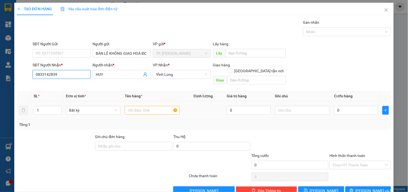
type input "0833142839"
click at [153, 107] on input "text" at bounding box center [152, 110] width 55 height 9
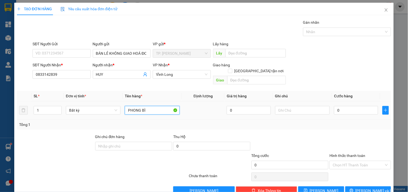
type input "PHONG BÌ"
click at [307, 107] on input "TÍNQ" at bounding box center [302, 110] width 55 height 9
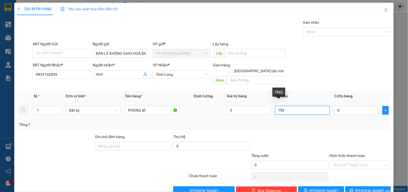
type input "TÍN"
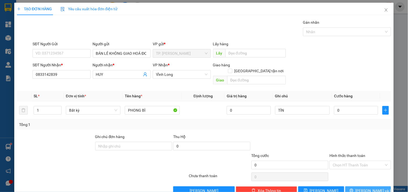
drag, startPoint x: 362, startPoint y: 184, endPoint x: 360, endPoint y: 179, distance: 4.9
click at [364, 187] on span "Lưu và In" at bounding box center [375, 190] width 38 height 6
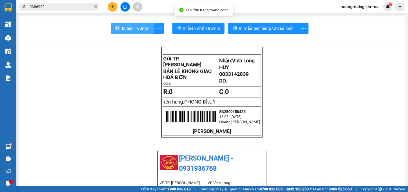
click at [133, 30] on span "In tem 100mm" at bounding box center [136, 28] width 28 height 7
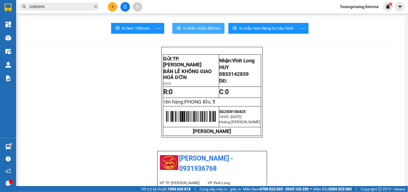
click at [203, 31] on span "In biên nhận 80mm" at bounding box center [201, 28] width 37 height 7
click at [114, 8] on icon "plus" at bounding box center [113, 7] width 4 height 4
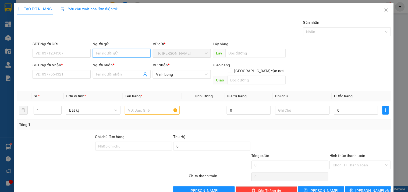
click at [110, 51] on input "Người gửi" at bounding box center [122, 53] width 58 height 9
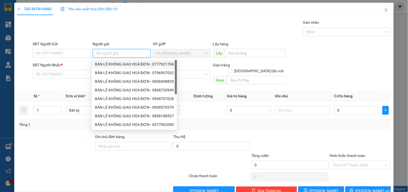
drag, startPoint x: 110, startPoint y: 66, endPoint x: 101, endPoint y: 65, distance: 8.4
click at [110, 65] on div "BÁN LẺ KHÔNG GIAO HOÁ ĐƠN - 0777921704" at bounding box center [134, 64] width 79 height 6
type input "0777921704"
type input "BÁN LẺ KHÔNG GIAO HOÁ ĐƠN"
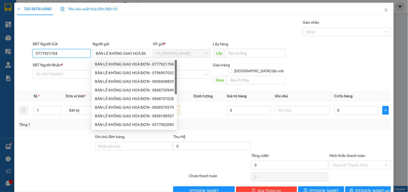
click at [63, 55] on input "0777921704" at bounding box center [62, 53] width 58 height 9
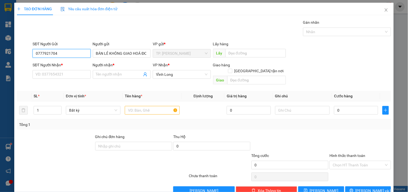
click at [63, 55] on input "0777921704" at bounding box center [62, 53] width 58 height 9
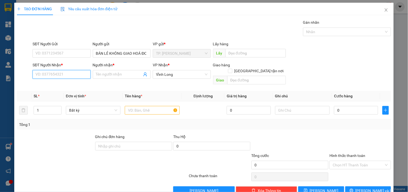
click at [60, 76] on input "SĐT Người Nhận *" at bounding box center [62, 74] width 58 height 9
drag, startPoint x: 63, startPoint y: 84, endPoint x: 119, endPoint y: 96, distance: 56.4
click at [64, 84] on div "0919189818 - PHƯƠNG TÙNG" at bounding box center [62, 85] width 53 height 6
type input "0919189818"
type input "[PERSON_NAME]"
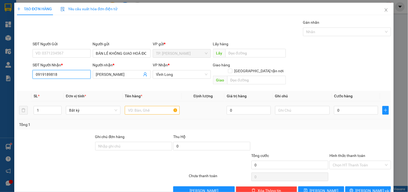
type input "0919189818"
click at [139, 106] on input "text" at bounding box center [152, 110] width 55 height 9
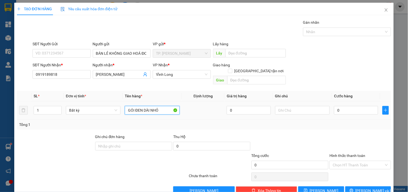
type input "GÓI ĐEN DÀI NHỎ"
type input "TÍN"
click at [354, 188] on icon "printer" at bounding box center [352, 190] width 4 height 4
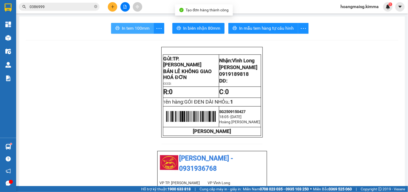
click at [123, 28] on span "In tem 100mm" at bounding box center [136, 28] width 28 height 7
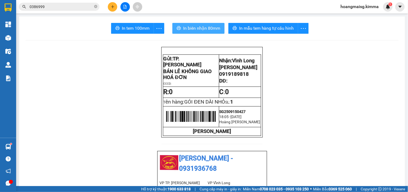
click at [206, 29] on span "In biên nhận 80mm" at bounding box center [201, 28] width 37 height 7
click at [110, 5] on button at bounding box center [112, 6] width 9 height 9
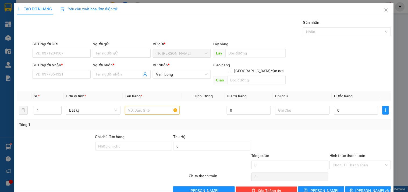
click at [107, 61] on form "SĐT Người Gửi VD: 0371234567 Người gửi Tên người gửi VP gửi * TP. Hồ Chí Minh L…" at bounding box center [204, 64] width 374 height 46
click at [111, 52] on input "Người gửi" at bounding box center [122, 53] width 58 height 9
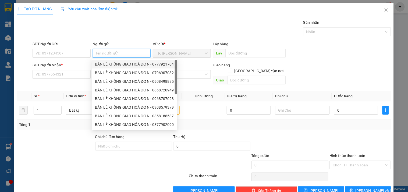
click at [114, 63] on div "BÁN LẺ KHÔNG GIAO HOÁ ĐƠN - 0777921704" at bounding box center [134, 64] width 79 height 6
type input "0777921704"
type input "BÁN LẺ KHÔNG GIAO HOÁ ĐƠN"
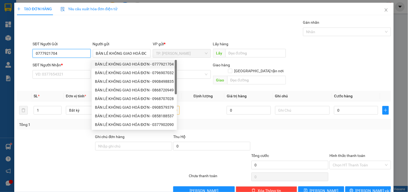
click at [74, 55] on input "0777921704" at bounding box center [62, 53] width 58 height 9
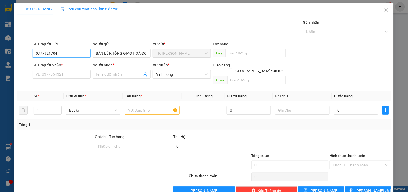
drag, startPoint x: 74, startPoint y: 55, endPoint x: 77, endPoint y: 79, distance: 24.7
click at [75, 55] on input "0777921704" at bounding box center [62, 53] width 58 height 9
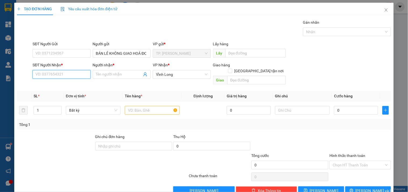
click at [77, 77] on input "SĐT Người Nhận *" at bounding box center [62, 74] width 58 height 9
type input "0919255983"
drag, startPoint x: 53, startPoint y: 82, endPoint x: 97, endPoint y: 90, distance: 45.1
click at [53, 82] on div "0919255983 - NGUYỆT" at bounding box center [61, 85] width 51 height 6
type input "NGUYỆT"
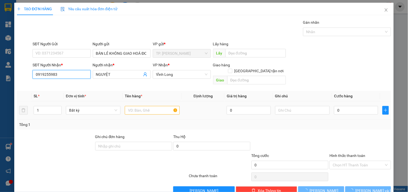
type input "0919255983"
click at [136, 106] on input "text" at bounding box center [152, 110] width 55 height 9
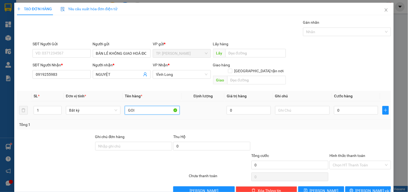
type input "GÓI"
click at [381, 186] on button "Lưu và In" at bounding box center [368, 190] width 46 height 9
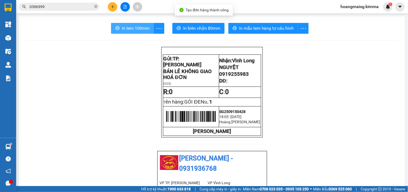
click at [123, 29] on span "In tem 100mm" at bounding box center [136, 28] width 28 height 7
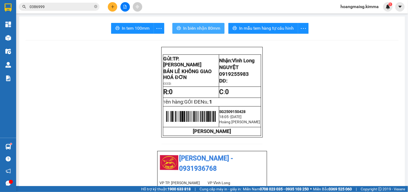
click at [193, 25] on span "In biên nhận 80mm" at bounding box center [201, 28] width 37 height 7
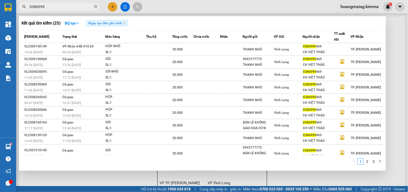
click at [58, 5] on input "0386999" at bounding box center [61, 7] width 63 height 6
click at [57, 4] on input "0386999" at bounding box center [61, 7] width 63 height 6
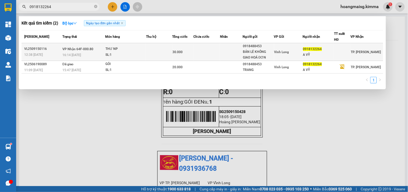
type input "0918132264"
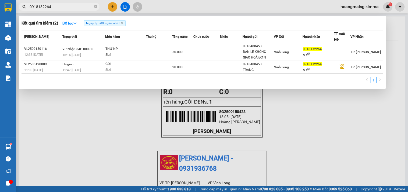
click at [110, 52] on div "SL: 1" at bounding box center [125, 55] width 40 height 6
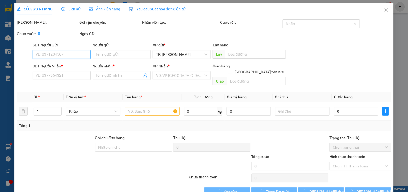
type input "0918488453"
type input "BÁN LẺ KHÔNG GIAO HOÁ ĐƠN"
type input "0918132264"
type input "A VỸ"
type input "30.000"
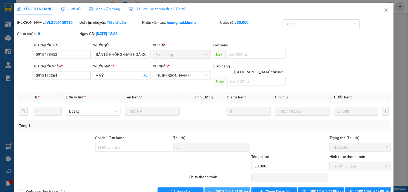
click at [225, 188] on span "Lưu và Giao hàng" at bounding box center [241, 191] width 52 height 6
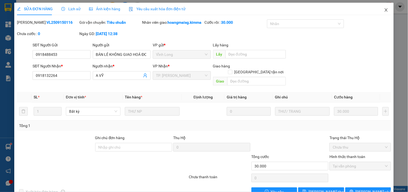
click at [380, 7] on span "Close" at bounding box center [386, 10] width 15 height 15
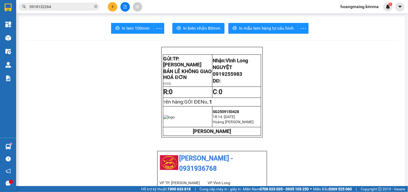
click at [128, 8] on button at bounding box center [125, 6] width 9 height 9
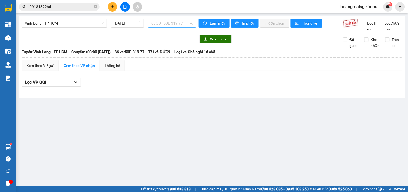
click at [152, 23] on span "03:00 - 50E-319.77" at bounding box center [171, 23] width 41 height 8
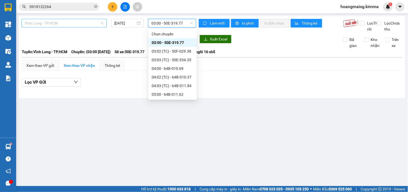
click at [51, 22] on span "Vĩnh Long - TP.HCM" at bounding box center [64, 23] width 79 height 8
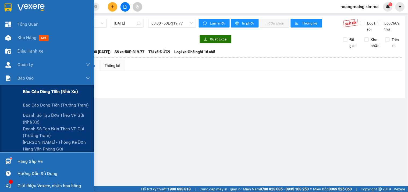
click at [22, 89] on div "Báo cáo dòng tiền (nhà xe)" at bounding box center [47, 91] width 94 height 13
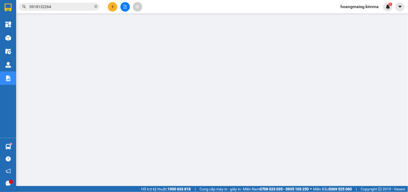
click at [66, 7] on input "0918132264" at bounding box center [61, 7] width 63 height 6
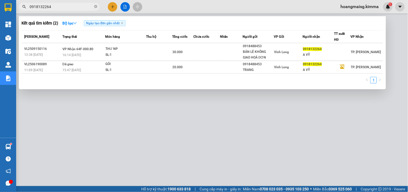
click at [66, 7] on input "0918132264" at bounding box center [61, 7] width 63 height 6
paste input "SG2509150368"
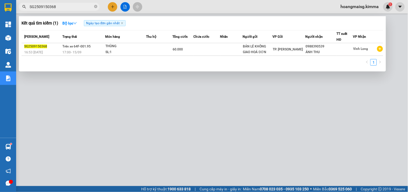
click at [63, 4] on input "SG2509150368" at bounding box center [61, 7] width 63 height 6
type input "0"
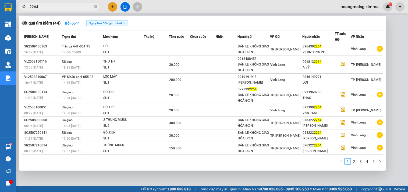
type input "2264"
click at [115, 7] on div at bounding box center [204, 96] width 408 height 192
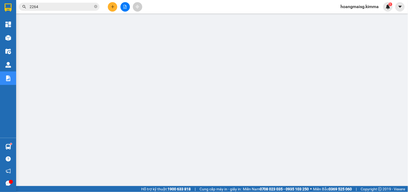
click at [115, 7] on button at bounding box center [112, 6] width 9 height 9
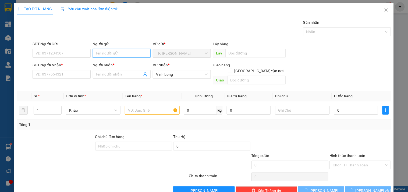
click at [116, 49] on input "Người gửi" at bounding box center [122, 53] width 58 height 9
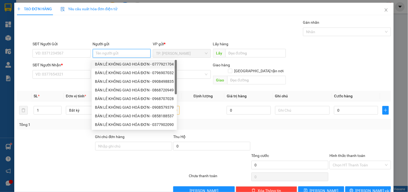
drag, startPoint x: 119, startPoint y: 65, endPoint x: 112, endPoint y: 61, distance: 7.3
click at [118, 65] on div "BÁN LẺ KHÔNG GIAO HOÁ ĐƠN - 0777921704" at bounding box center [134, 64] width 79 height 6
type input "0777921704"
type input "BÁN LẺ KHÔNG GIAO HOÁ ĐƠN"
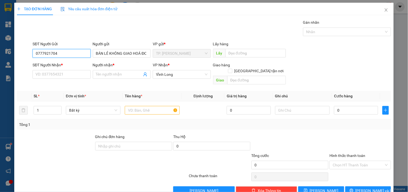
click at [84, 52] on input "0777921704" at bounding box center [62, 53] width 58 height 9
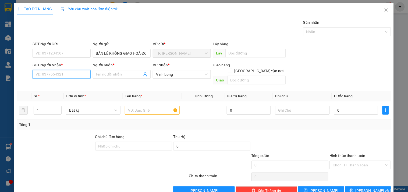
click at [75, 73] on input "SĐT Người Nhận *" at bounding box center [62, 74] width 58 height 9
type input "0981086878"
click at [72, 83] on div "0981086878 - ANH TÂN" at bounding box center [66, 85] width 61 height 6
type input "ANH TÂN"
type input "0981086878"
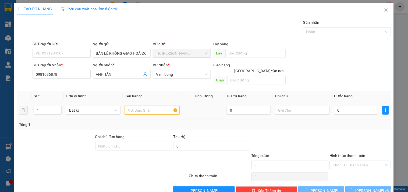
click at [133, 106] on input "text" at bounding box center [152, 110] width 55 height 9
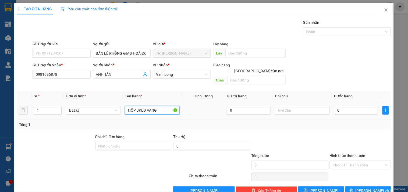
type input "HÔP JKEO VÀNG"
type input "TÍN"
click at [136, 106] on input "HÔP JKEO VÀNG" at bounding box center [152, 110] width 55 height 9
type input "HÔP KEO VÀNG"
click at [351, 186] on button "Lưu và In" at bounding box center [368, 190] width 46 height 9
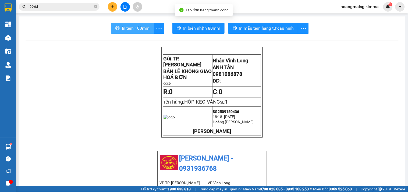
click at [139, 31] on span "In tem 100mm" at bounding box center [136, 28] width 28 height 7
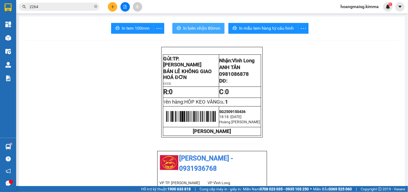
click at [187, 26] on span "In biên nhận 80mm" at bounding box center [201, 28] width 37 height 7
click at [112, 8] on icon "plus" at bounding box center [113, 7] width 4 height 4
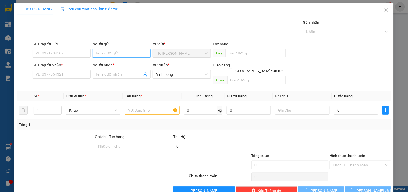
click at [112, 51] on input "Người gửi" at bounding box center [122, 53] width 58 height 9
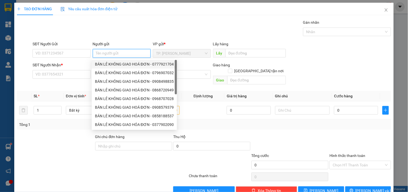
drag, startPoint x: 113, startPoint y: 62, endPoint x: 92, endPoint y: 57, distance: 21.3
click at [112, 62] on div "BÁN LẺ KHÔNG GIAO HOÁ ĐƠN - 0777921704" at bounding box center [134, 64] width 79 height 6
type input "0777921704"
type input "BÁN LẺ KHÔNG GIAO HOÁ ĐƠN"
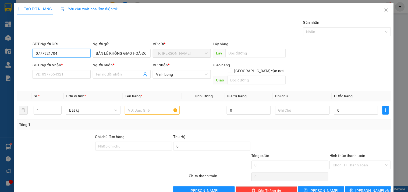
click at [82, 55] on input "0777921704" at bounding box center [62, 53] width 58 height 9
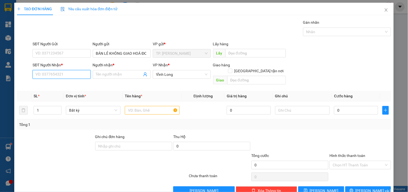
click at [77, 76] on input "SĐT Người Nhận *" at bounding box center [62, 74] width 58 height 9
type input "0906970709"
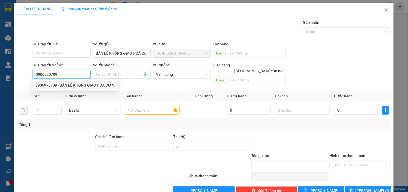
click at [75, 86] on div "0906970709 - BÁN LẺ KHÔNG GIAO HÓA ĐƠN" at bounding box center [75, 85] width 79 height 6
type input "BÁN LẺ KHÔNG GIAO HÓA ĐƠN"
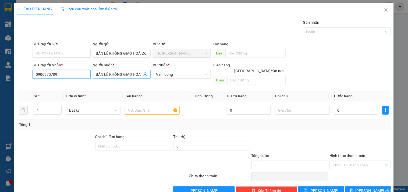
type input "0906970709"
click at [135, 72] on input "BÁN LẺ KHÔNG GIAO HÓA ĐƠN" at bounding box center [119, 74] width 46 height 6
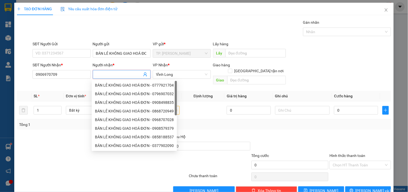
click at [135, 77] on input "Người nhận *" at bounding box center [119, 74] width 46 height 6
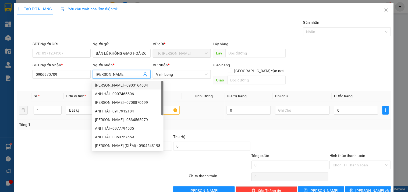
type input "ANH HẢI"
click at [170, 107] on input "text" at bounding box center [152, 110] width 55 height 9
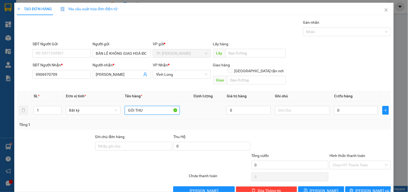
type input "GÓI THÙ"
click at [373, 179] on div "Transit Pickup Surcharge Ids Transit Deliver Surcharge Ids Transit Deliver Surc…" at bounding box center [204, 106] width 374 height 175
click at [373, 187] on span "Lưu và In" at bounding box center [375, 190] width 38 height 6
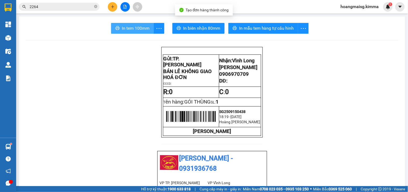
click at [136, 30] on span "In tem 100mm" at bounding box center [136, 28] width 28 height 7
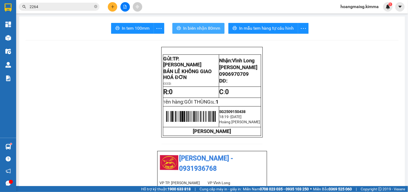
click at [197, 30] on span "In biên nhận 80mm" at bounding box center [201, 28] width 37 height 7
click at [113, 5] on icon "plus" at bounding box center [113, 7] width 4 height 4
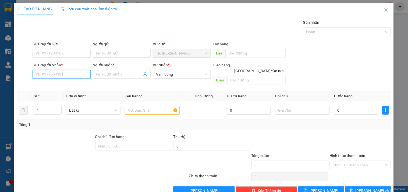
click at [63, 73] on input "SĐT Người Nhận *" at bounding box center [62, 74] width 58 height 9
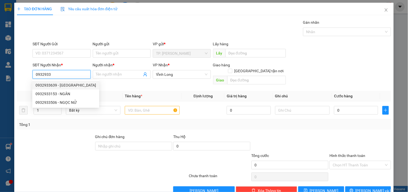
type input "0932933639"
type input "TÍN HÒA"
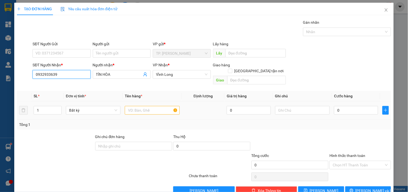
type input "0932933639"
click at [147, 107] on input "text" at bounding box center [152, 110] width 55 height 9
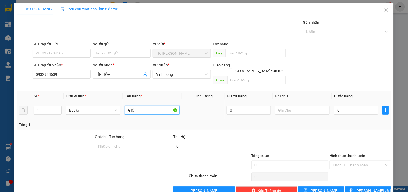
type input "GIỎ"
type input "VĂN"
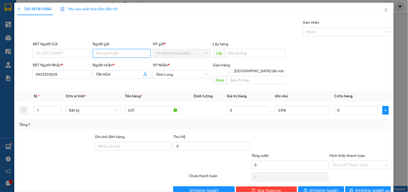
click at [114, 52] on input "Người gửi" at bounding box center [122, 53] width 58 height 9
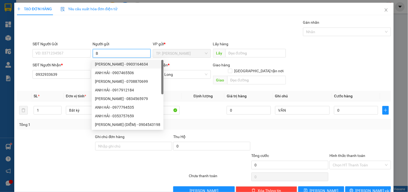
type input "BA"
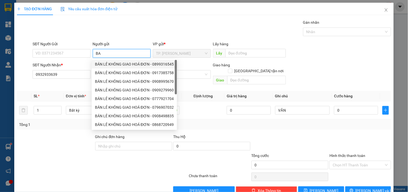
click at [100, 63] on div "BÁN LẺ KHÔNG GIAO HOÁ ĐƠN - 0899316545" at bounding box center [134, 64] width 79 height 6
type input "0899316545"
type input "BÁN LẺ KHÔNG GIAO HOÁ ĐƠN"
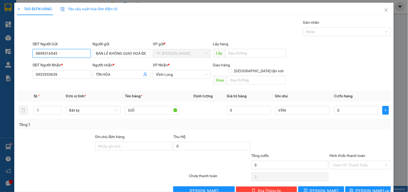
click at [76, 50] on input "0899316545" at bounding box center [62, 53] width 58 height 9
type input "0"
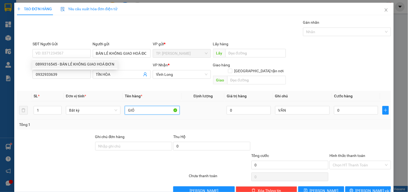
click at [141, 106] on input "GIỎ" at bounding box center [152, 110] width 55 height 9
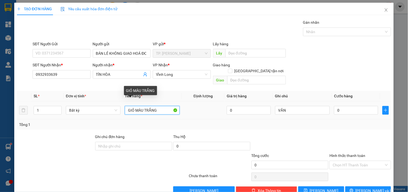
type input "GIỎ MÀU TRẮNG"
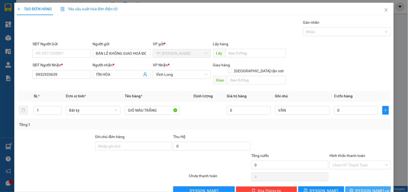
click at [365, 187] on span "Lưu và In" at bounding box center [375, 190] width 38 height 6
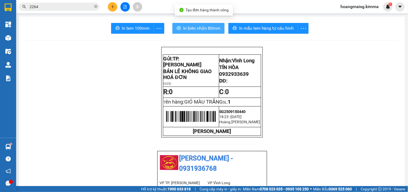
click at [202, 29] on span "In biên nhận 80mm" at bounding box center [201, 28] width 37 height 7
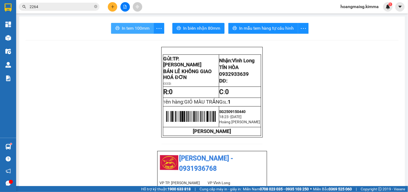
click at [131, 29] on span "In tem 100mm" at bounding box center [136, 28] width 28 height 7
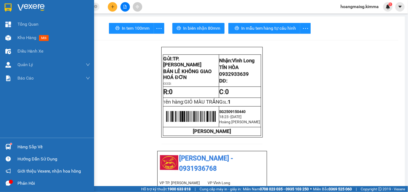
drag, startPoint x: 4, startPoint y: 38, endPoint x: 31, endPoint y: 13, distance: 37.3
click at [4, 38] on div at bounding box center [7, 37] width 9 height 9
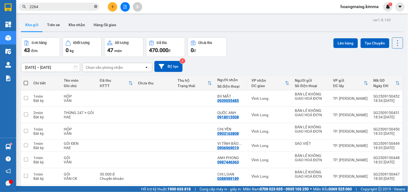
click at [95, 6] on icon "close-circle" at bounding box center [95, 6] width 3 height 3
click at [89, 5] on input "text" at bounding box center [61, 7] width 63 height 6
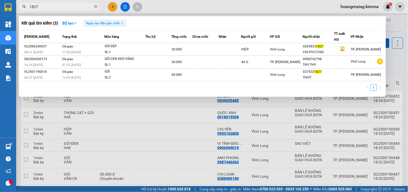
type input "1827"
click at [94, 6] on span "1827" at bounding box center [59, 7] width 81 height 8
click at [94, 7] on span "1827" at bounding box center [59, 7] width 81 height 8
click at [96, 7] on icon "close-circle" at bounding box center [95, 6] width 3 height 3
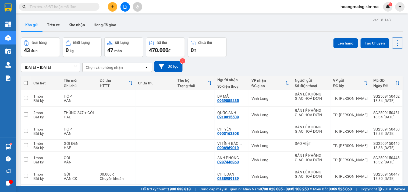
click at [91, 8] on input "text" at bounding box center [61, 7] width 63 height 6
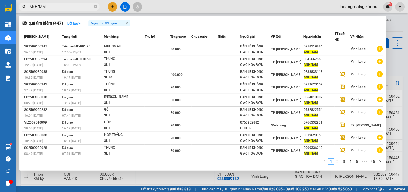
type input "ANH TÂM"
click at [96, 6] on icon "close-circle" at bounding box center [95, 6] width 3 height 3
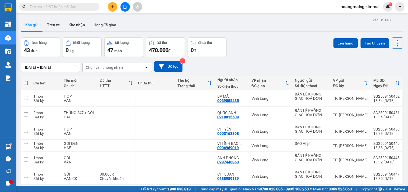
click at [123, 6] on icon "file-add" at bounding box center [125, 7] width 4 height 4
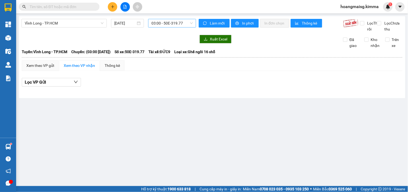
click at [165, 24] on span "03:00 - 50E-319.77" at bounding box center [171, 23] width 41 height 8
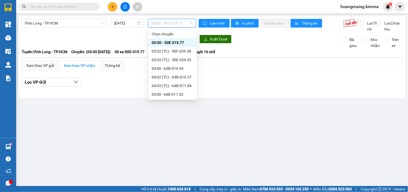
click at [167, 186] on div "14:00 - 64F-002.23" at bounding box center [173, 189] width 42 height 6
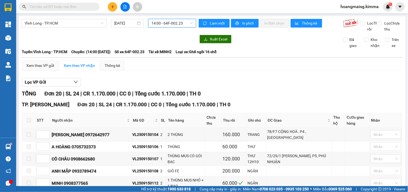
click at [89, 6] on input "text" at bounding box center [61, 7] width 63 height 6
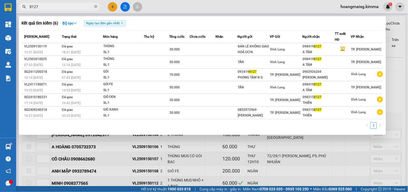
type input "8127"
click at [112, 5] on div at bounding box center [204, 96] width 408 height 192
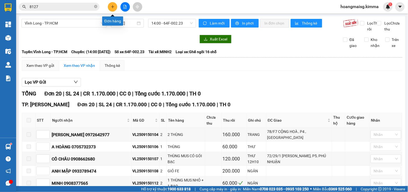
click at [114, 5] on icon "plus" at bounding box center [113, 7] width 4 height 4
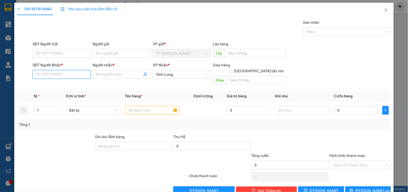
click at [72, 74] on input "SĐT Người Nhận *" at bounding box center [62, 74] width 58 height 9
click at [72, 84] on div "0972939949 - THANH LONG" at bounding box center [66, 85] width 61 height 6
type input "0972939949"
type input "THANH LONG"
type input "0972939949"
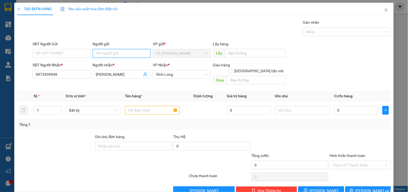
click at [112, 57] on input "Người gửi" at bounding box center [122, 53] width 58 height 9
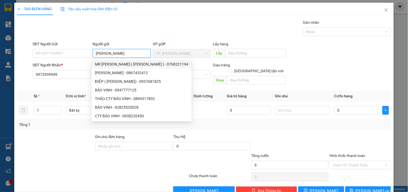
type input "BẢO VINH"
click at [181, 64] on div "VP Nhận *" at bounding box center [182, 65] width 58 height 6
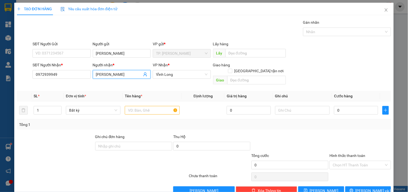
click at [108, 74] on input "THANH LONG" at bounding box center [119, 74] width 46 height 6
type input "THĂNG LONG"
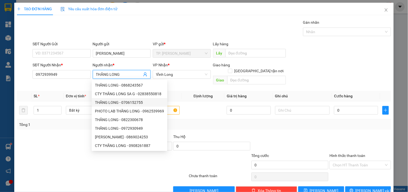
click at [161, 106] on div "THĂNG LONG - 0706152755" at bounding box center [130, 102] width 76 height 9
type input "0706152755"
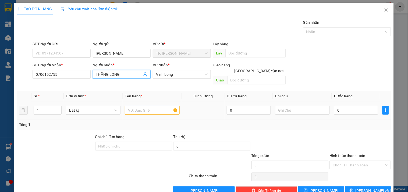
type input "THĂNG LONG"
click at [160, 108] on input "text" at bounding box center [152, 110] width 55 height 9
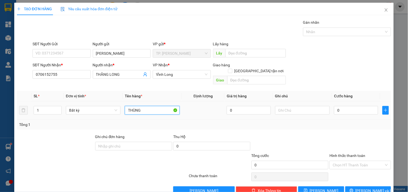
type input "THÙNG"
type input "NG"
click at [363, 187] on span "Lưu và In" at bounding box center [375, 190] width 38 height 6
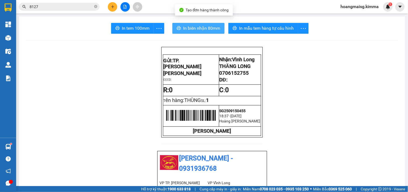
click at [200, 26] on span "In biên nhận 80mm" at bounding box center [201, 28] width 37 height 7
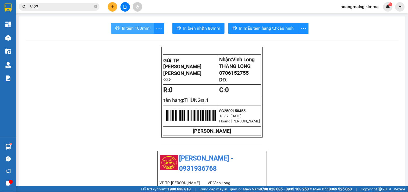
click at [137, 30] on span "In tem 100mm" at bounding box center [136, 28] width 28 height 7
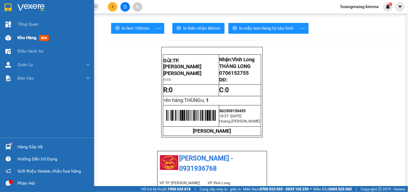
click at [10, 37] on img at bounding box center [8, 38] width 6 height 6
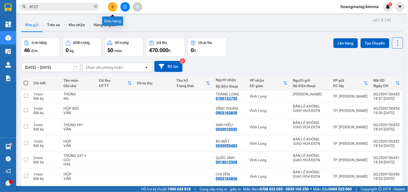
click at [114, 6] on icon "plus" at bounding box center [112, 6] width 3 height 0
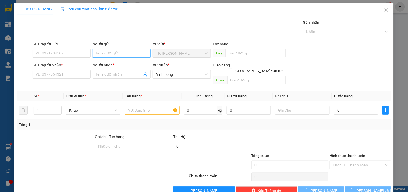
click at [131, 55] on input "Người gửi" at bounding box center [122, 53] width 58 height 9
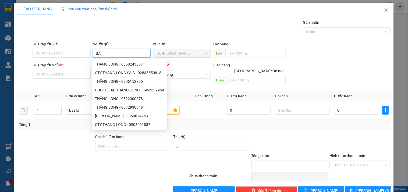
type input "BAN"
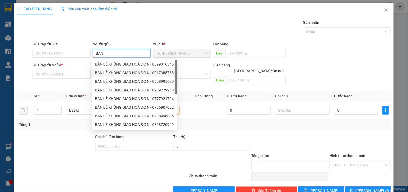
click at [116, 72] on div "BÁN LẺ KHÔNG GIAO HOÁ ĐƠN - 0917385758" at bounding box center [134, 73] width 79 height 6
type input "0917385758"
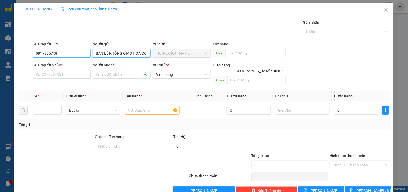
type input "BÁN LẺ KHÔNG GIAO HOÁ ĐƠN"
drag, startPoint x: 68, startPoint y: 51, endPoint x: 0, endPoint y: 52, distance: 68.1
click at [0, 52] on div "TẠO ĐƠN HÀNG Yêu cầu xuất hóa đơn điện tử Transit Pickup Surcharge Ids Transit …" at bounding box center [204, 96] width 408 height 192
click at [153, 106] on input "text" at bounding box center [152, 110] width 55 height 9
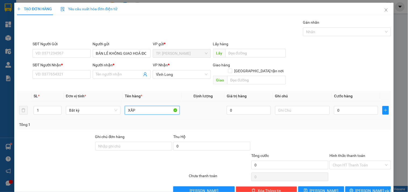
type input "XẤP"
type input "NG"
click at [67, 80] on div "SĐT Người Nhận * VD: 0377654321" at bounding box center [62, 71] width 58 height 19
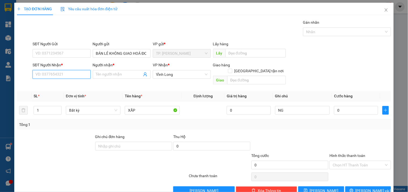
click at [87, 73] on input "SĐT Người Nhận *" at bounding box center [62, 74] width 58 height 9
type input "0918332989"
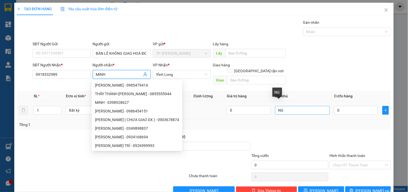
type input "MINH"
click at [306, 106] on input "NG" at bounding box center [302, 110] width 55 height 9
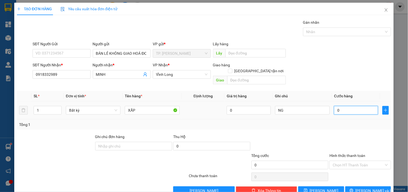
click at [335, 106] on input "0" at bounding box center [356, 110] width 44 height 9
drag, startPoint x: 334, startPoint y: 157, endPoint x: 337, endPoint y: 162, distance: 5.8
click at [334, 161] on input "Hình thức thanh toán" at bounding box center [358, 165] width 51 height 8
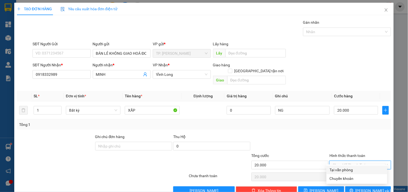
click at [339, 173] on div "Tại văn phòng" at bounding box center [357, 169] width 61 height 9
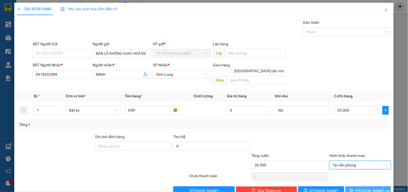
click at [358, 186] on button "Lưu và In" at bounding box center [368, 190] width 46 height 9
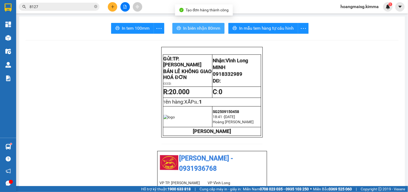
click at [198, 23] on button "In biên nhận 80mm" at bounding box center [198, 28] width 52 height 11
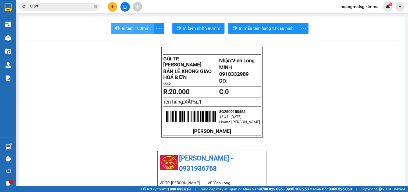
click at [143, 23] on button "In tem 100mm" at bounding box center [132, 28] width 43 height 11
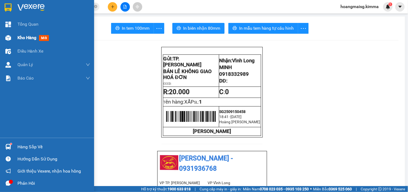
click at [6, 36] on img at bounding box center [8, 38] width 6 height 6
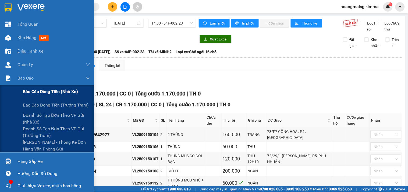
click at [33, 91] on span "Báo cáo dòng tiền (nhà xe)" at bounding box center [50, 91] width 55 height 7
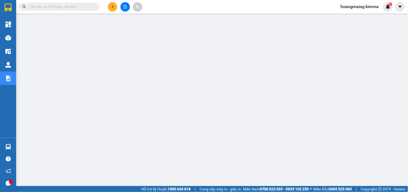
click at [83, 4] on input "text" at bounding box center [61, 7] width 63 height 6
paste input "SG2509150447"
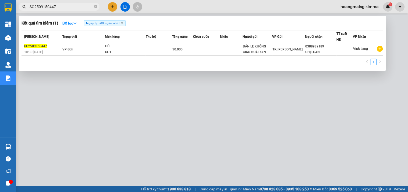
click at [192, 166] on div at bounding box center [204, 96] width 408 height 192
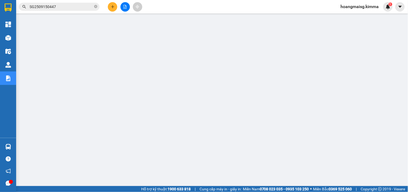
click at [73, 5] on input "SG2509150447" at bounding box center [61, 7] width 63 height 6
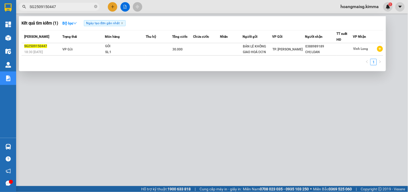
paste input "59"
click at [73, 5] on input "SG2509150447" at bounding box center [61, 7] width 63 height 6
click at [75, 9] on input "SG2509150459" at bounding box center [61, 7] width 63 height 6
type input "GIÀU"
